Goal: Task Accomplishment & Management: Manage account settings

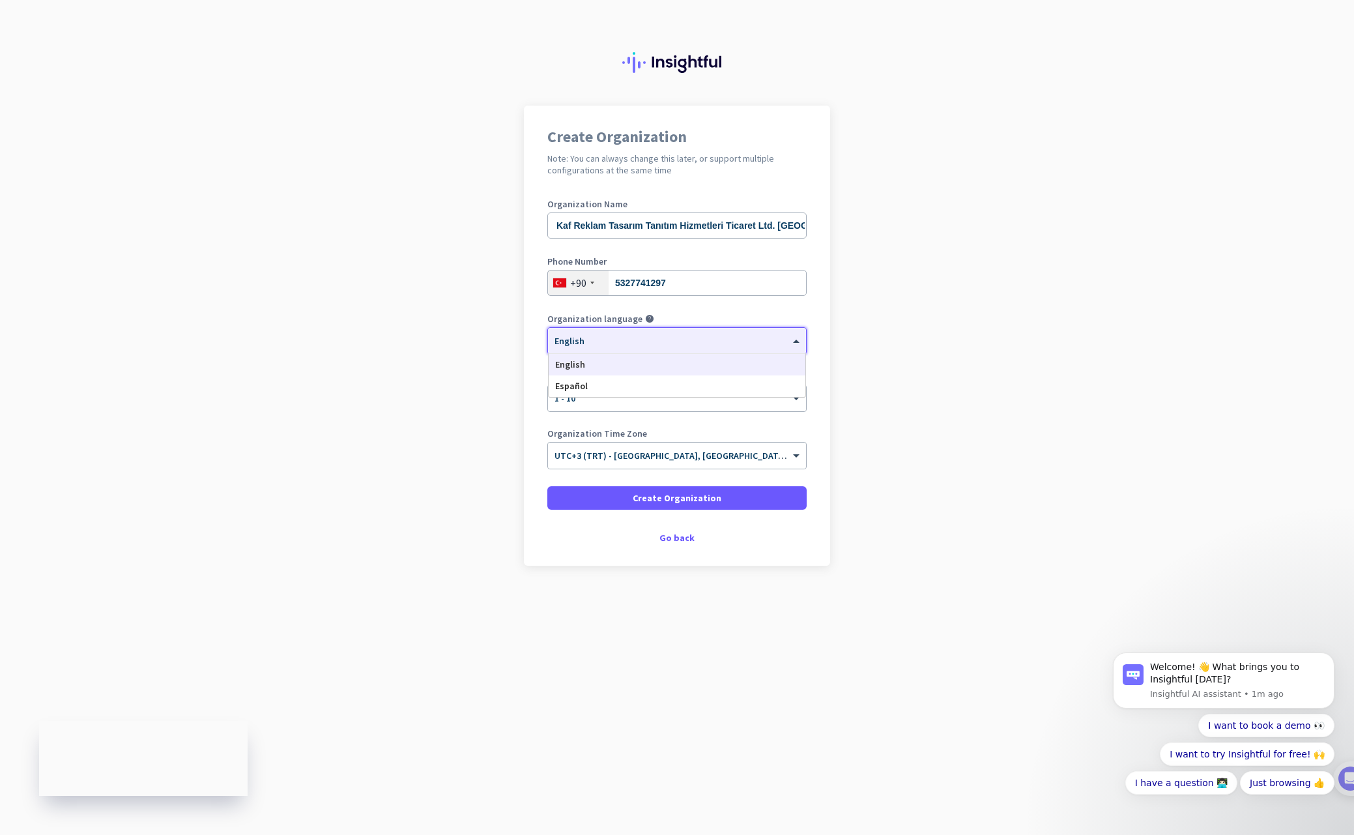
click at [653, 343] on div "× English" at bounding box center [669, 341] width 242 height 11
click at [986, 339] on app-onboarding-organization "Create Organization Note: You can always change this later, or support multiple…" at bounding box center [677, 368] width 1354 height 525
drag, startPoint x: 582, startPoint y: 237, endPoint x: 586, endPoint y: 244, distance: 8.5
click at [586, 244] on div "Organization Name Kaf Reklam Tasarım Tanıtım Hizmetleri Ticaret Ltd. Şti." at bounding box center [676, 225] width 259 height 52
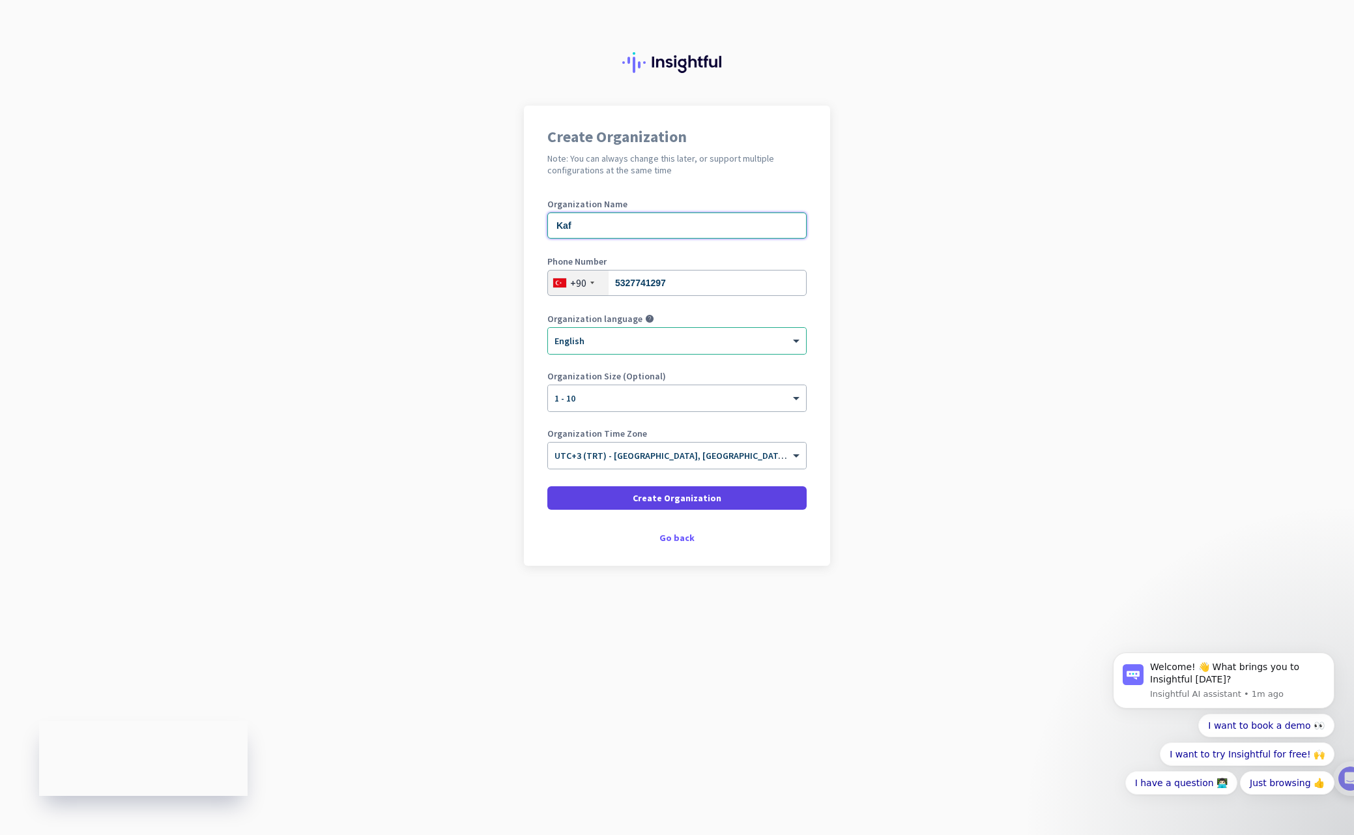
type input "Kaf"
click at [712, 500] on span "Create Organization" at bounding box center [677, 497] width 89 height 13
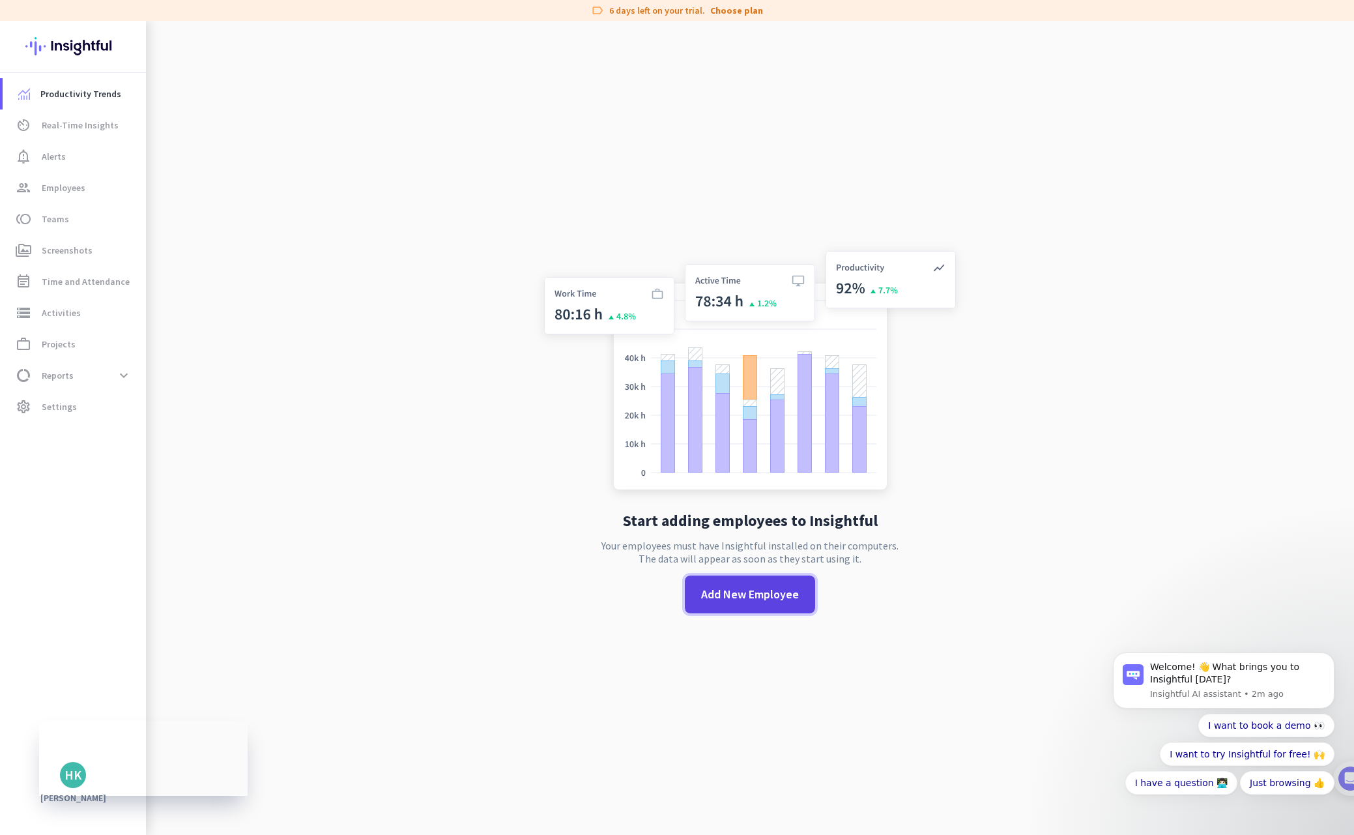
click at [755, 594] on span "Add New Employee" at bounding box center [750, 594] width 98 height 17
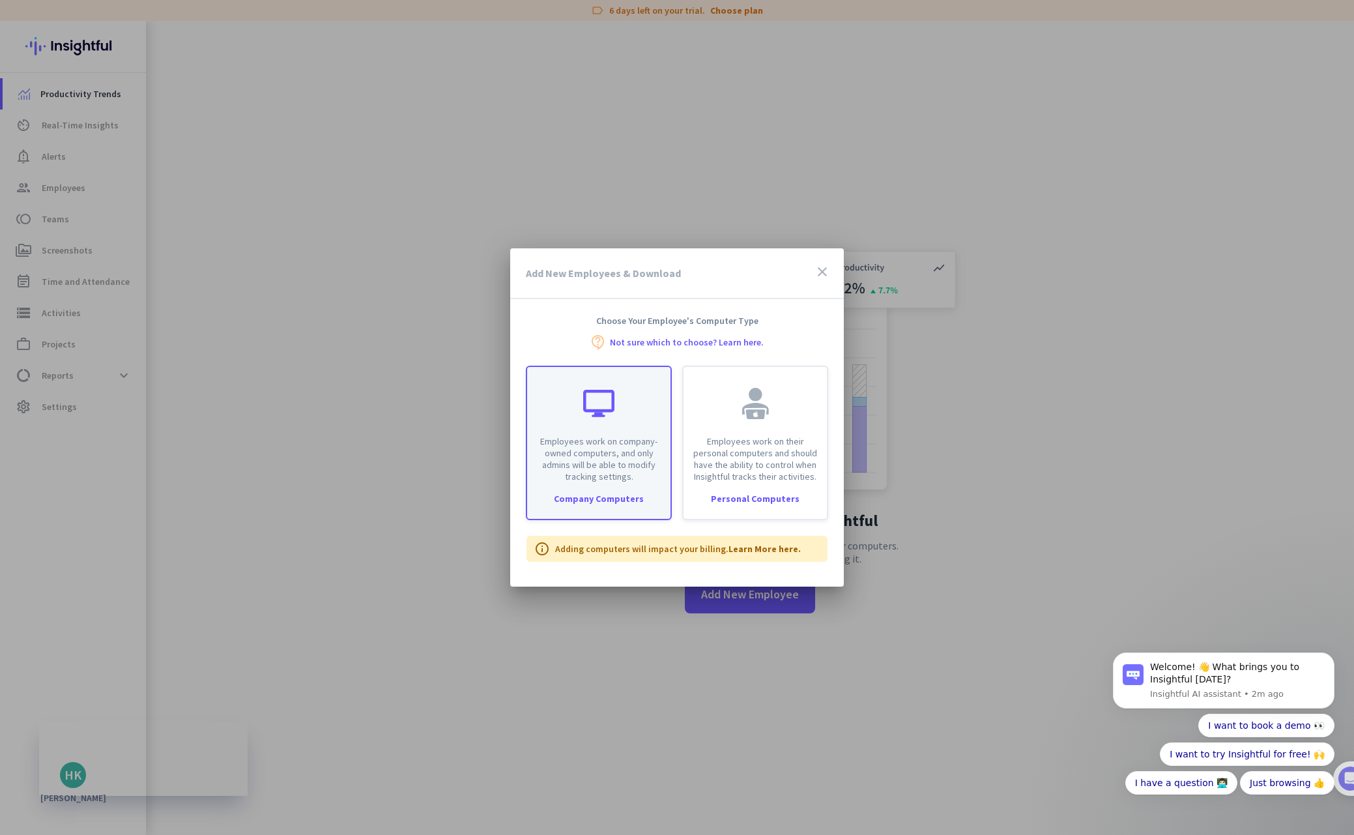
click at [633, 426] on div "Employees work on company-owned computers, and only admins will be able to modi…" at bounding box center [598, 424] width 143 height 115
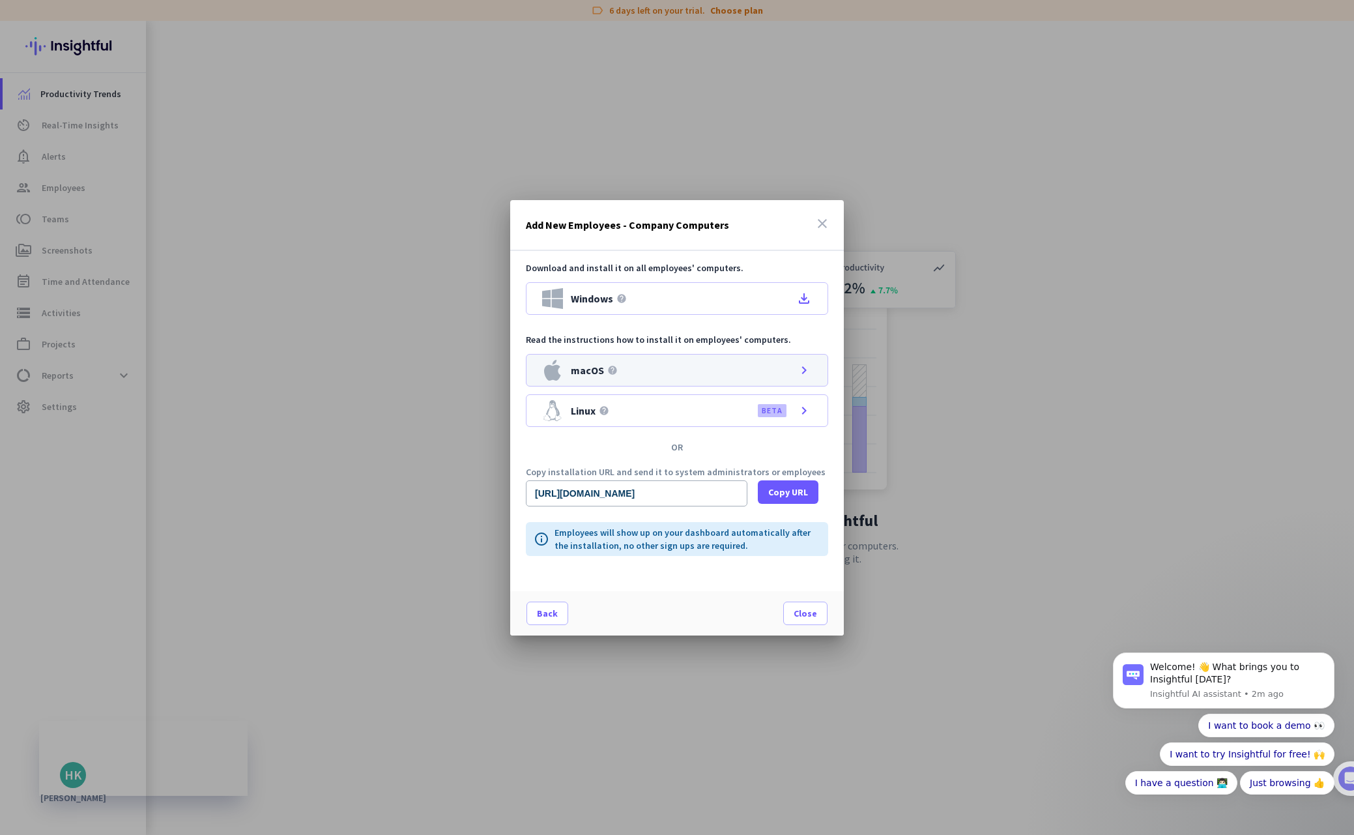
click at [655, 372] on div "macOS help chevron_right" at bounding box center [677, 370] width 302 height 33
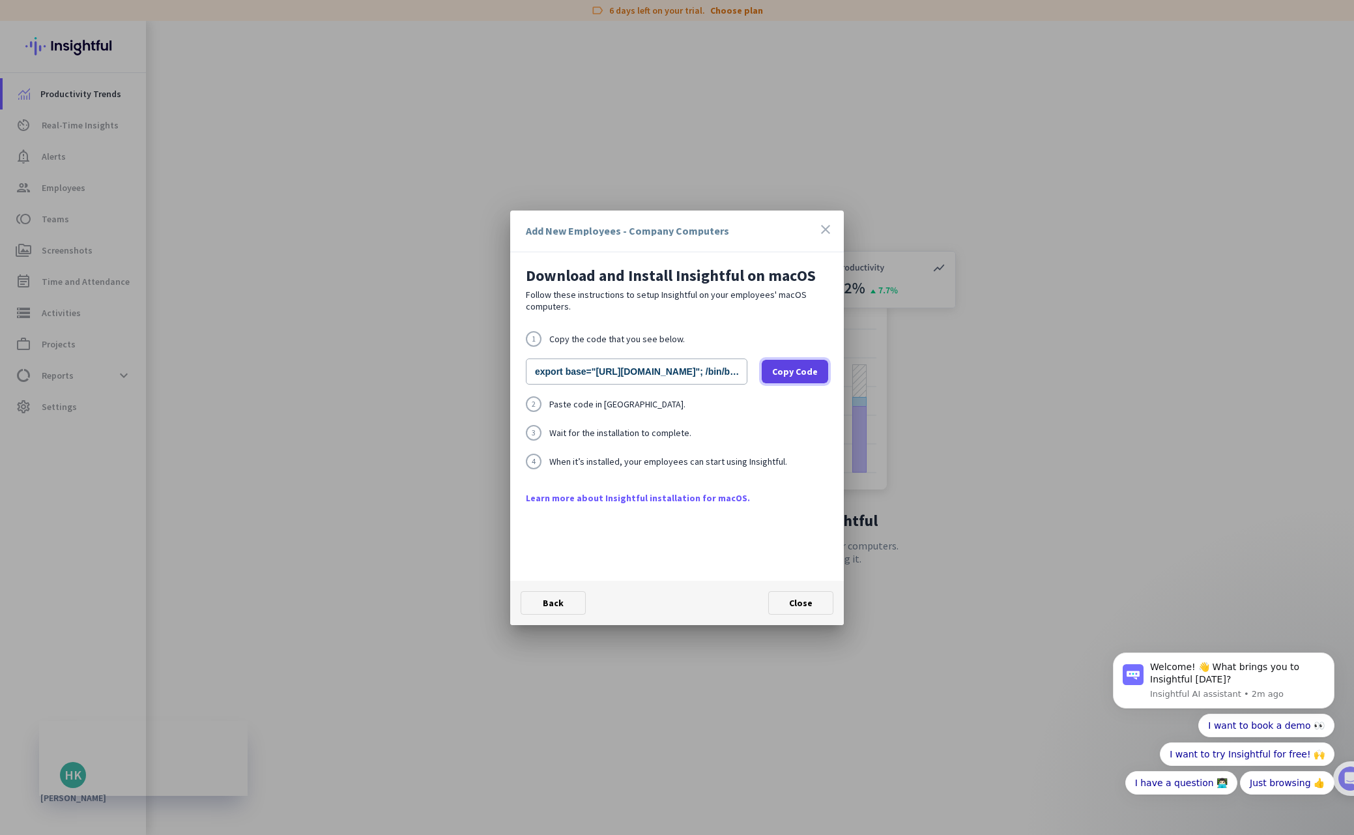
click at [803, 370] on span "Copy Code" at bounding box center [795, 371] width 46 height 13
click at [798, 370] on span "Copy Code" at bounding box center [795, 371] width 46 height 13
click at [818, 296] on p "Follow these instructions to setup Insightful on your employees' macOS computer…" at bounding box center [677, 300] width 302 height 23
click at [801, 606] on span "Close" at bounding box center [800, 603] width 23 height 12
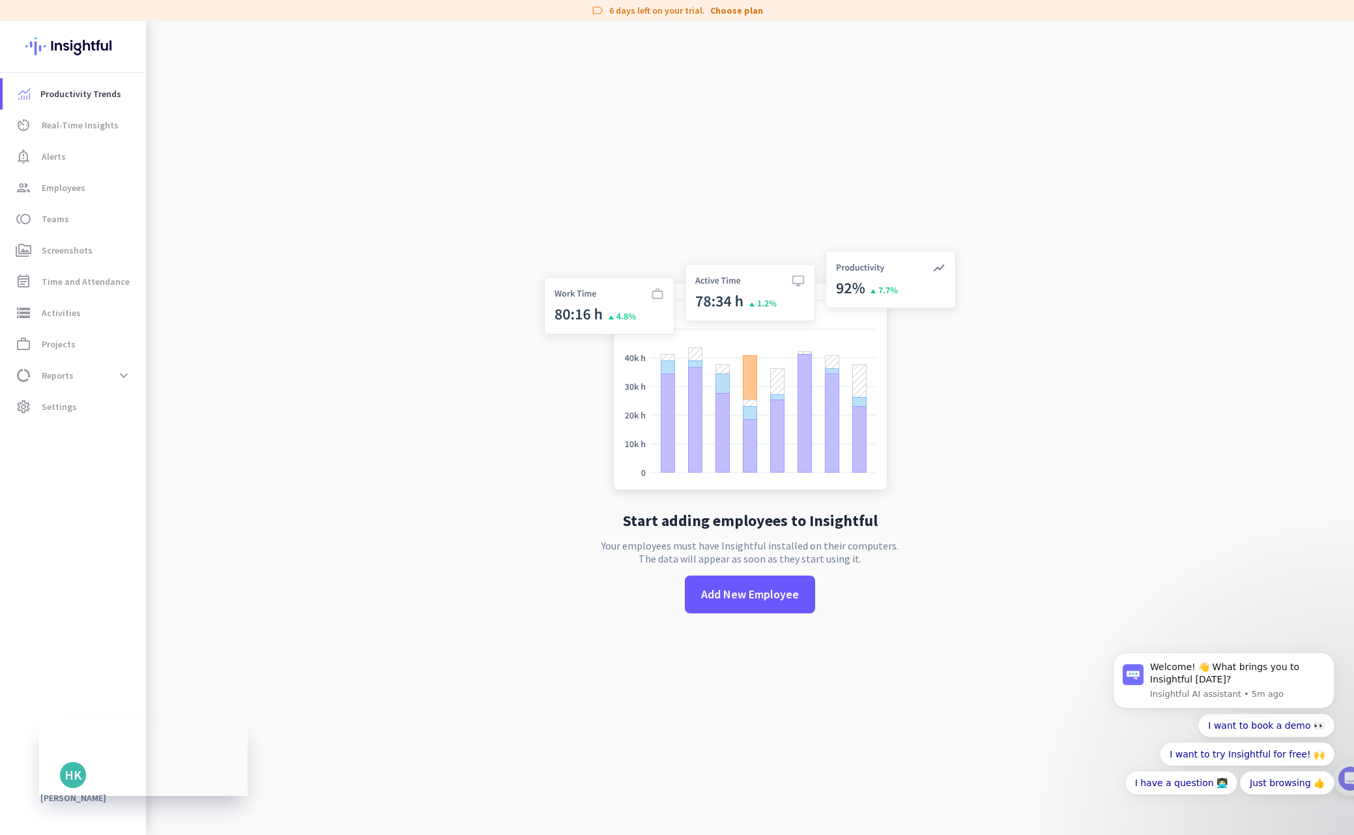
click at [1122, 309] on app-no-employees "Start adding employees to Insightful Your employees must have Insightful instal…" at bounding box center [750, 438] width 1208 height 835
drag, startPoint x: 52, startPoint y: 182, endPoint x: 58, endPoint y: 186, distance: 6.7
click at [53, 183] on span "Employees" at bounding box center [64, 188] width 44 height 16
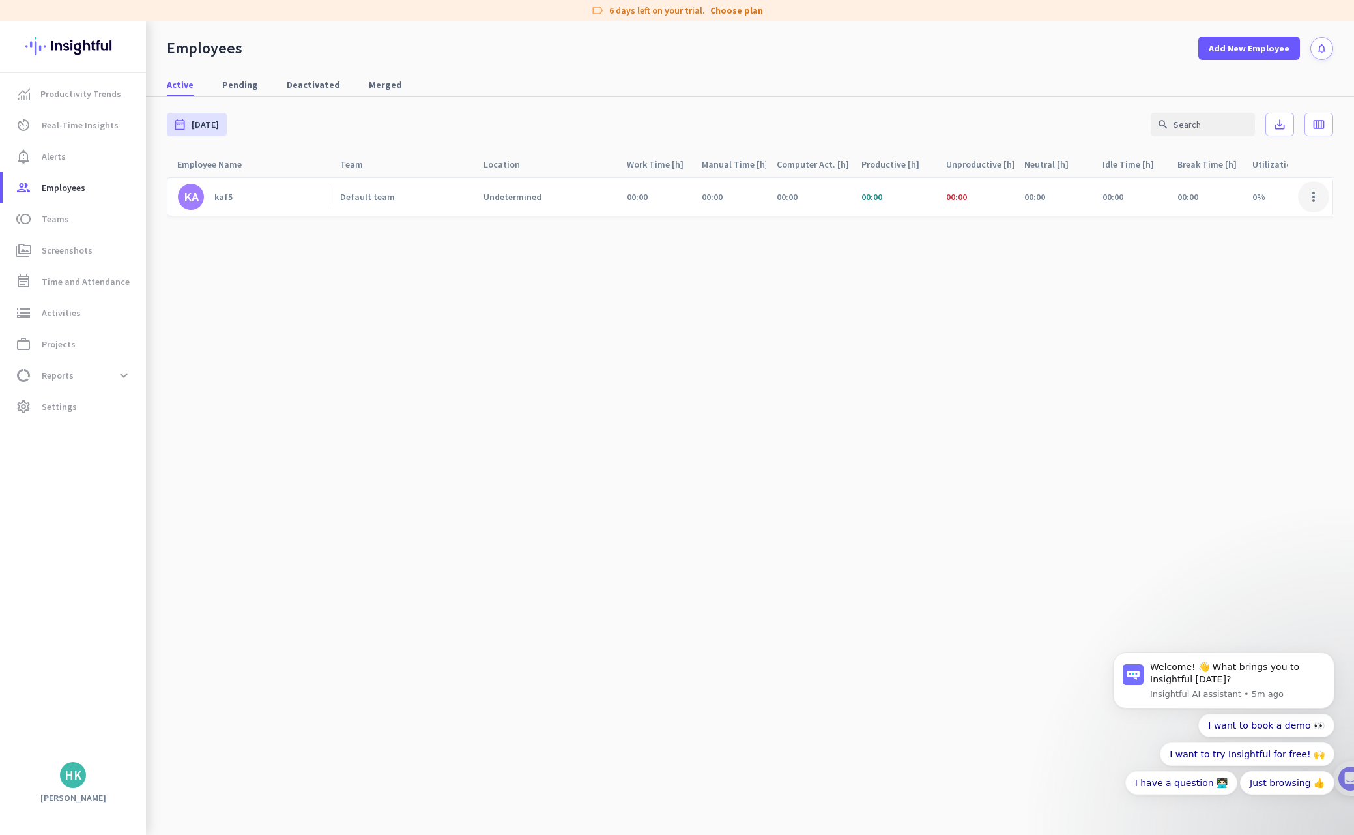
click at [1312, 195] on span at bounding box center [1313, 196] width 31 height 31
click at [563, 400] on div at bounding box center [677, 417] width 1354 height 835
click at [192, 197] on div "KA" at bounding box center [191, 196] width 15 height 13
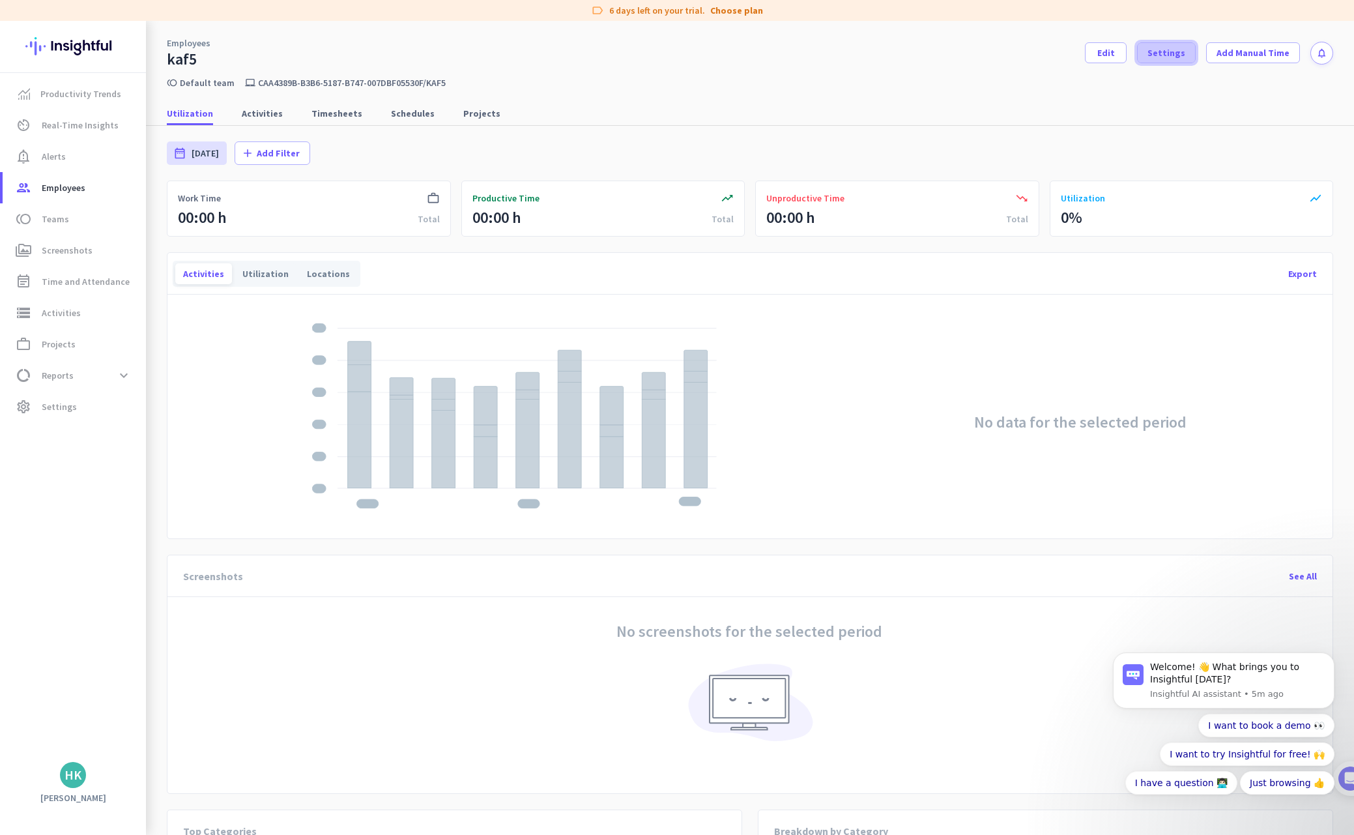
click at [1162, 55] on span "Settings" at bounding box center [1166, 52] width 38 height 13
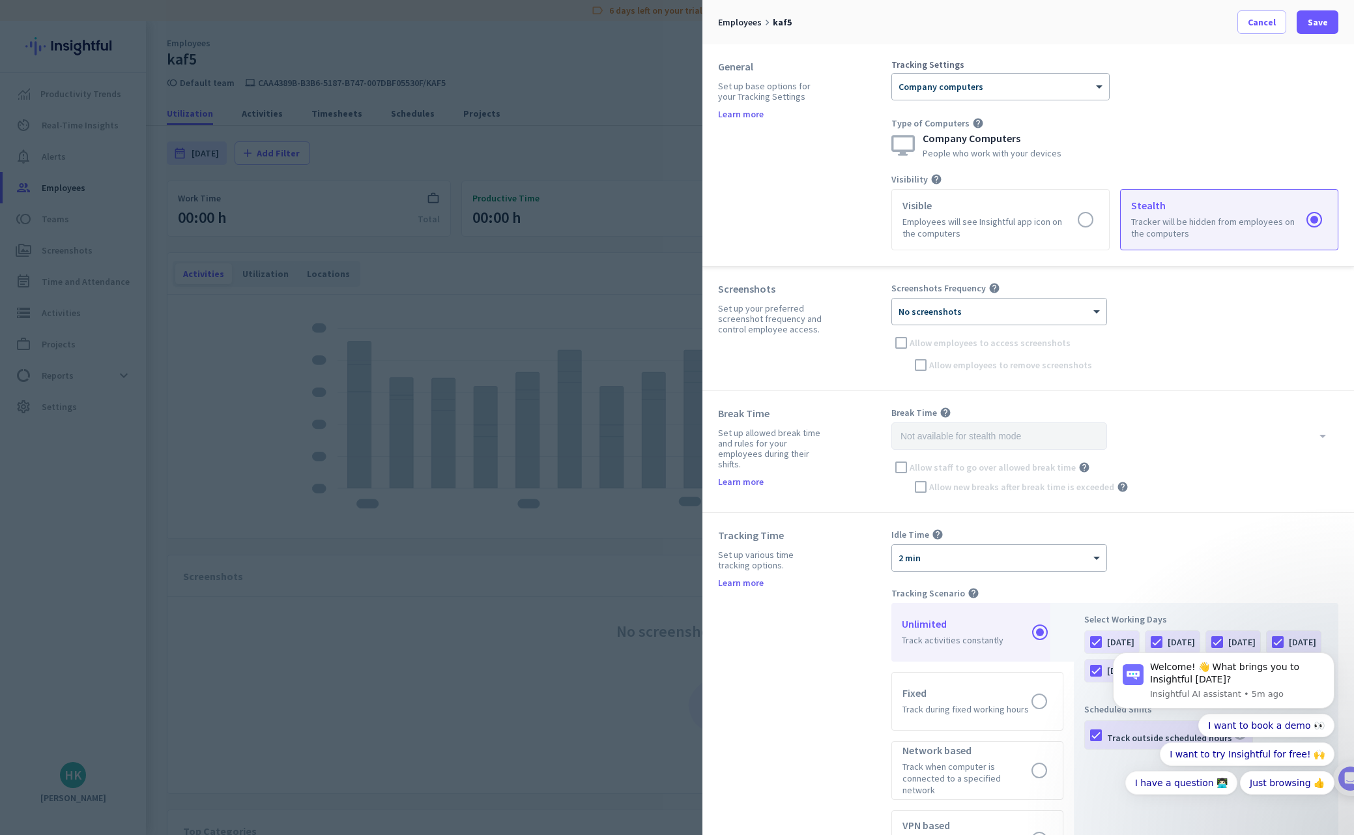
click at [1042, 311] on div at bounding box center [999, 307] width 214 height 11
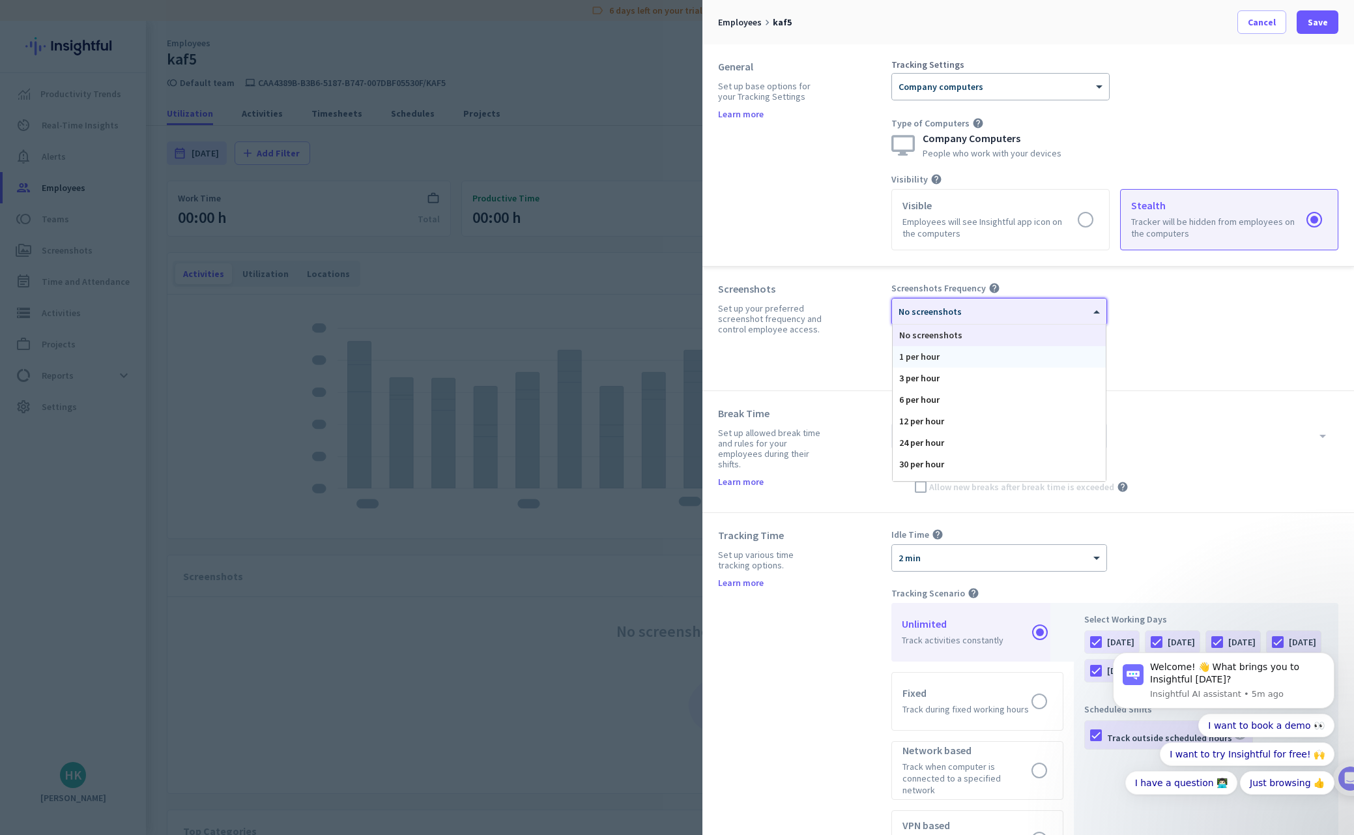
click at [1224, 336] on div "Screenshots Frequency help × No screenshots No screenshots 1 per hour 3 per hou…" at bounding box center [1114, 328] width 447 height 93
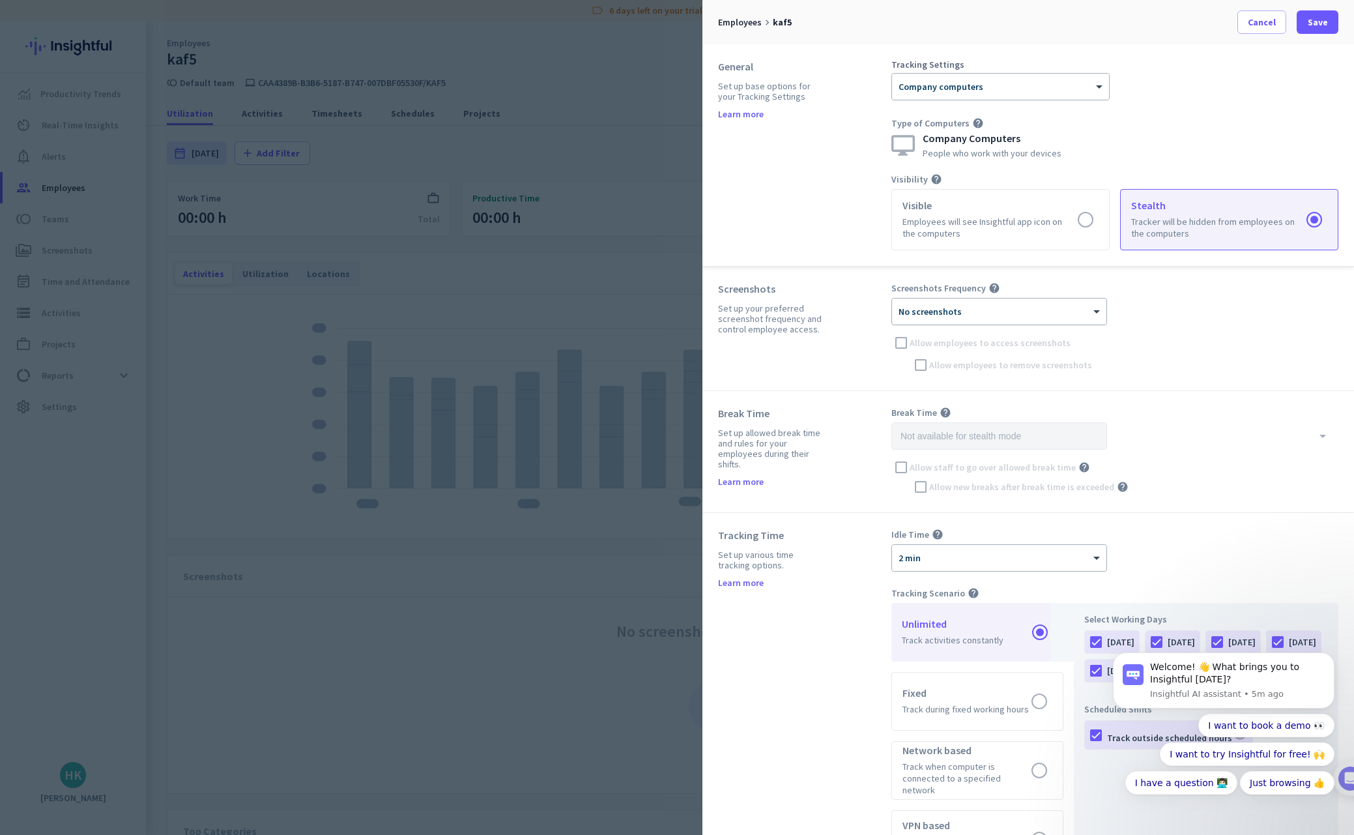
click at [1020, 309] on div at bounding box center [999, 307] width 214 height 11
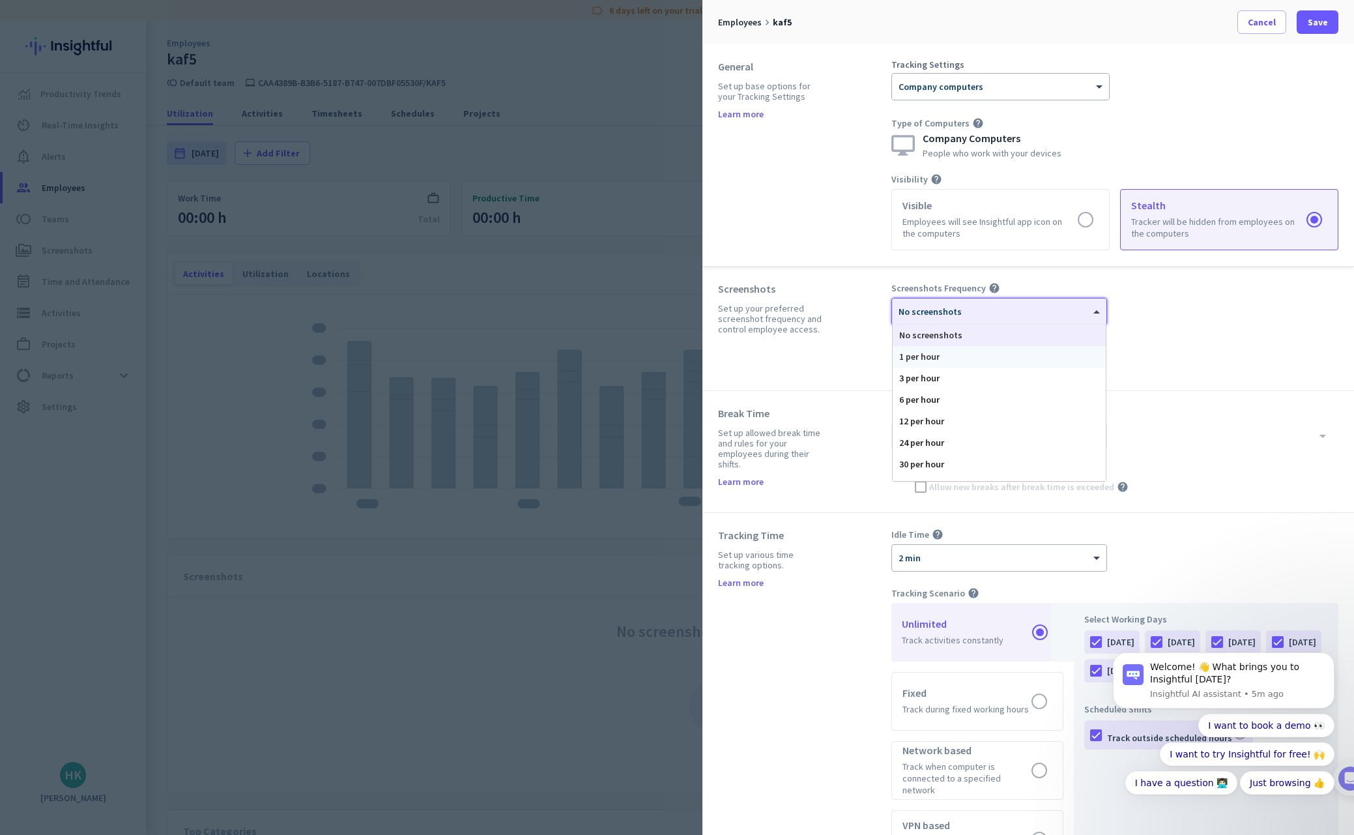
click at [951, 356] on div "1 per hour" at bounding box center [999, 357] width 213 height 22
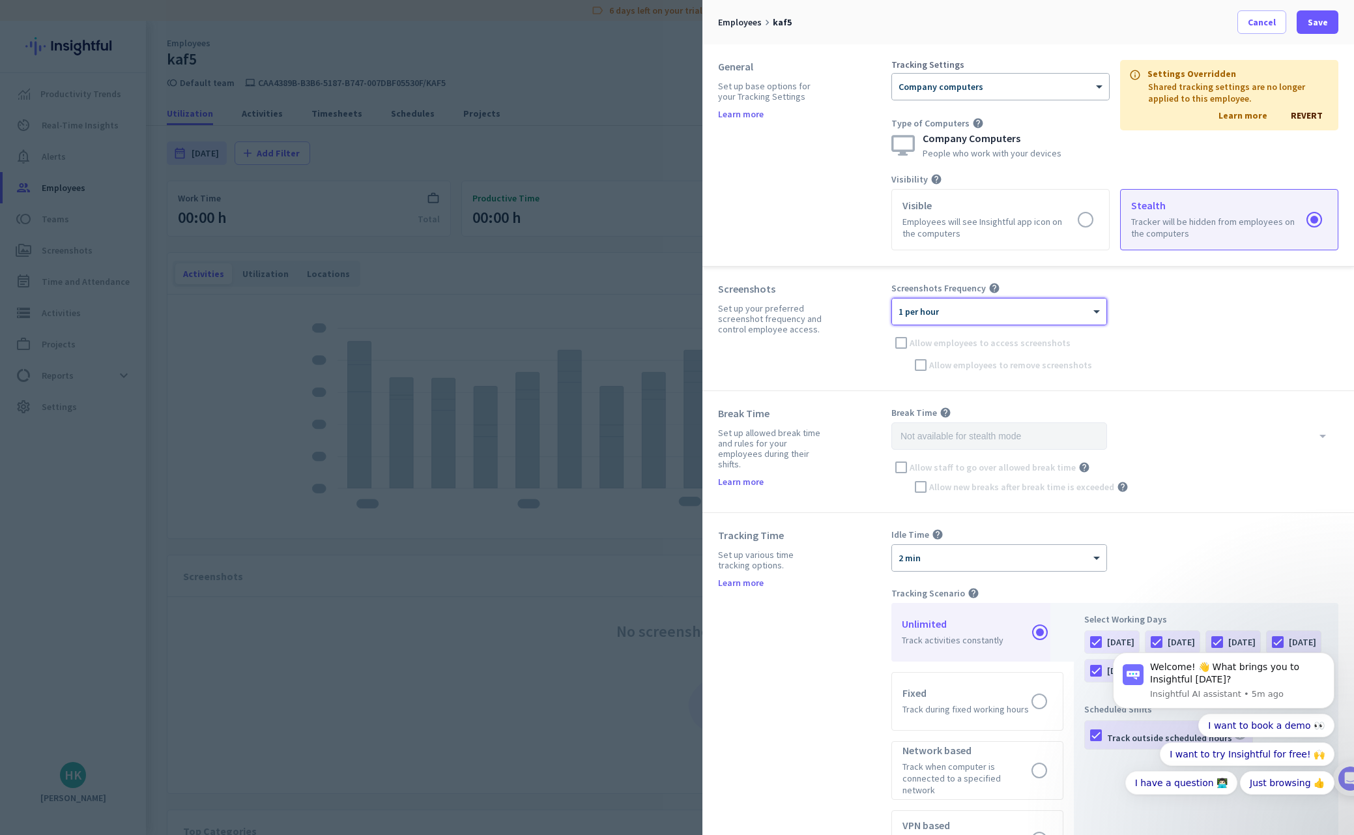
click at [1257, 115] on link "Learn more" at bounding box center [1242, 115] width 49 height 12
click at [1250, 25] on span "Cancel" at bounding box center [1262, 22] width 28 height 13
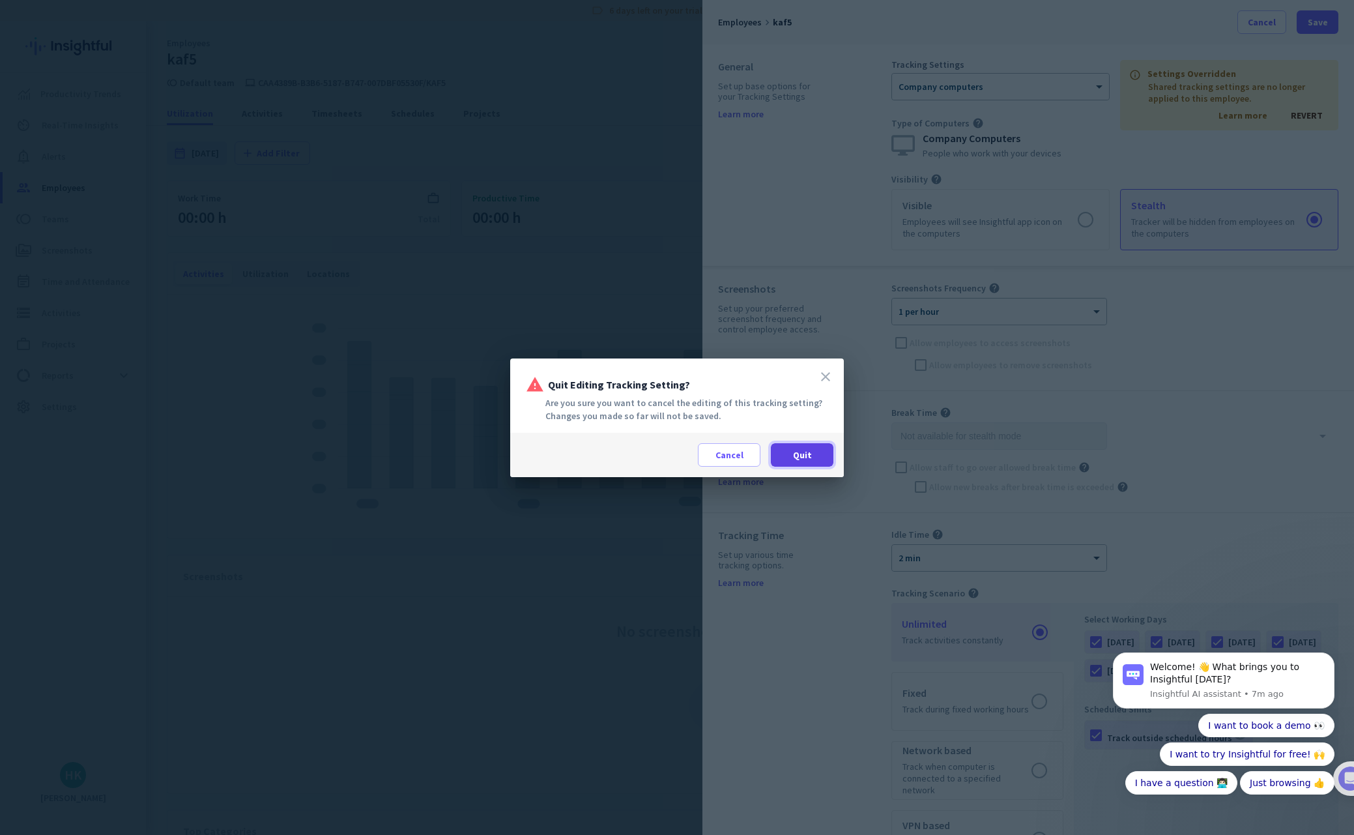
click at [814, 452] on span at bounding box center [802, 454] width 63 height 31
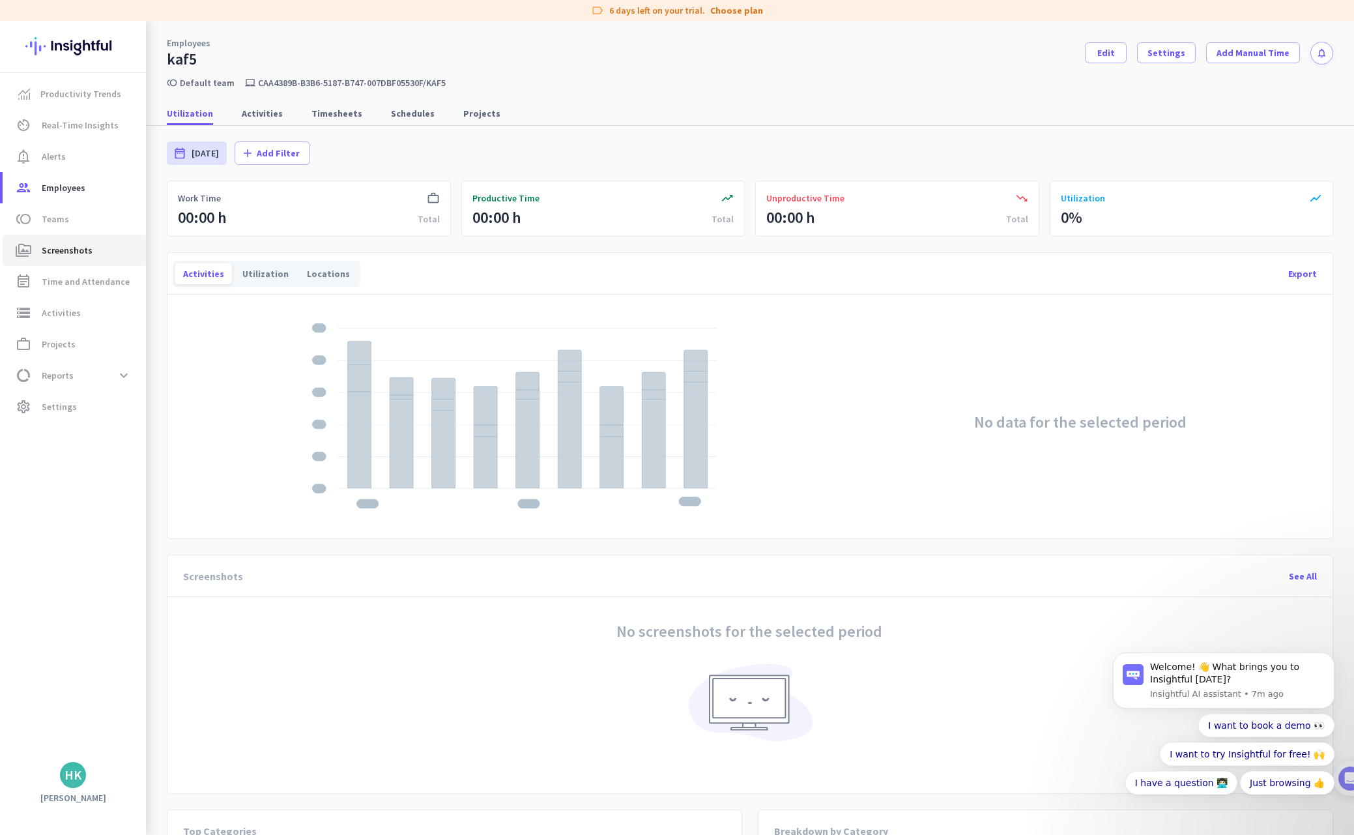
click at [71, 246] on span "Screenshots" at bounding box center [67, 250] width 51 height 16
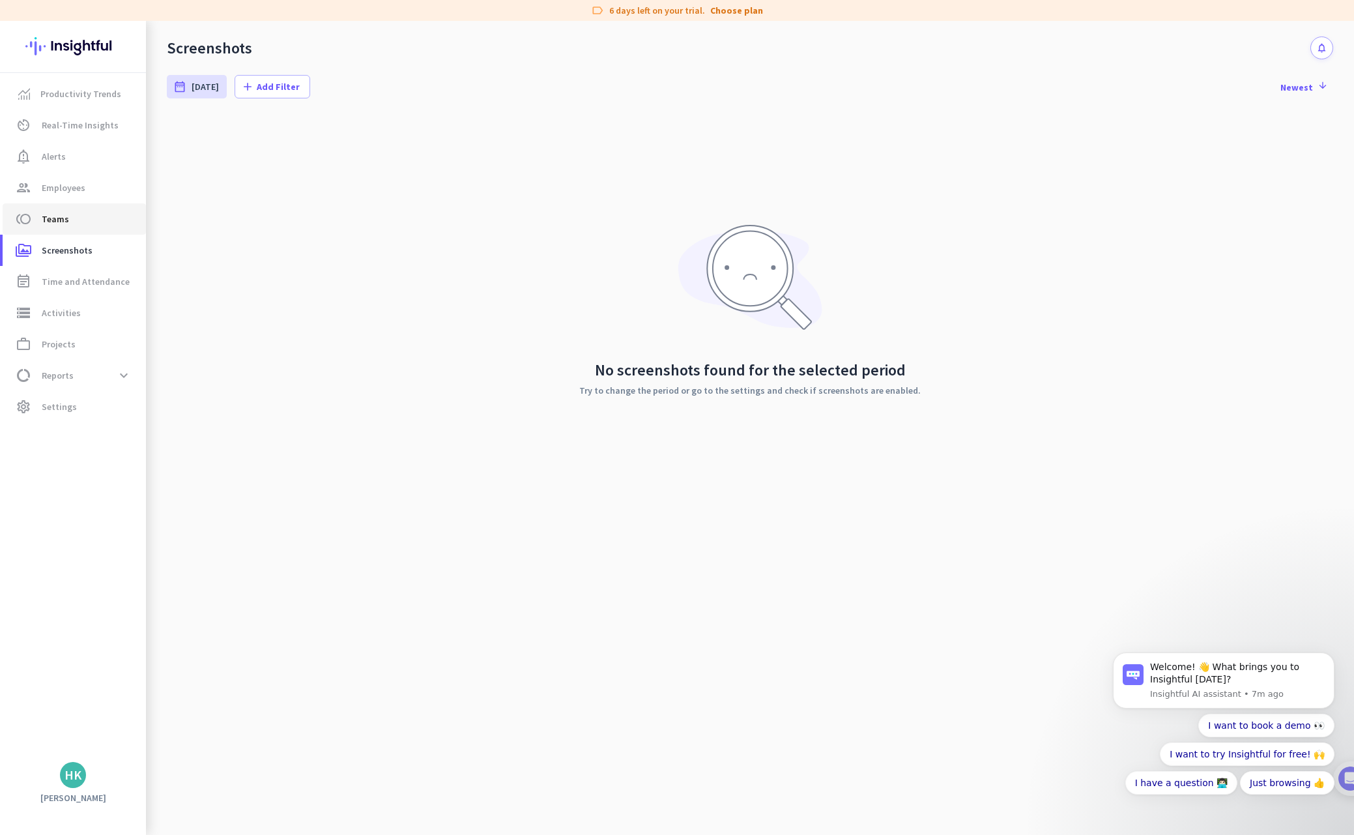
click at [70, 219] on span "toll Teams" at bounding box center [74, 219] width 122 height 16
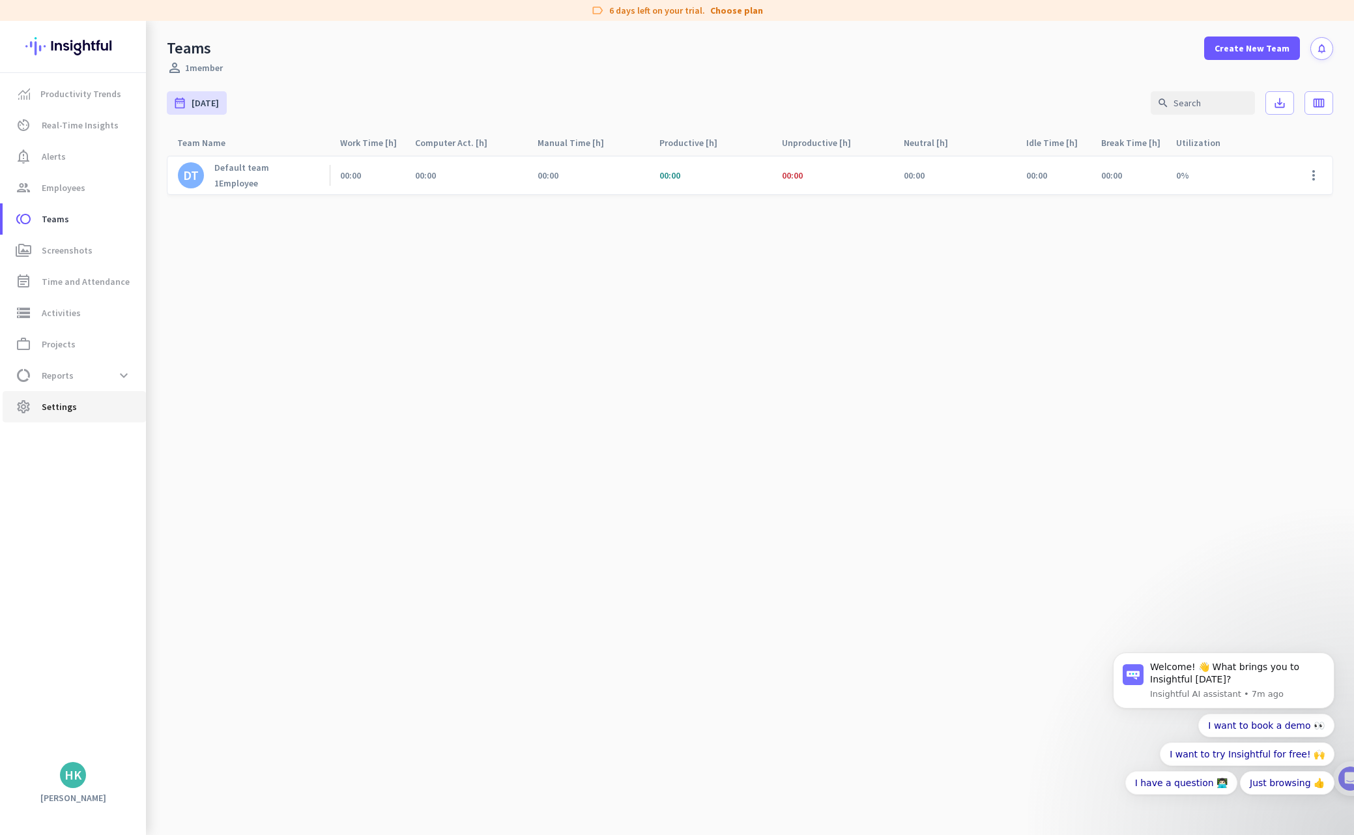
click at [67, 409] on span "Settings" at bounding box center [59, 407] width 35 height 16
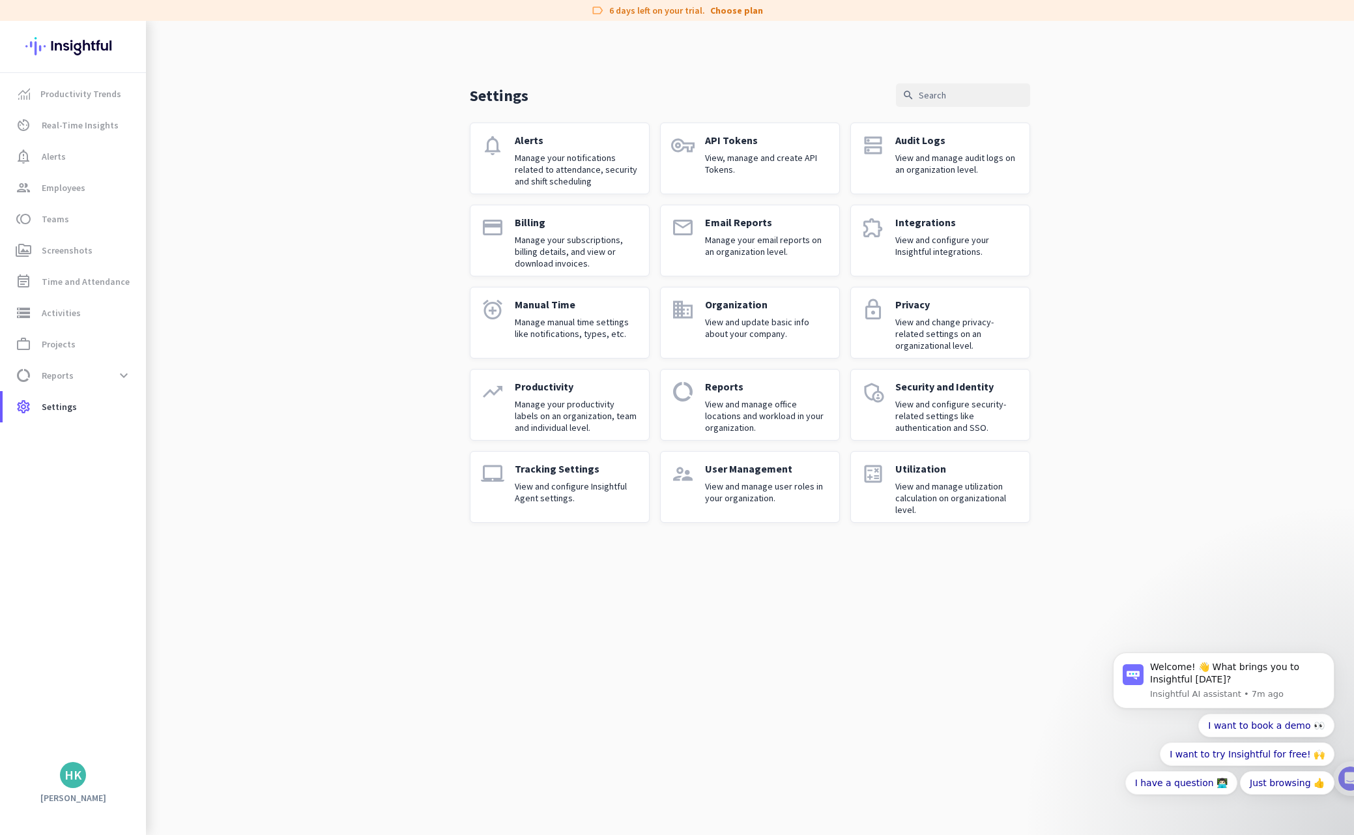
click at [573, 491] on p "View and configure Insightful Agent settings." at bounding box center [577, 491] width 124 height 23
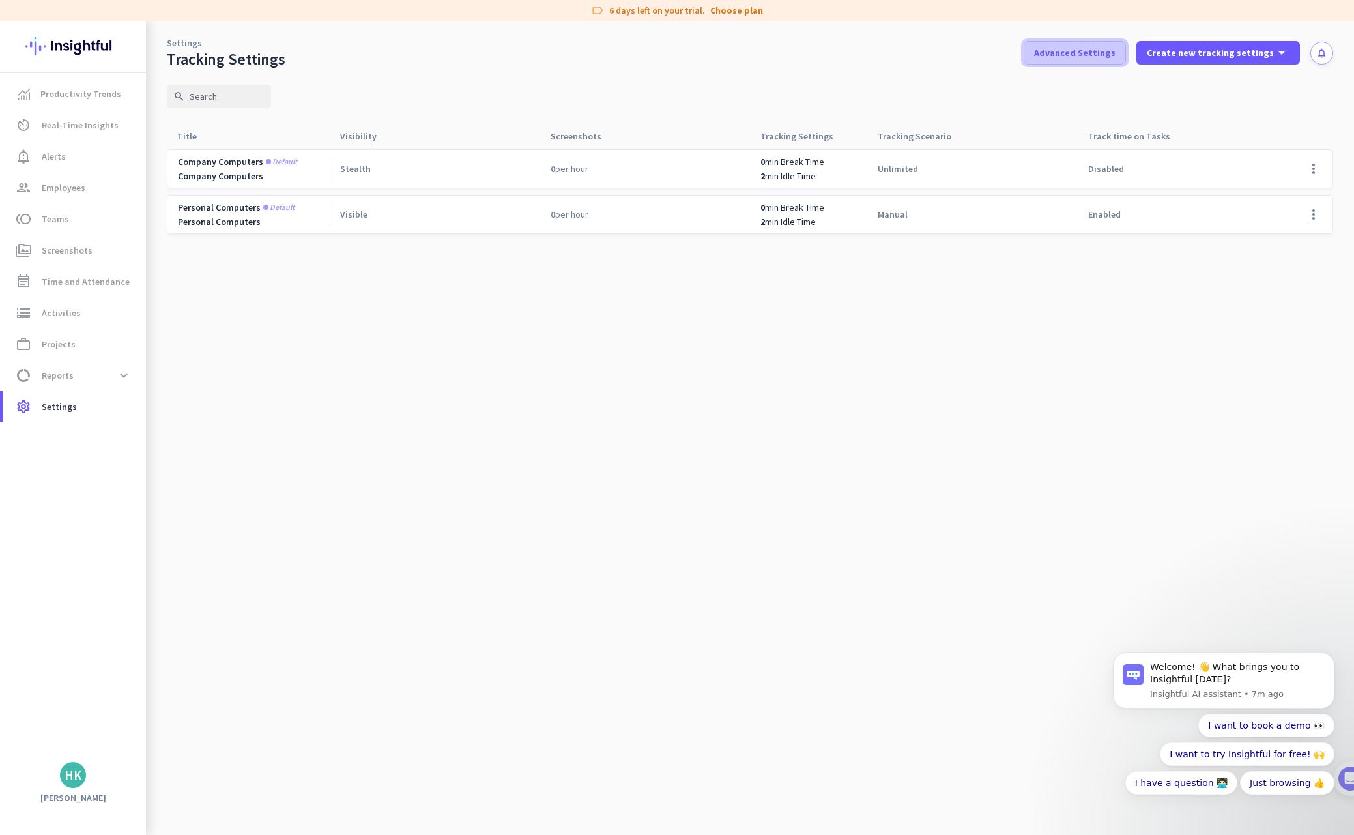
click at [1104, 48] on span "Advanced Settings" at bounding box center [1074, 52] width 81 height 13
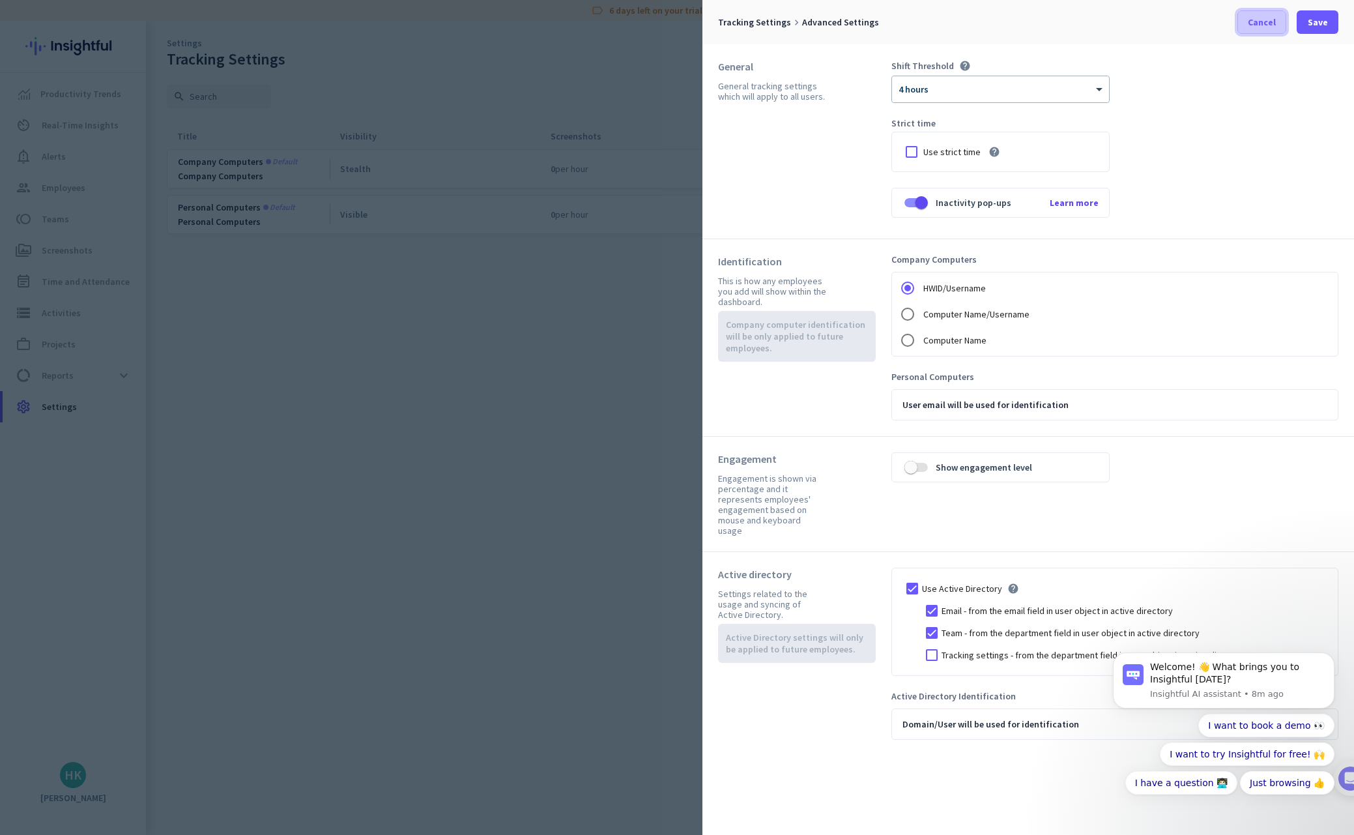
click at [1256, 22] on span "Cancel" at bounding box center [1262, 22] width 28 height 13
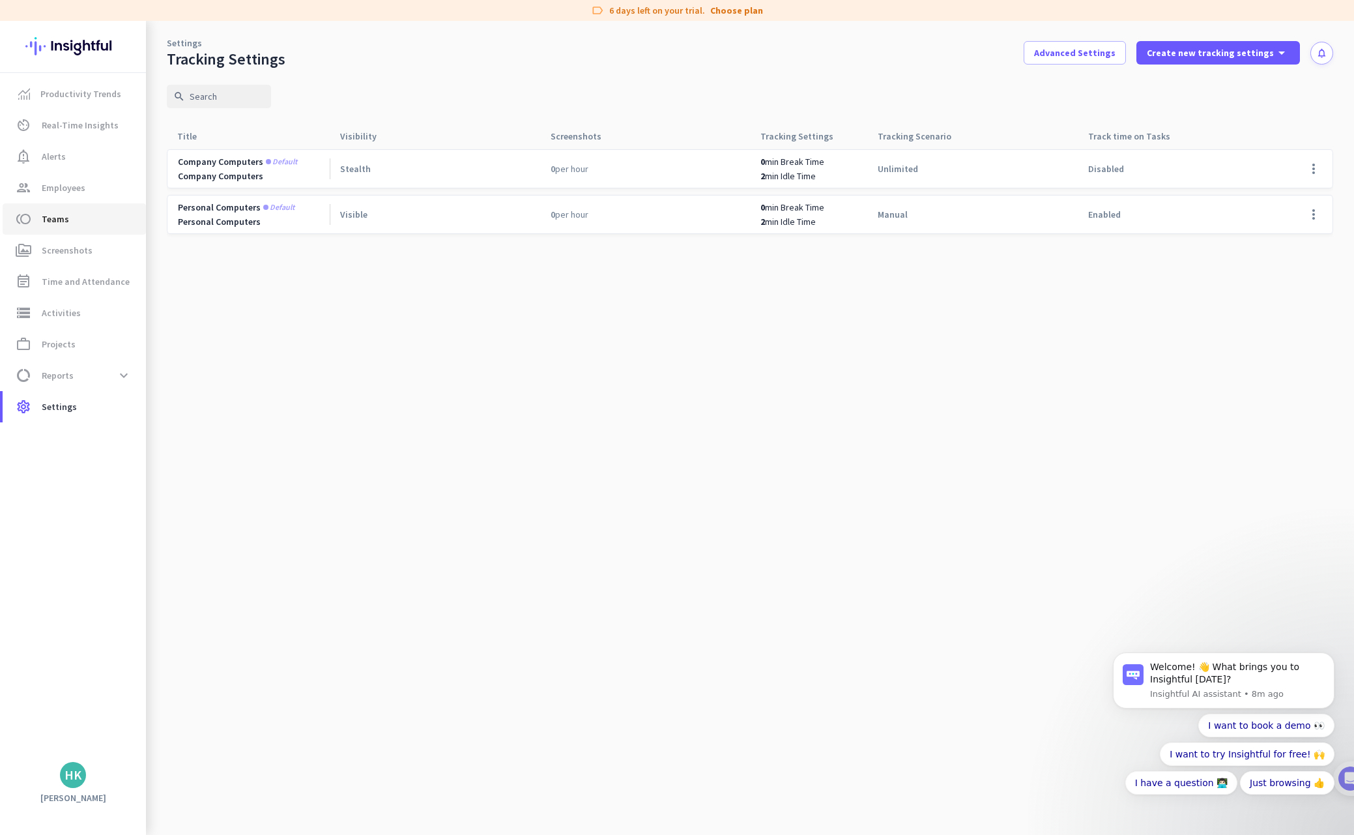
click at [71, 214] on span "toll Teams" at bounding box center [74, 219] width 122 height 16
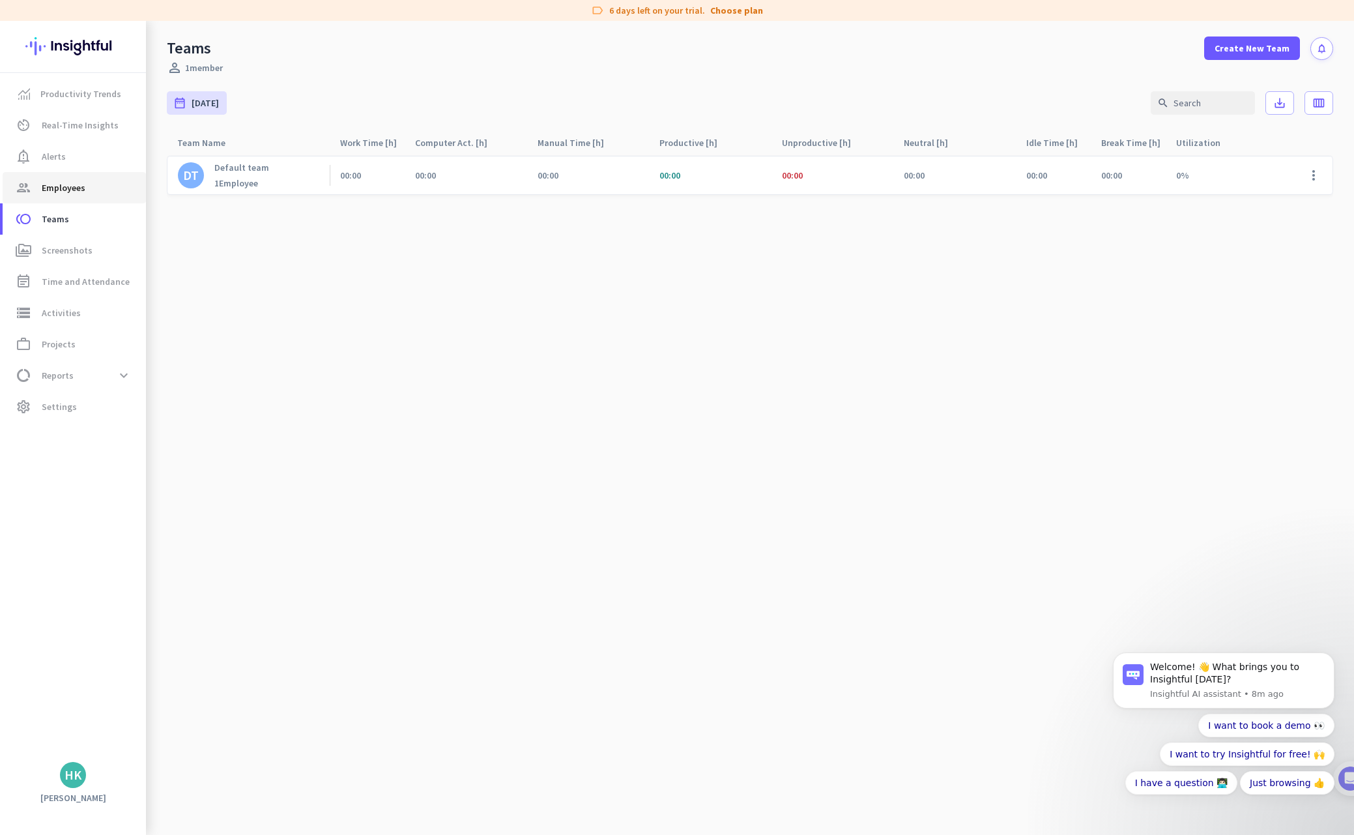
click at [76, 190] on span "Employees" at bounding box center [64, 188] width 44 height 16
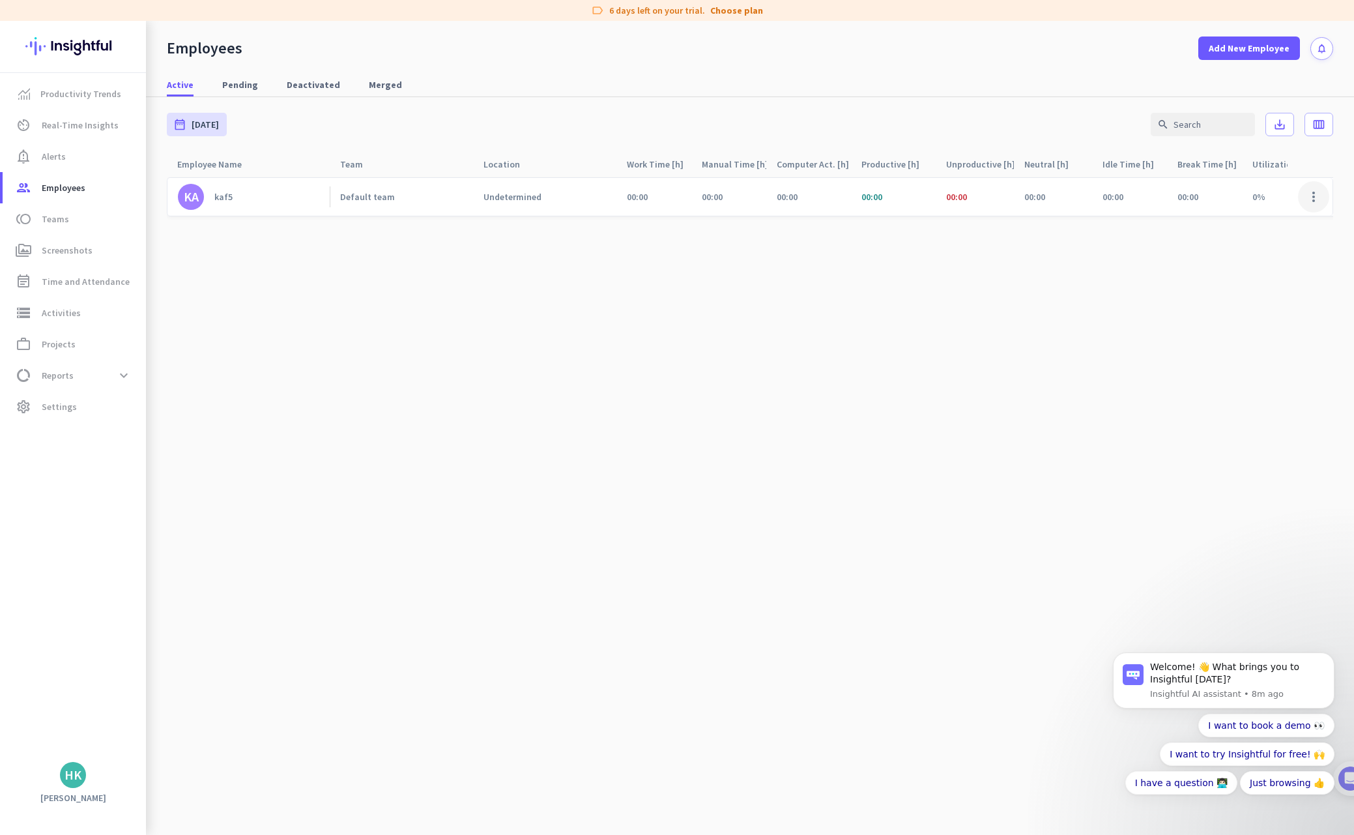
click at [1320, 198] on span at bounding box center [1313, 196] width 31 height 31
click at [1249, 222] on span "Edit" at bounding box center [1241, 224] width 16 height 12
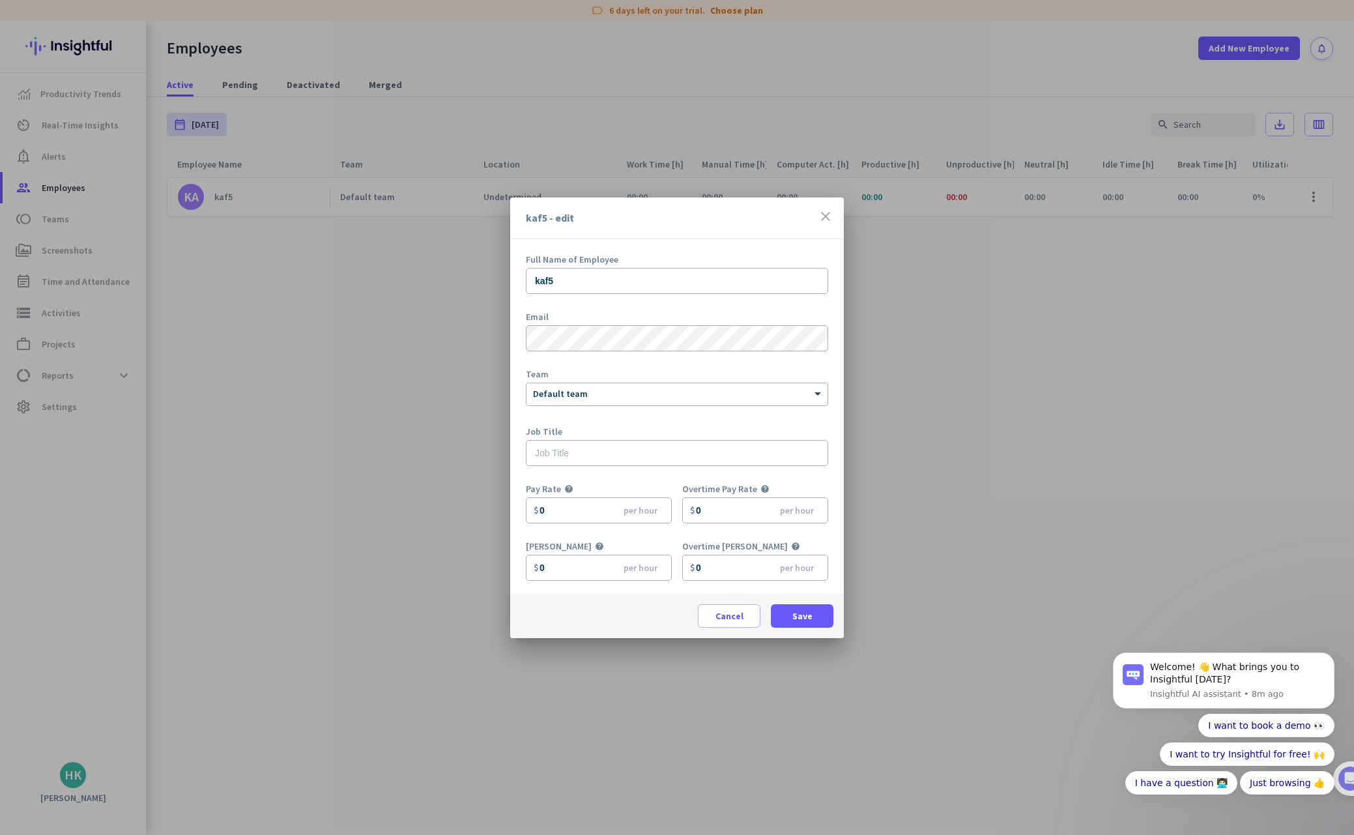
drag, startPoint x: 826, startPoint y: 212, endPoint x: 833, endPoint y: 212, distance: 6.5
click at [826, 212] on icon "close" at bounding box center [826, 216] width 16 height 16
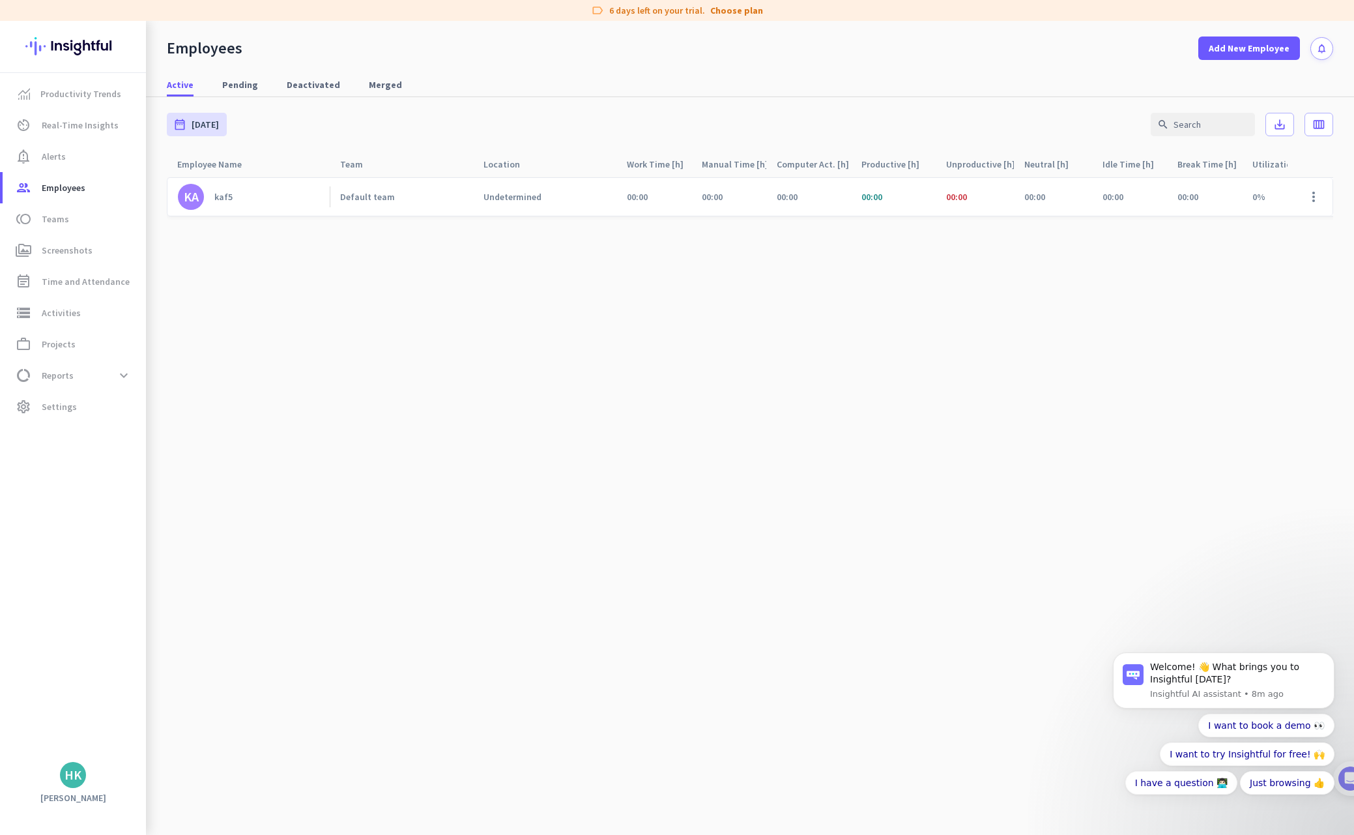
click at [287, 195] on link "KA kaf5" at bounding box center [254, 197] width 152 height 26
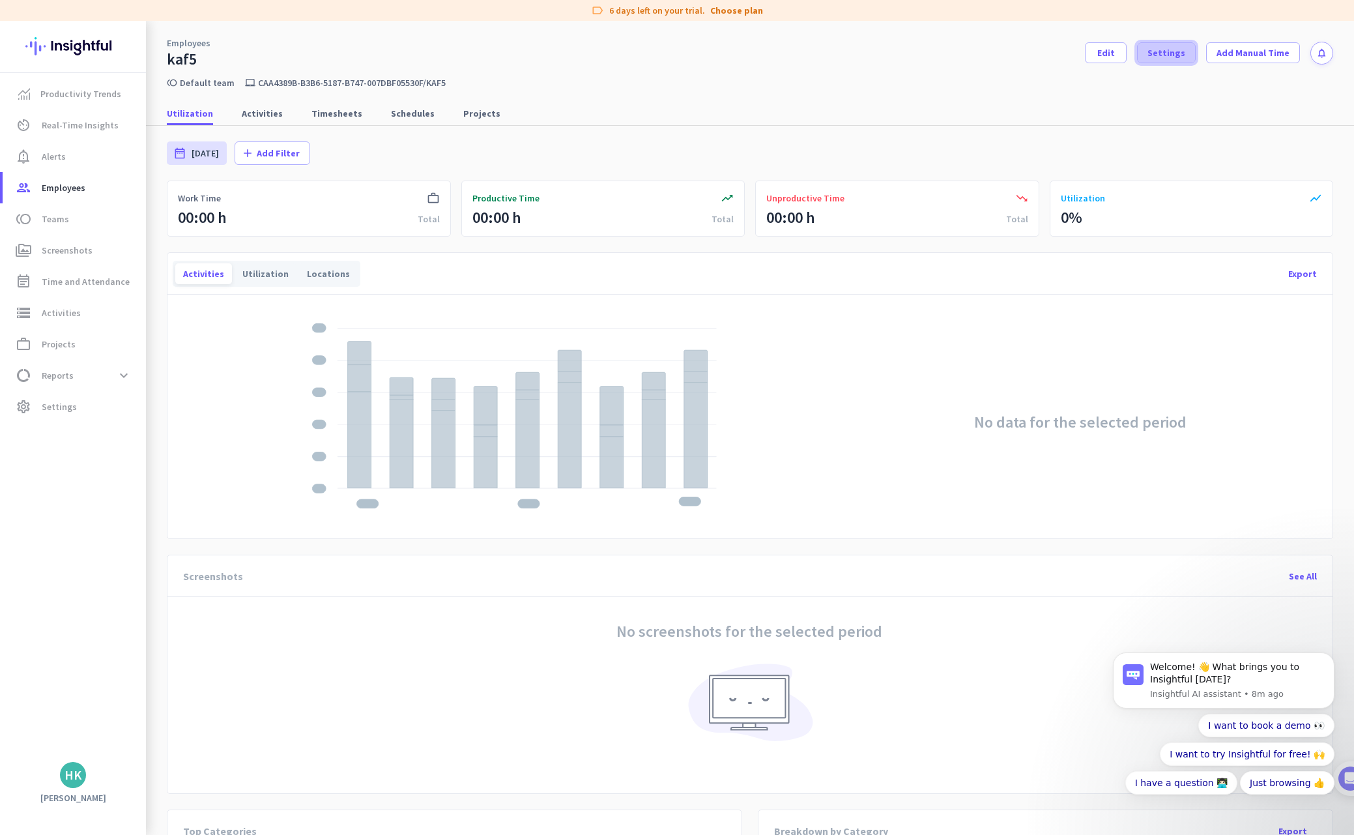
click at [1174, 55] on span "Settings" at bounding box center [1166, 52] width 38 height 13
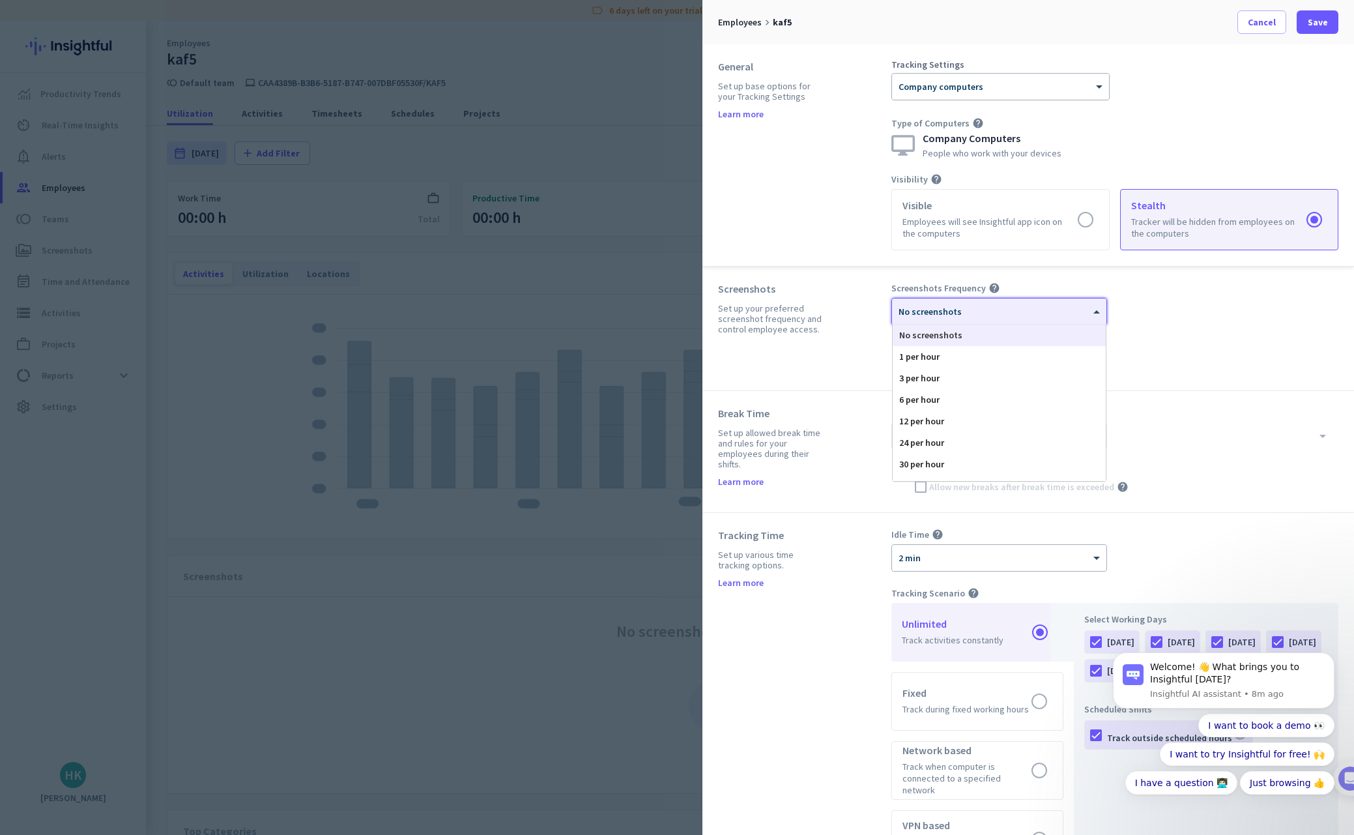
click at [1003, 311] on div at bounding box center [999, 307] width 214 height 11
click at [1005, 358] on div "1 per hour" at bounding box center [999, 357] width 213 height 22
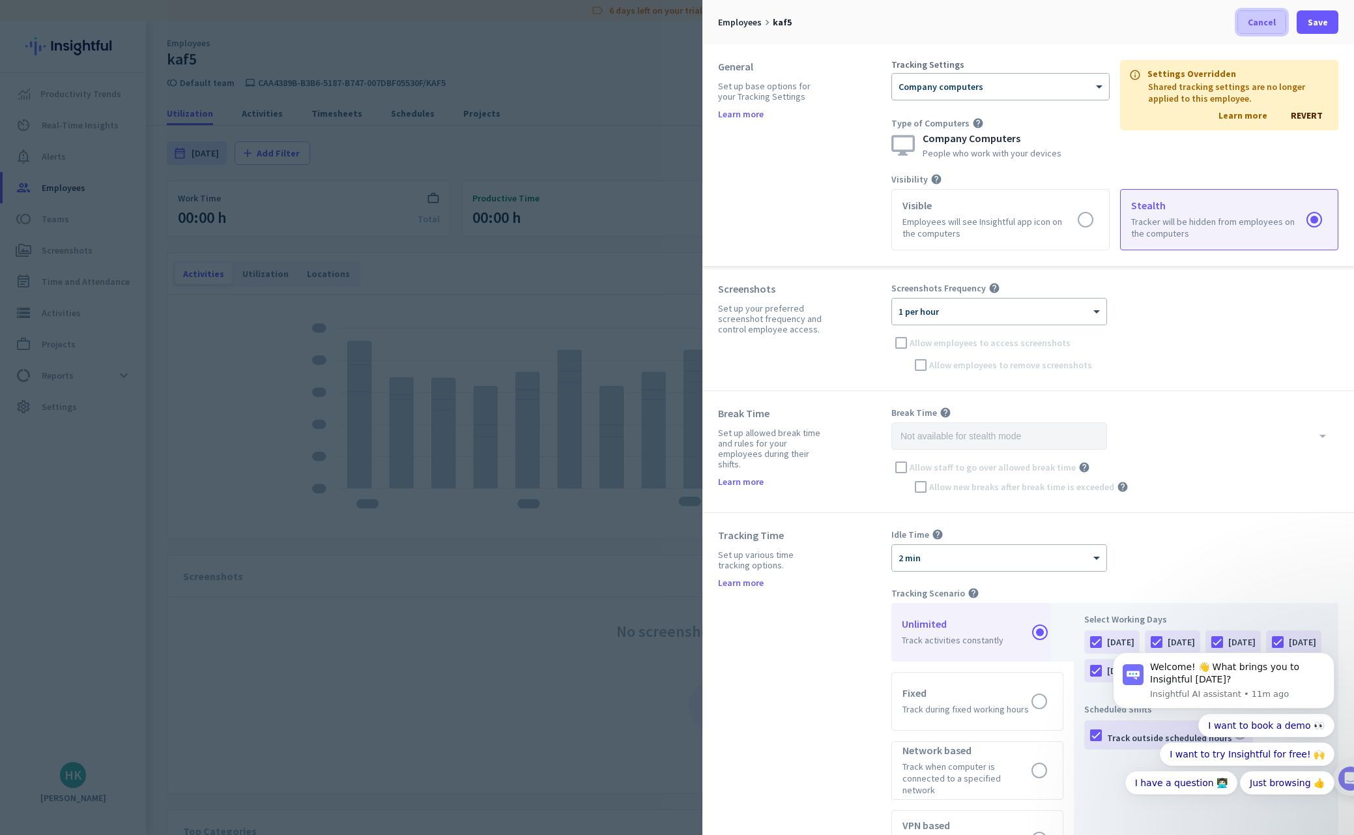
click at [1255, 22] on span "Cancel" at bounding box center [1262, 22] width 28 height 13
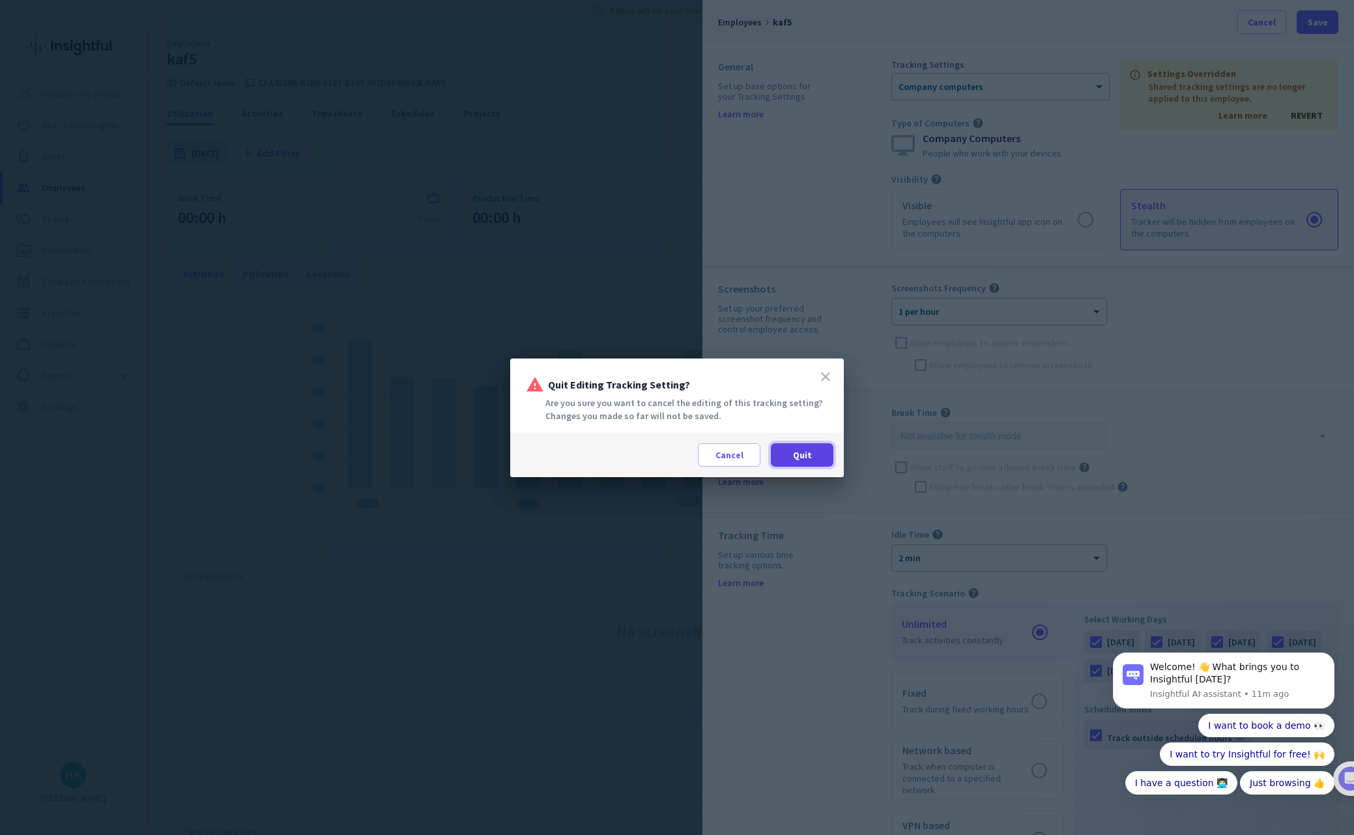
click at [799, 457] on span "Quit" at bounding box center [802, 454] width 19 height 13
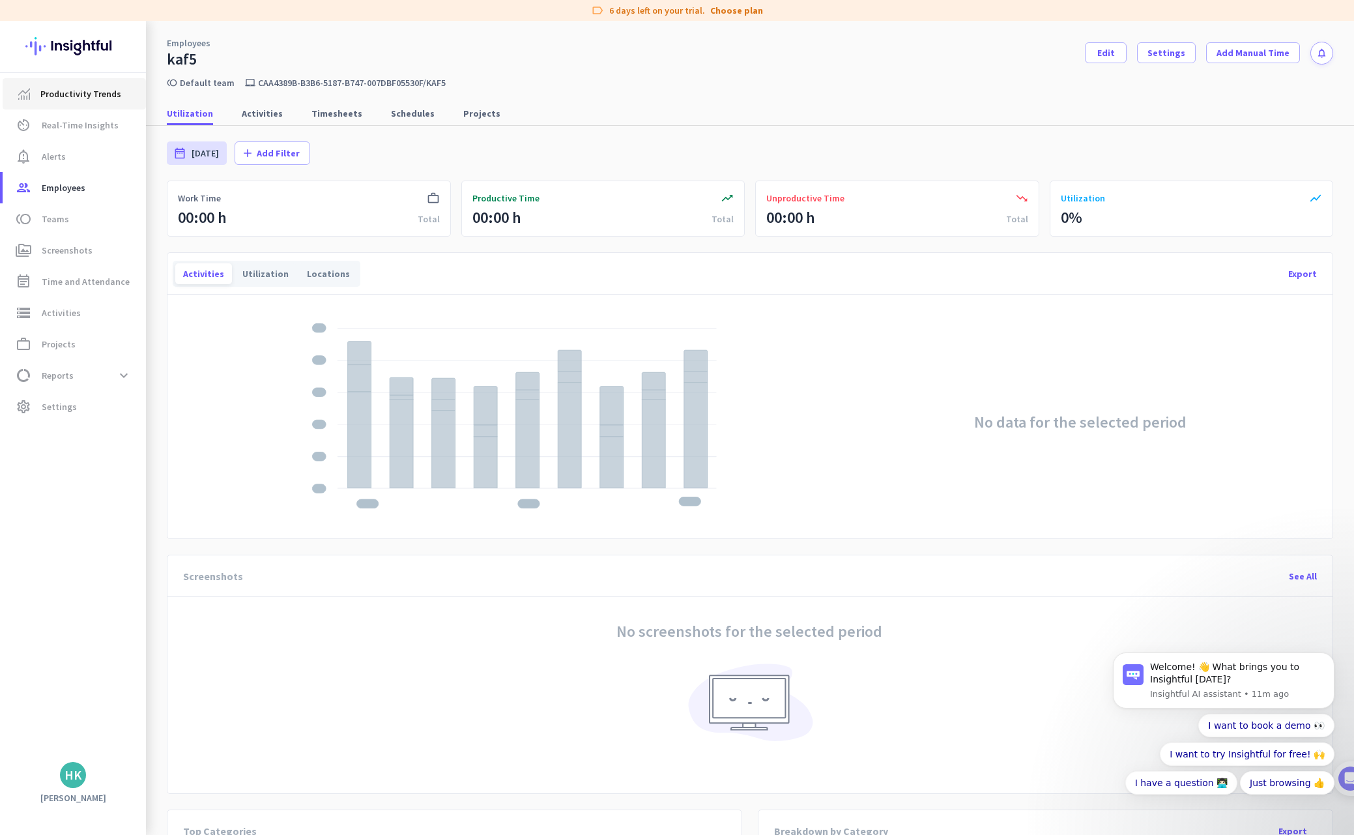
click at [112, 93] on span "Productivity Trends" at bounding box center [80, 94] width 81 height 16
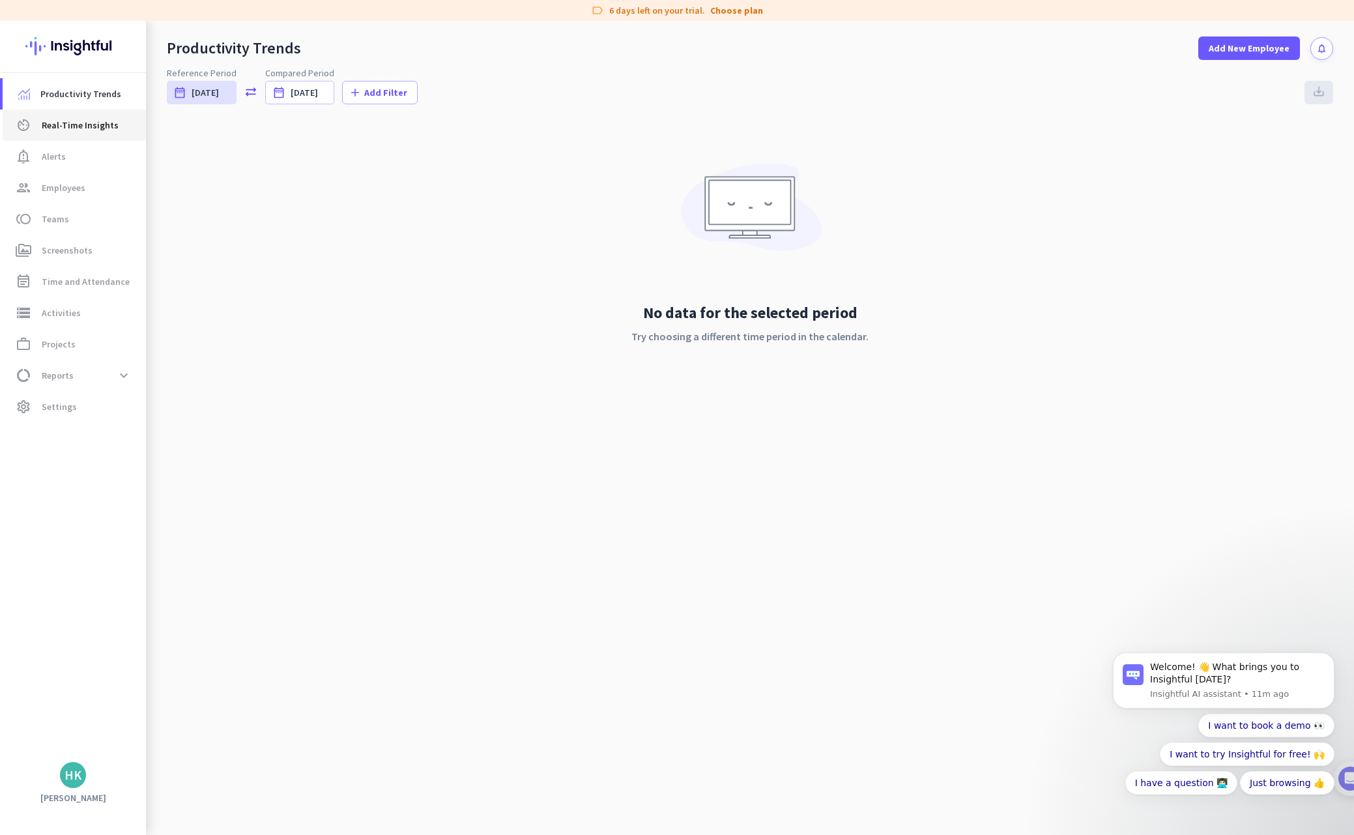
click at [91, 124] on span "Real-Time Insights" at bounding box center [80, 125] width 77 height 16
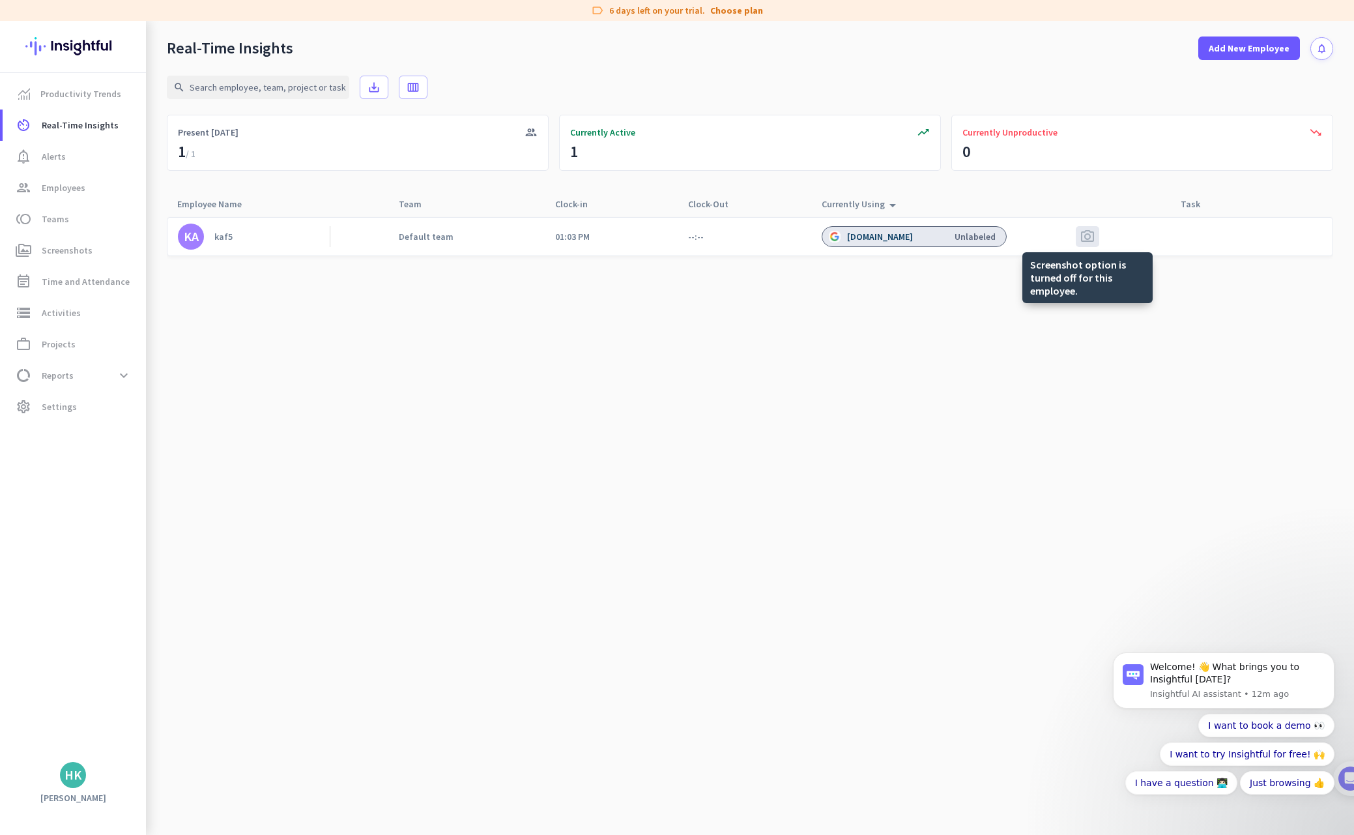
click at [1088, 238] on span "photo_camera" at bounding box center [1088, 237] width 16 height 16
click at [220, 235] on div "kaf5" at bounding box center [223, 237] width 18 height 12
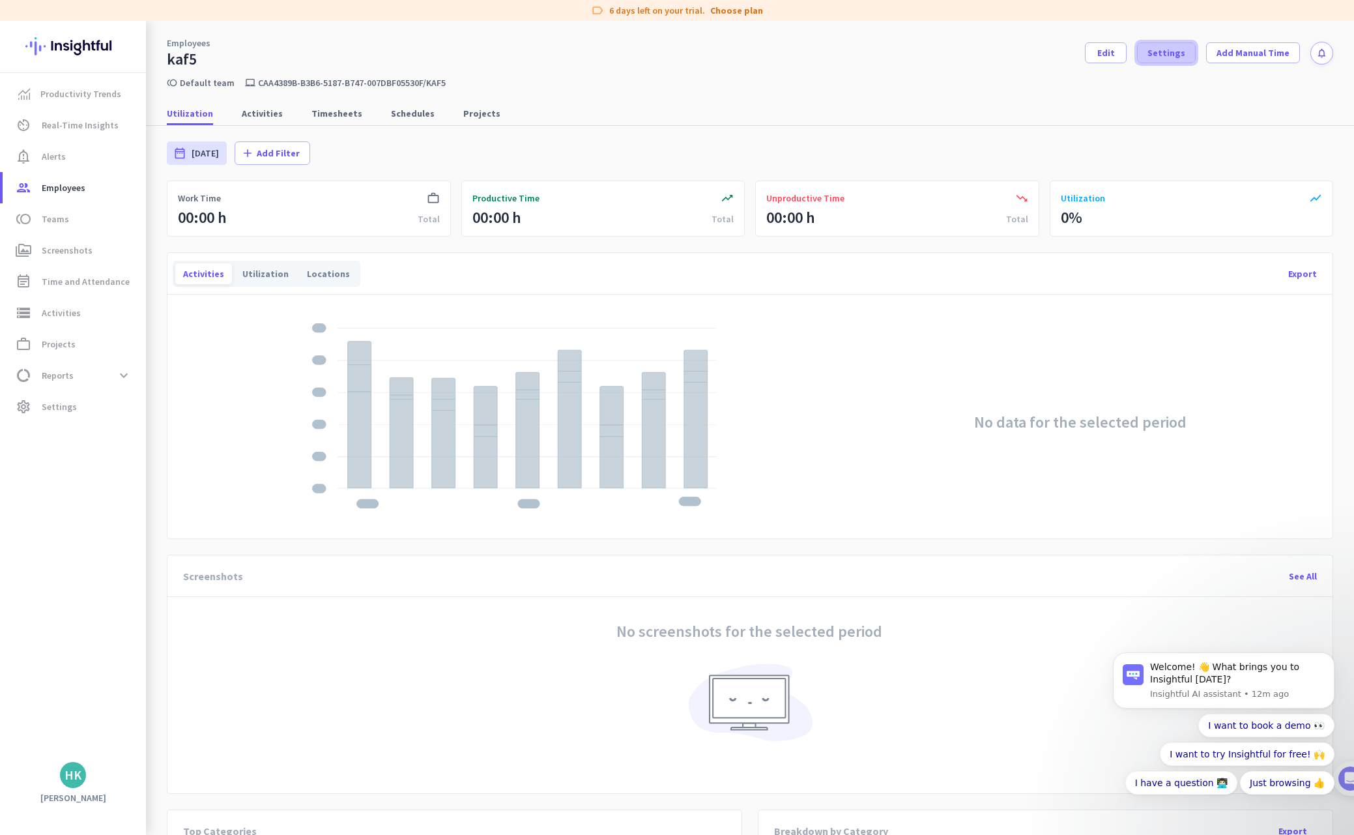
click at [1173, 55] on span "Settings" at bounding box center [1166, 52] width 38 height 13
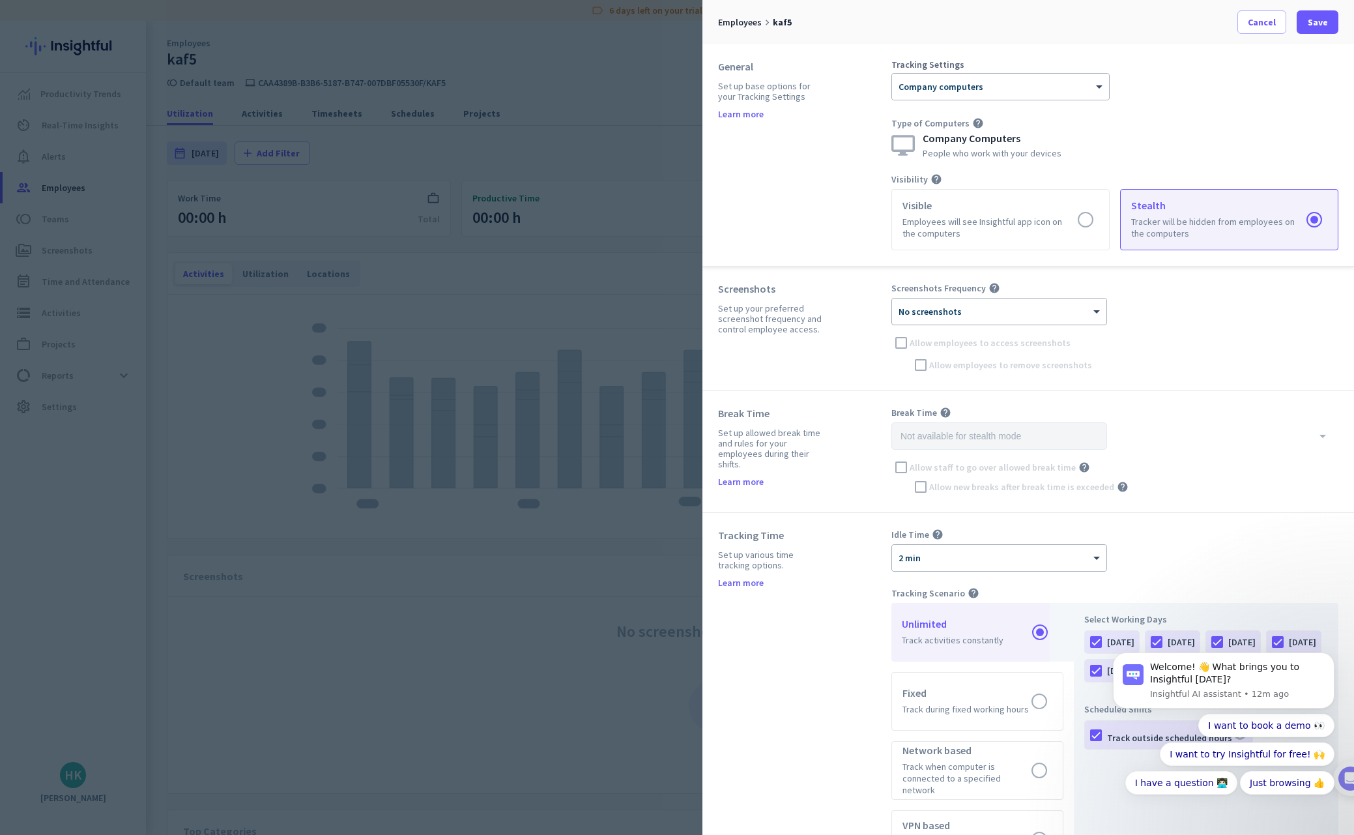
click at [918, 307] on div at bounding box center [999, 307] width 214 height 11
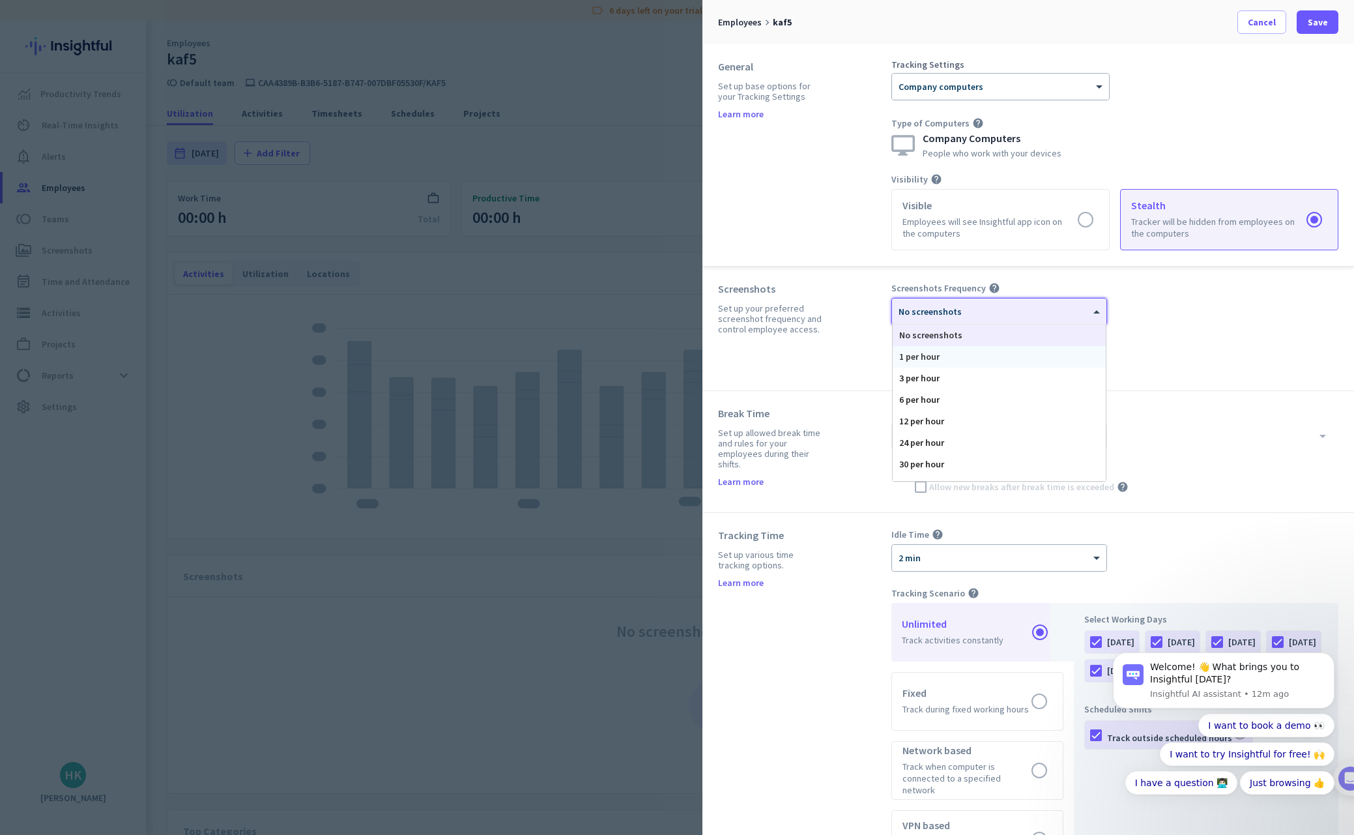
drag, startPoint x: 928, startPoint y: 354, endPoint x: 935, endPoint y: 354, distance: 7.2
click at [928, 354] on div "1 per hour" at bounding box center [999, 357] width 213 height 22
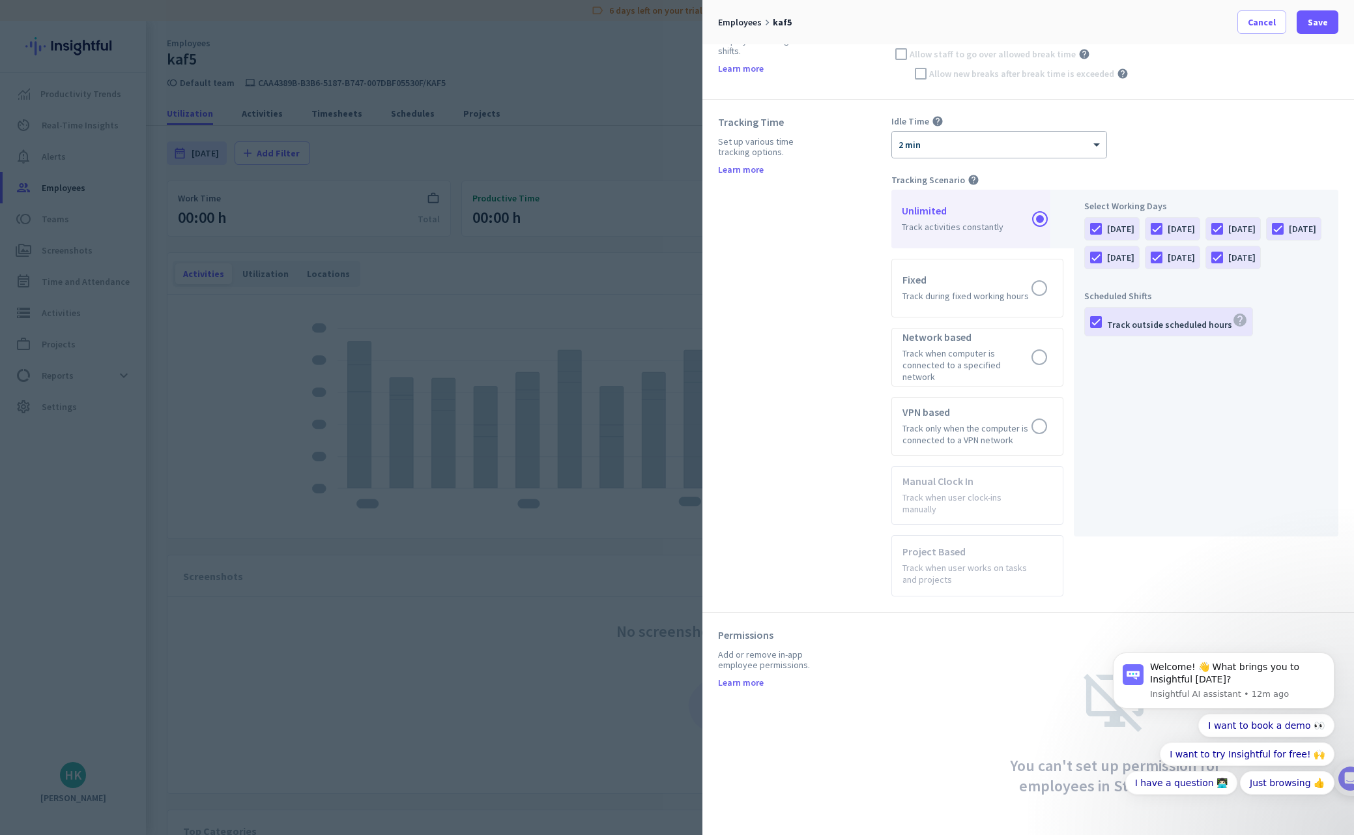
scroll to position [419, 0]
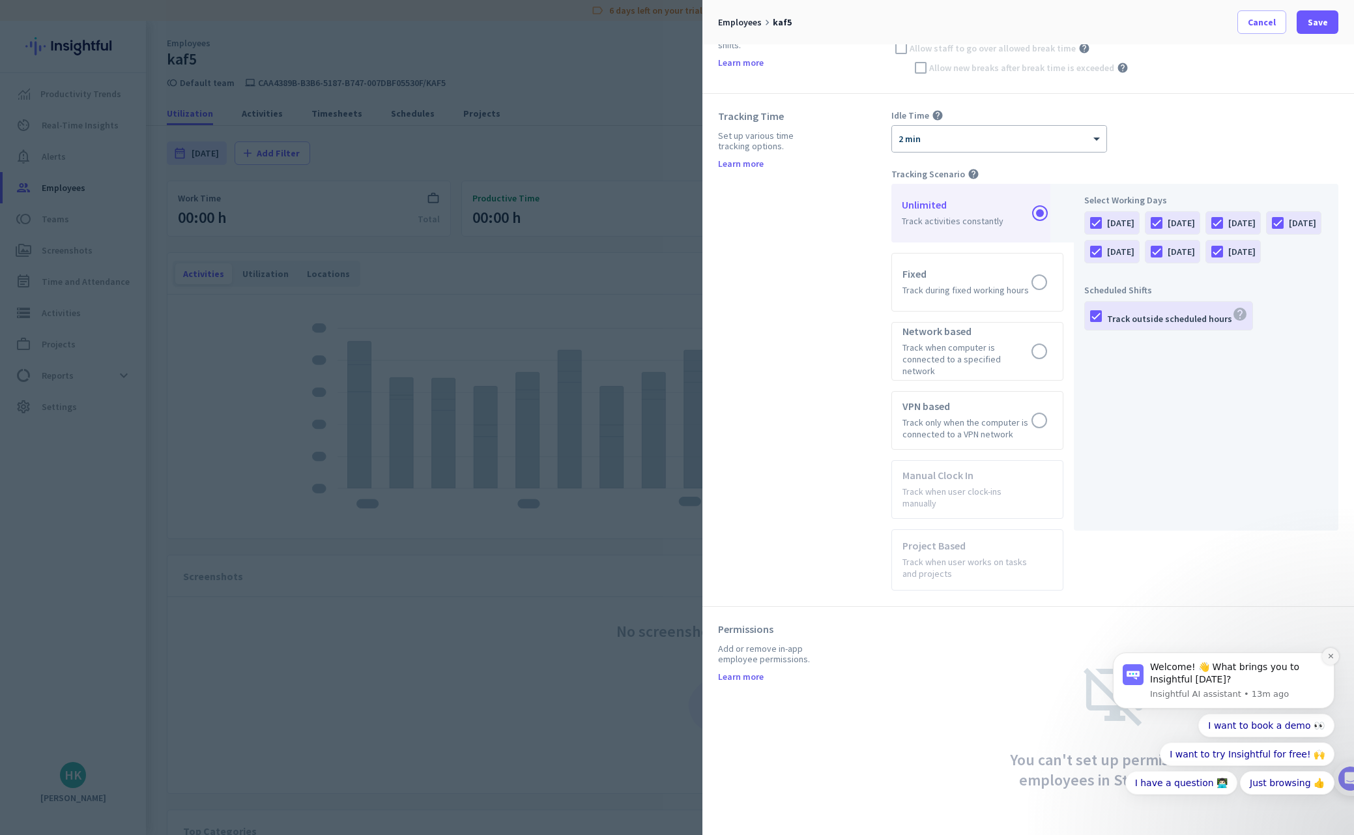
click at [1330, 657] on icon "Dismiss notification" at bounding box center [1330, 655] width 7 height 7
click at [1329, 658] on icon "Dismiss notification" at bounding box center [1330, 655] width 7 height 7
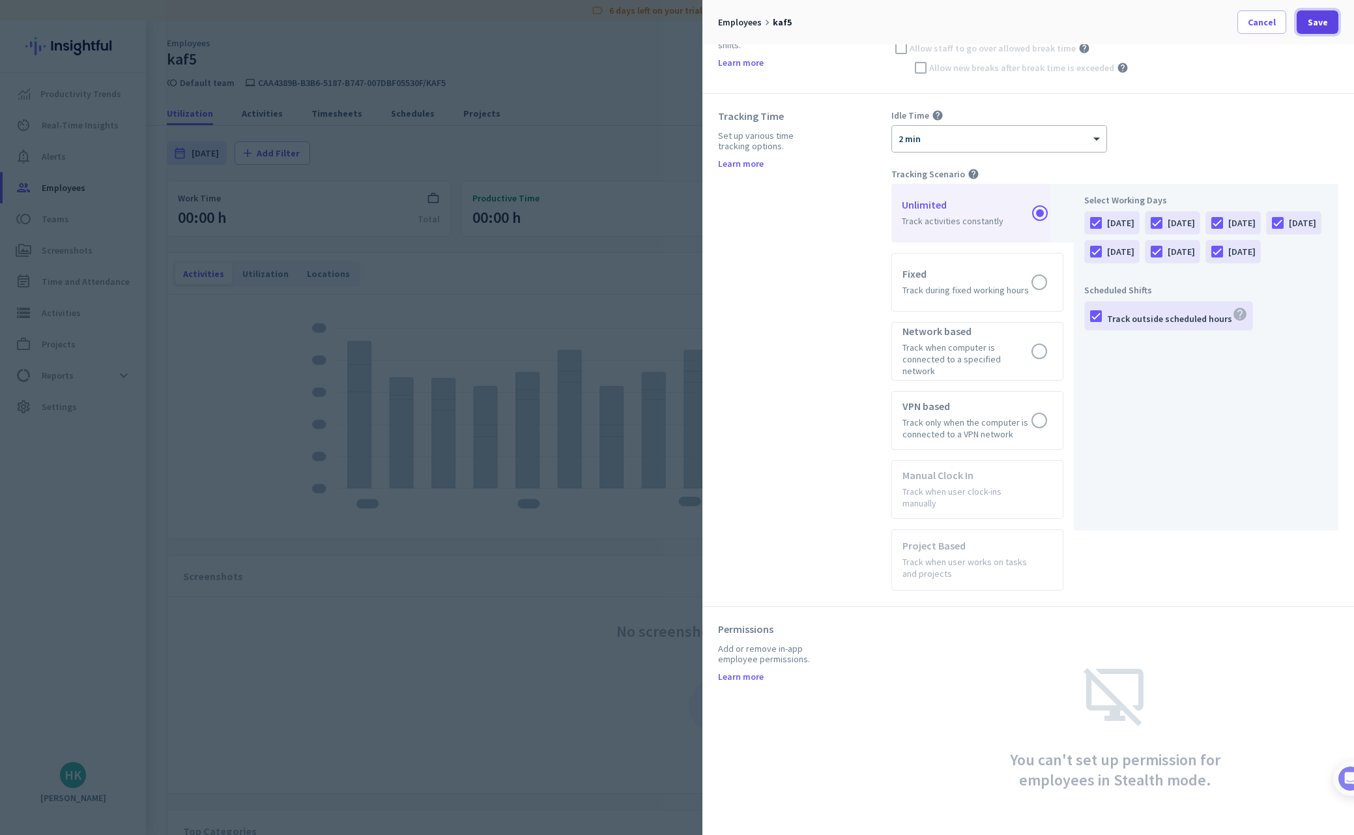
click at [1321, 24] on span "Save" at bounding box center [1318, 22] width 20 height 13
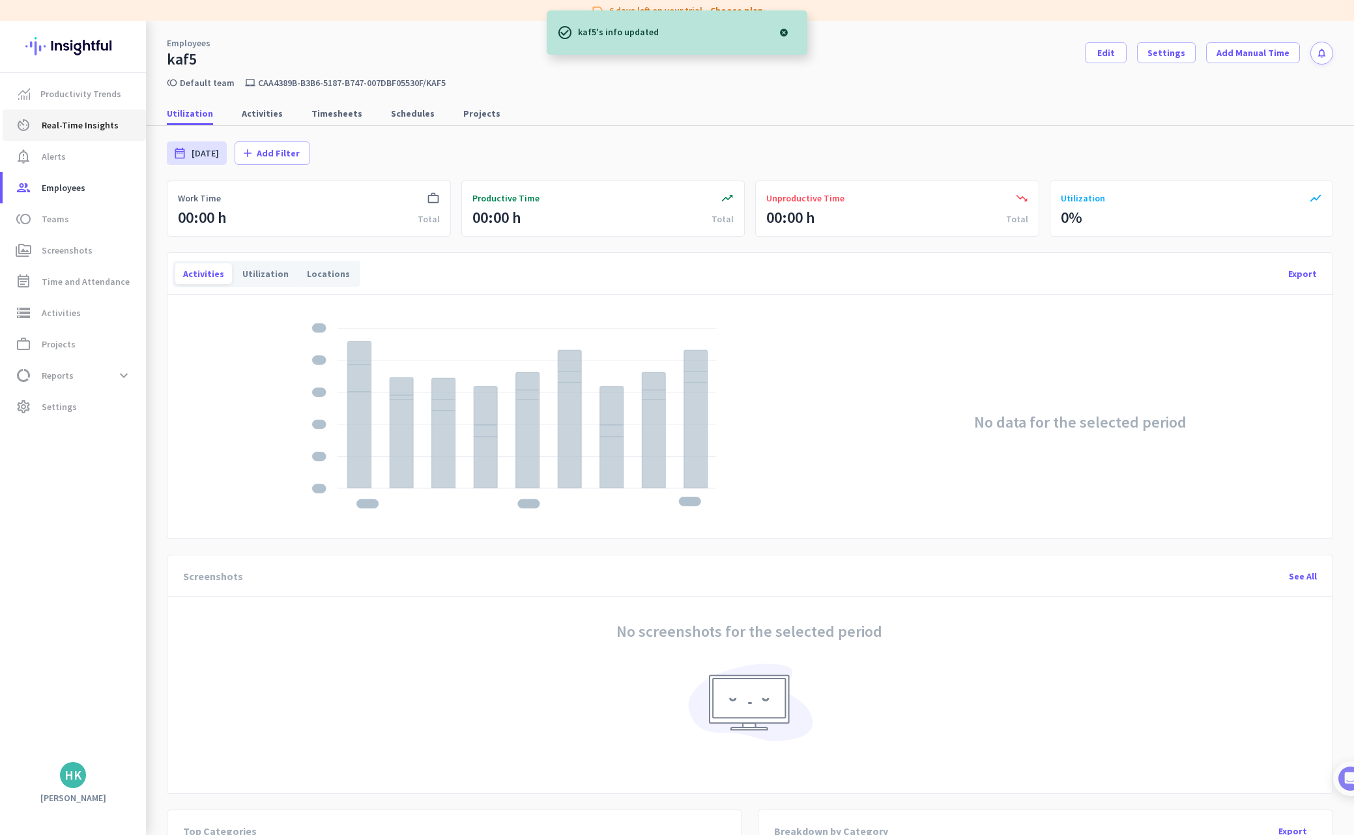
click at [56, 130] on span "Real-Time Insights" at bounding box center [80, 125] width 77 height 16
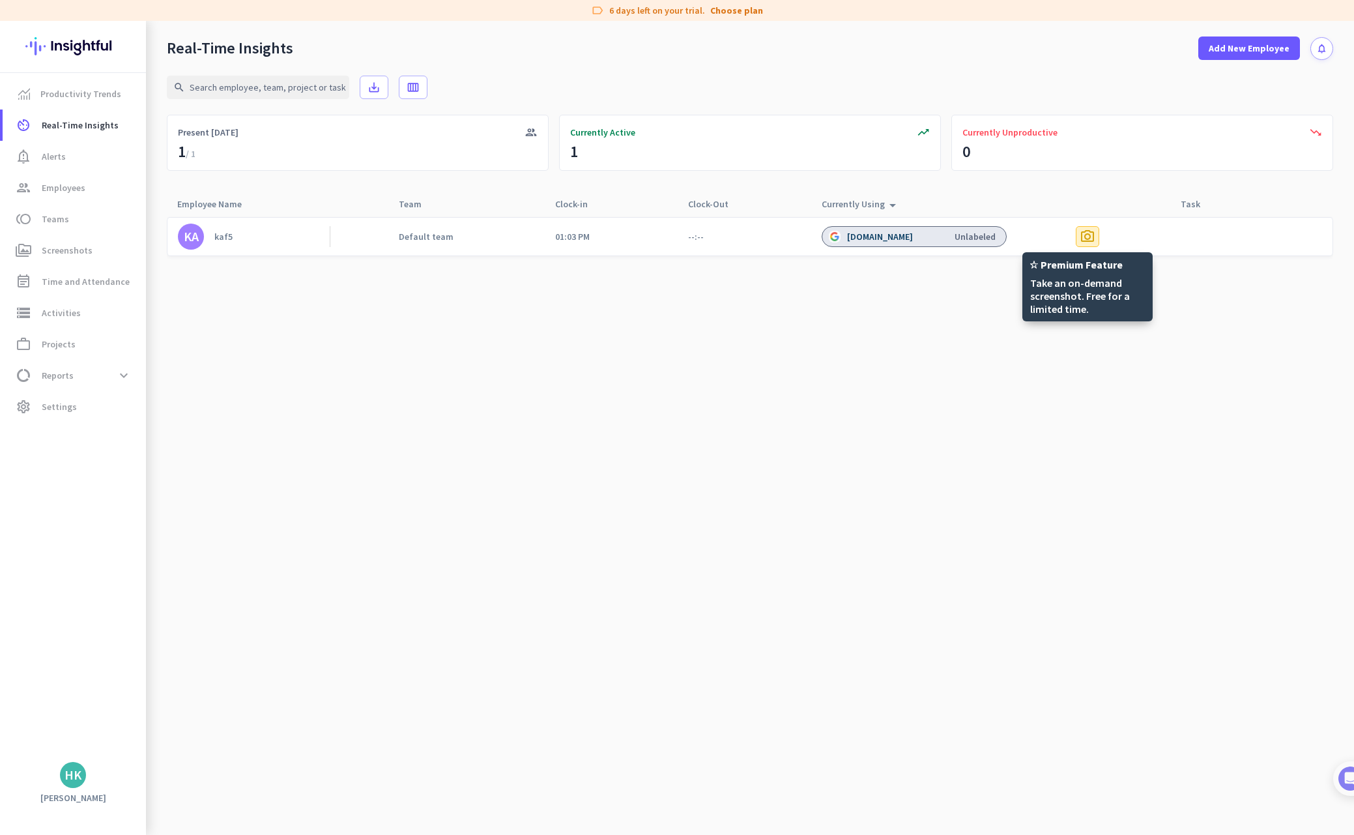
click at [1084, 233] on span "photo_camera" at bounding box center [1088, 237] width 16 height 16
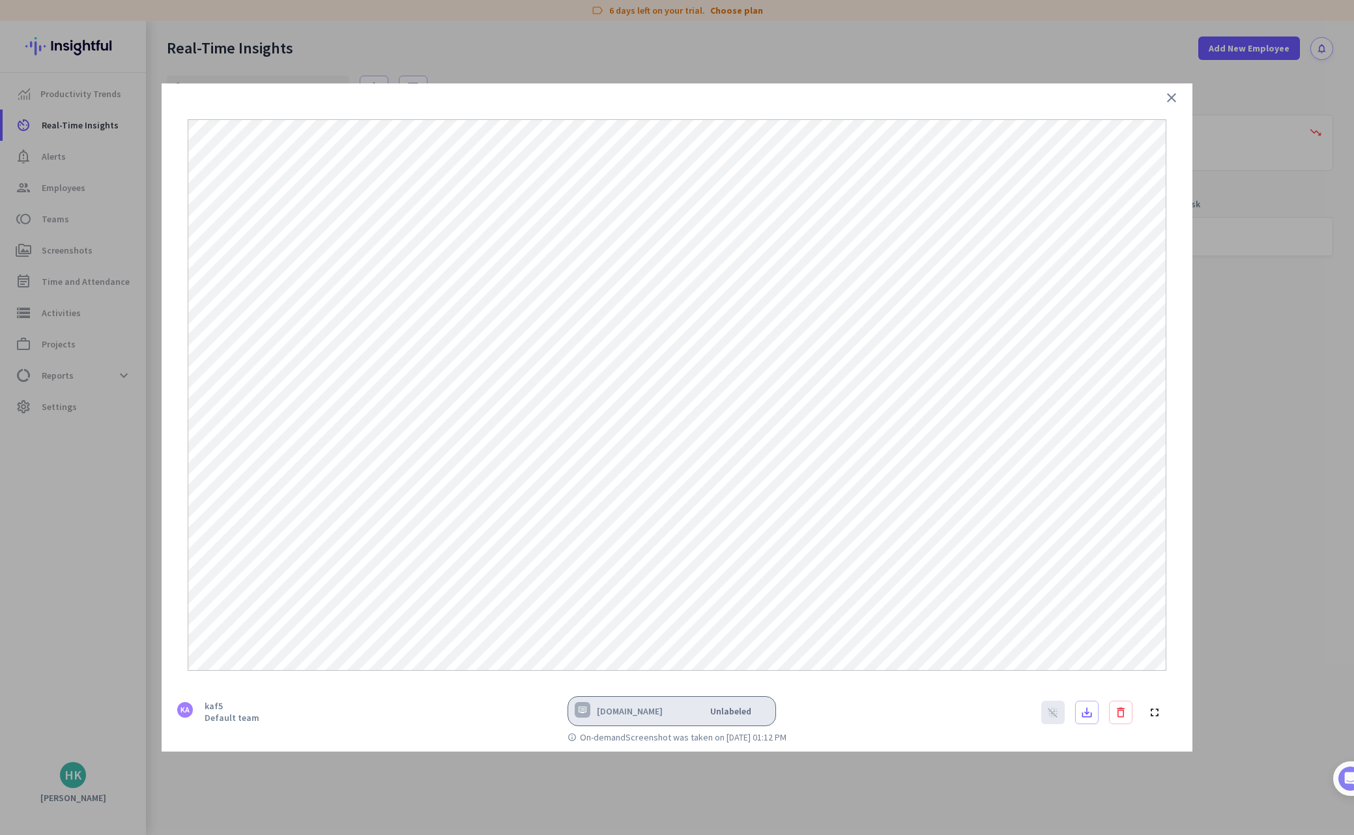
click at [1173, 96] on icon "close" at bounding box center [1172, 98] width 16 height 16
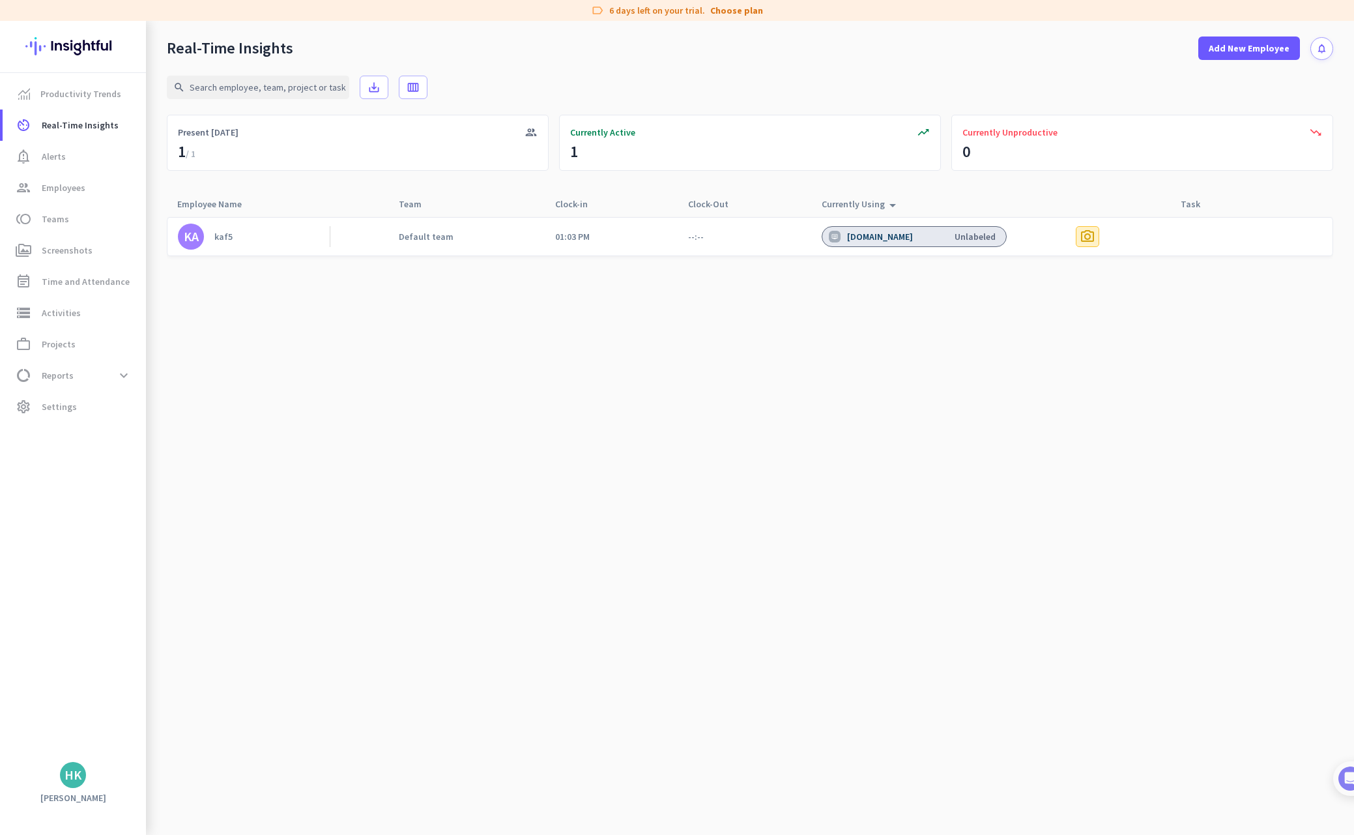
click at [1086, 233] on span "photo_camera" at bounding box center [1088, 237] width 16 height 16
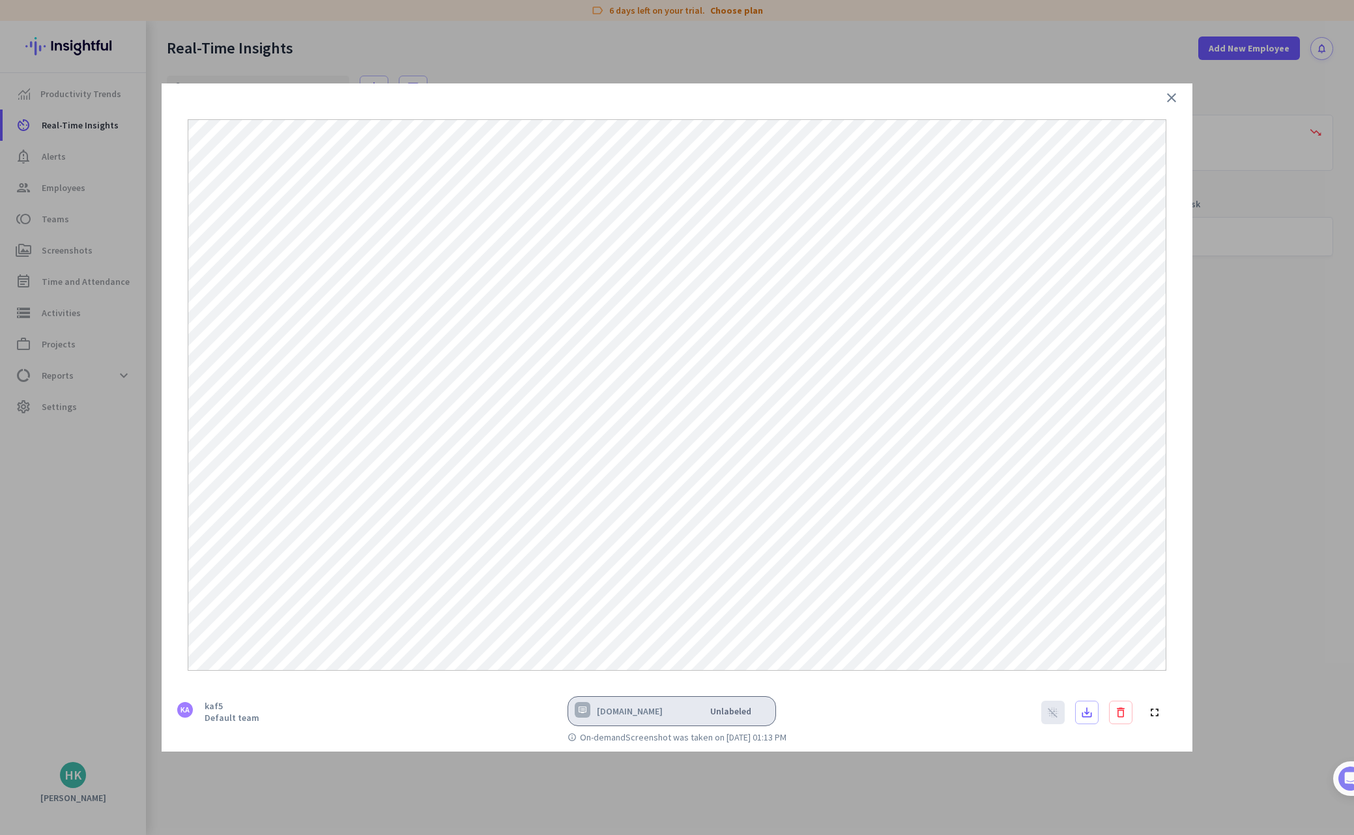
click at [1171, 98] on icon "close" at bounding box center [1172, 98] width 16 height 16
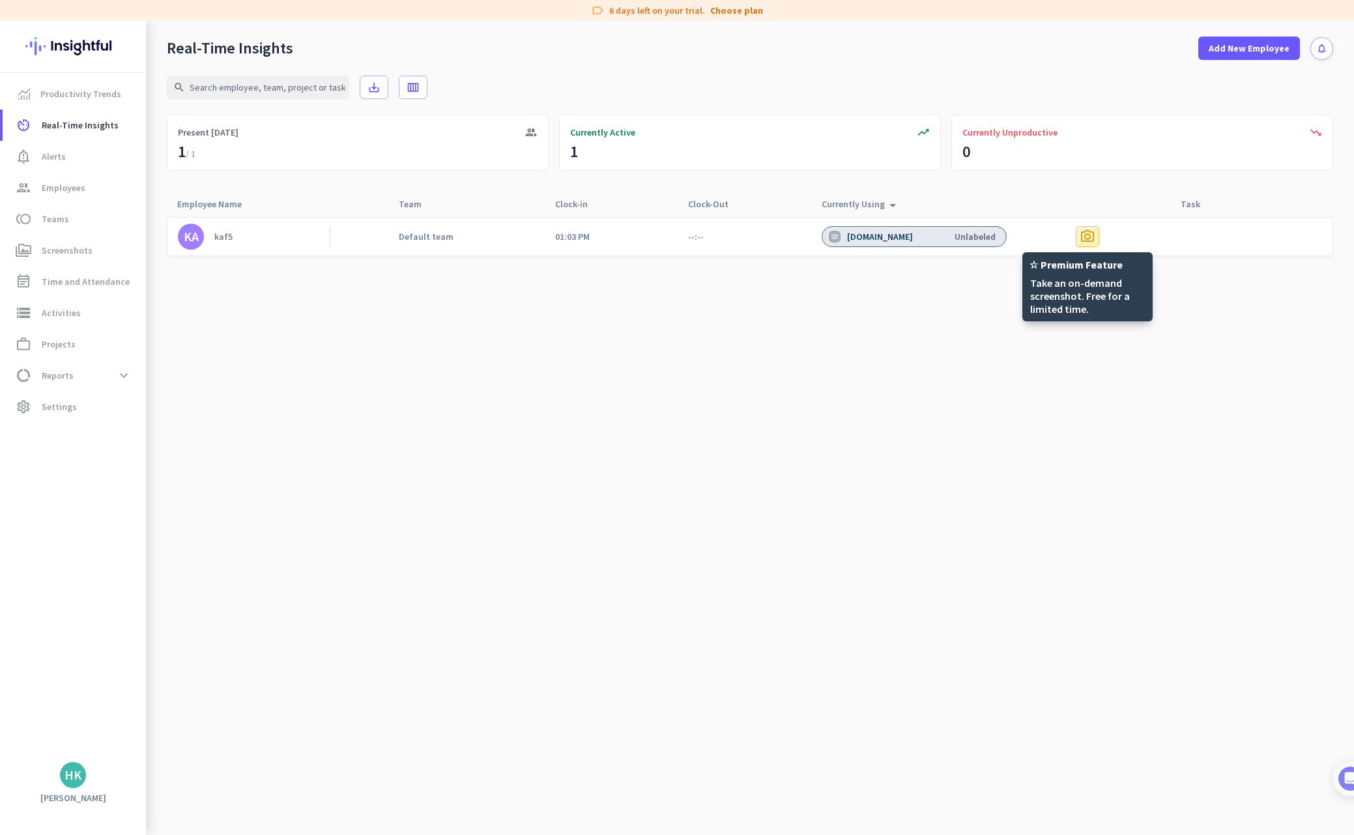
click at [1091, 237] on span "photo_camera" at bounding box center [1088, 237] width 16 height 16
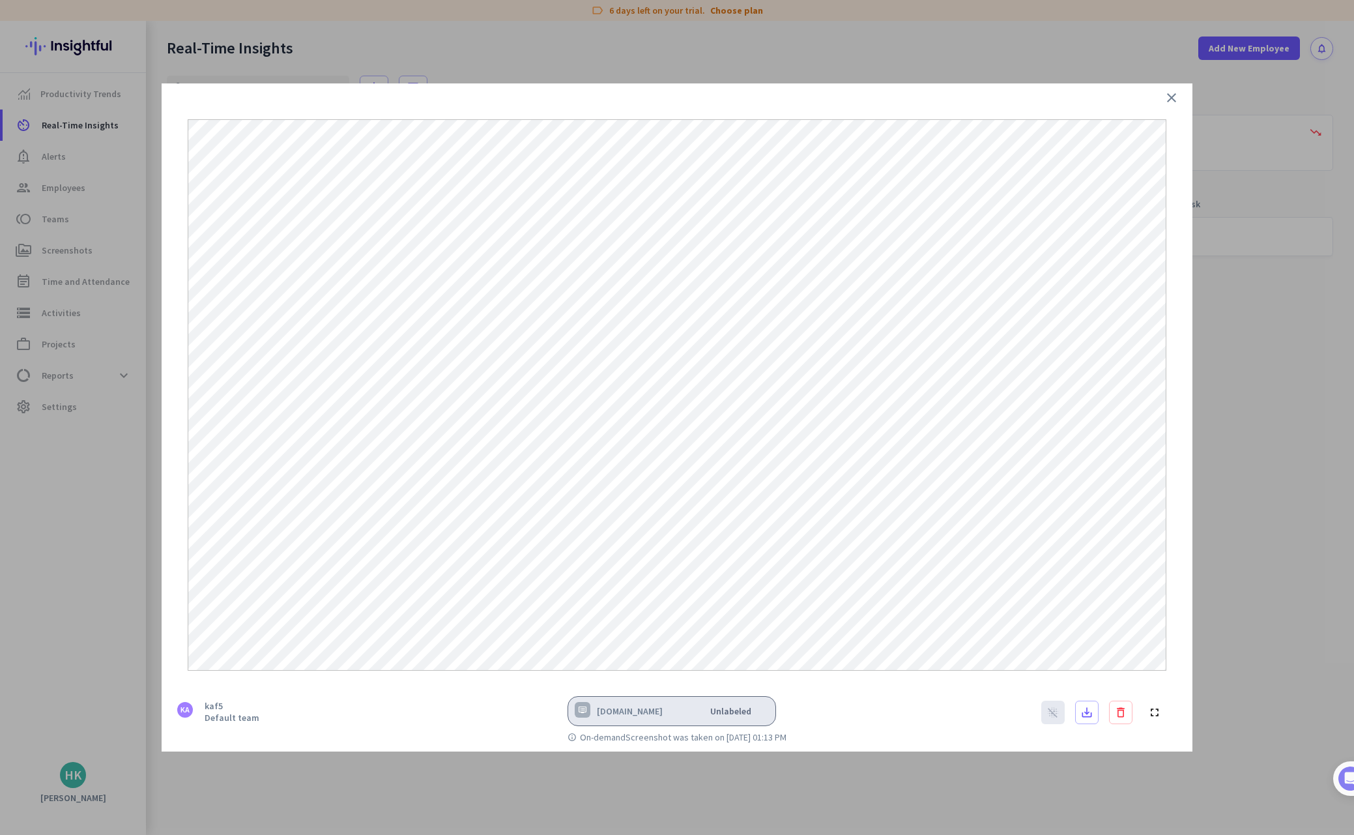
click at [1170, 99] on icon "close" at bounding box center [1172, 98] width 16 height 16
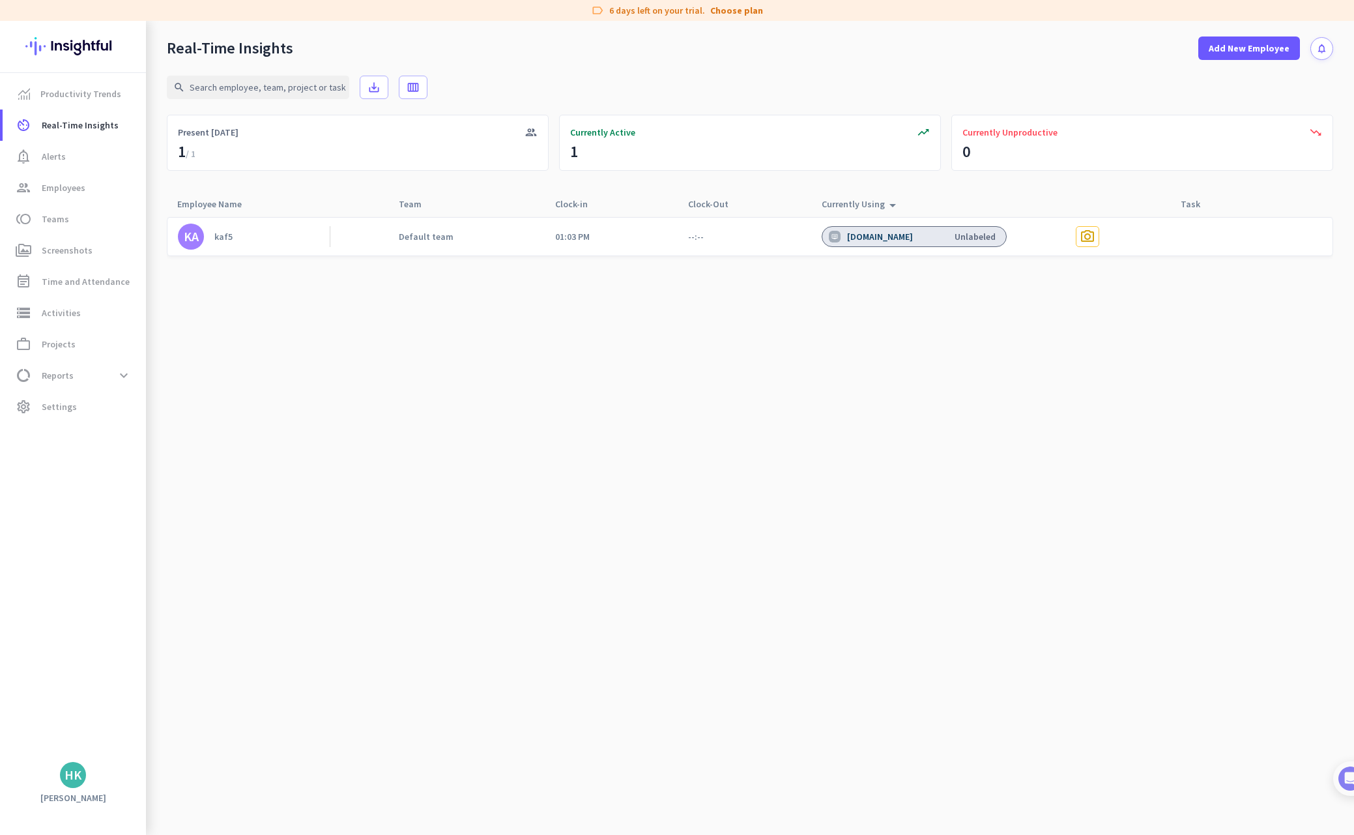
click at [1156, 502] on cdk-virtual-scroll-viewport "KA kaf5 Default team 01:03 PM --:-- app.insightful.io Unlabeled photo_camera" at bounding box center [750, 525] width 1166 height 618
click at [1091, 237] on span "photo_camera" at bounding box center [1088, 237] width 16 height 16
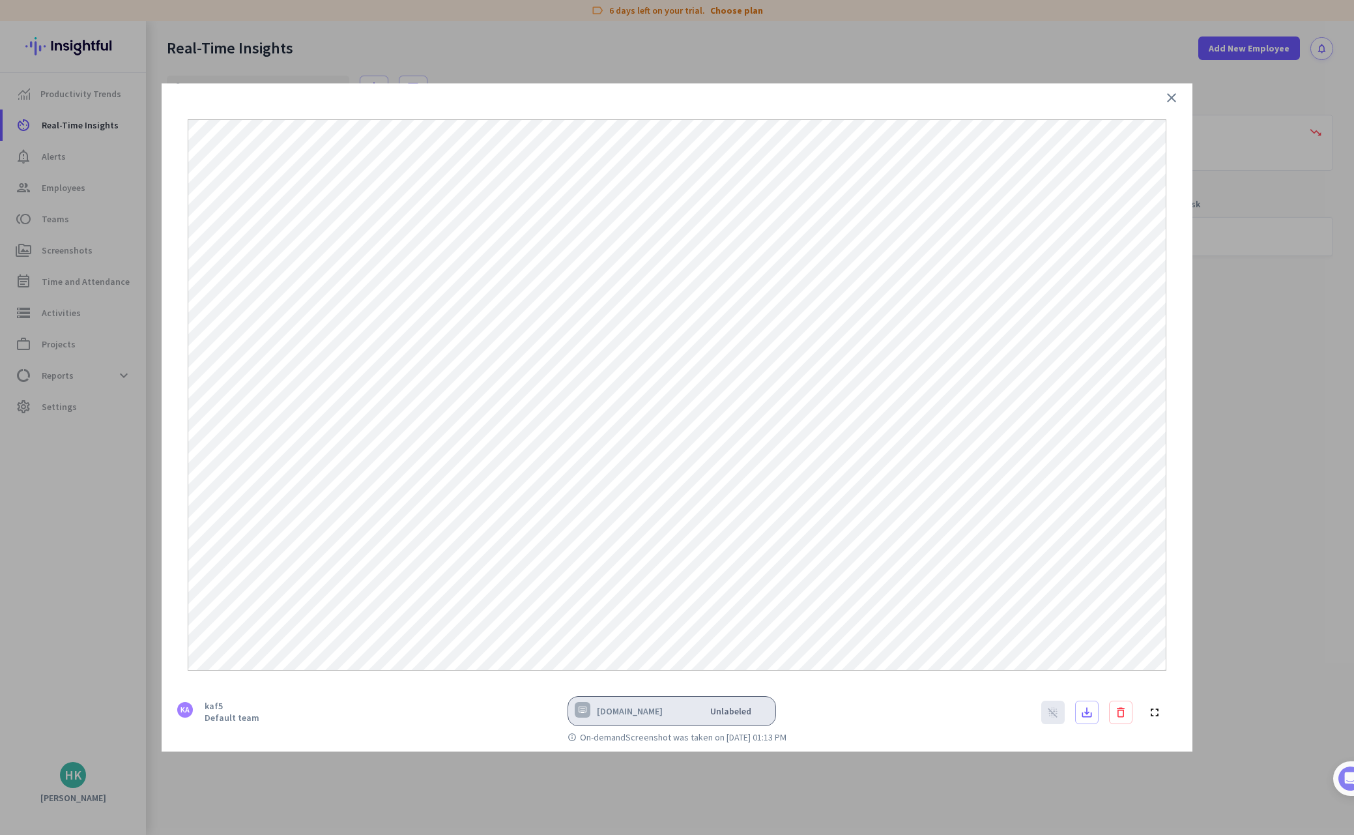
click at [1171, 98] on icon "close" at bounding box center [1172, 98] width 16 height 16
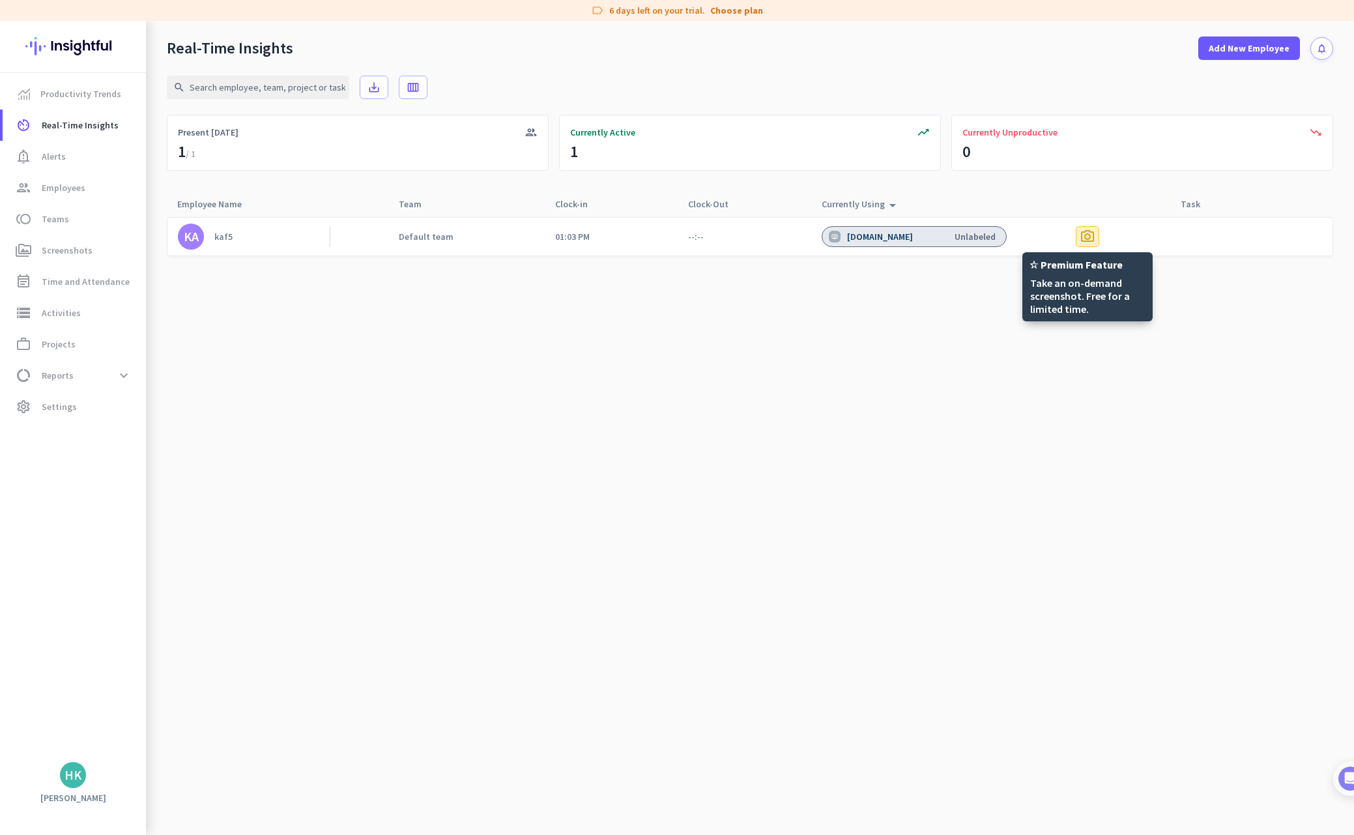
click at [1086, 235] on span "photo_camera" at bounding box center [1088, 237] width 16 height 16
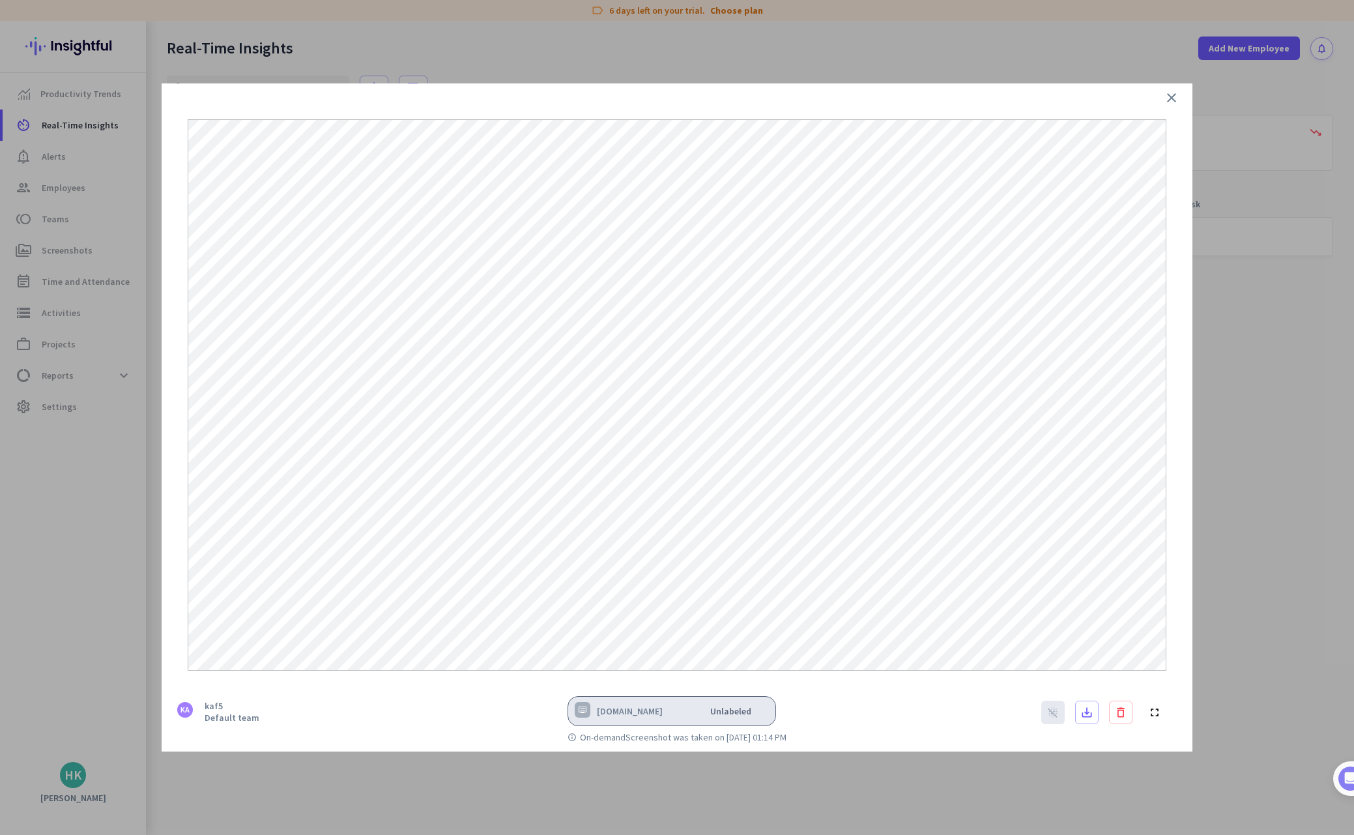
click at [1172, 100] on icon "close" at bounding box center [1172, 98] width 16 height 16
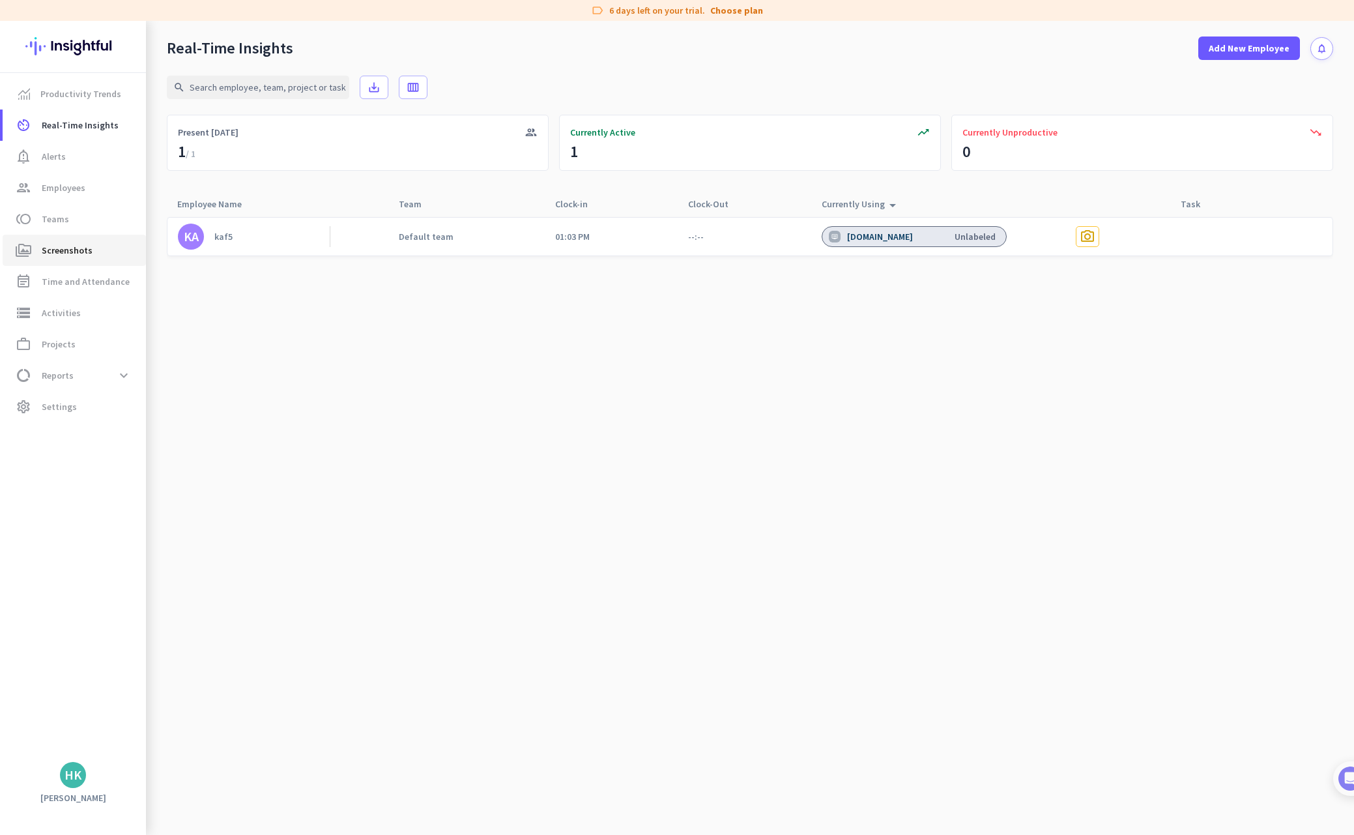
click at [87, 248] on span "Screenshots" at bounding box center [67, 250] width 51 height 16
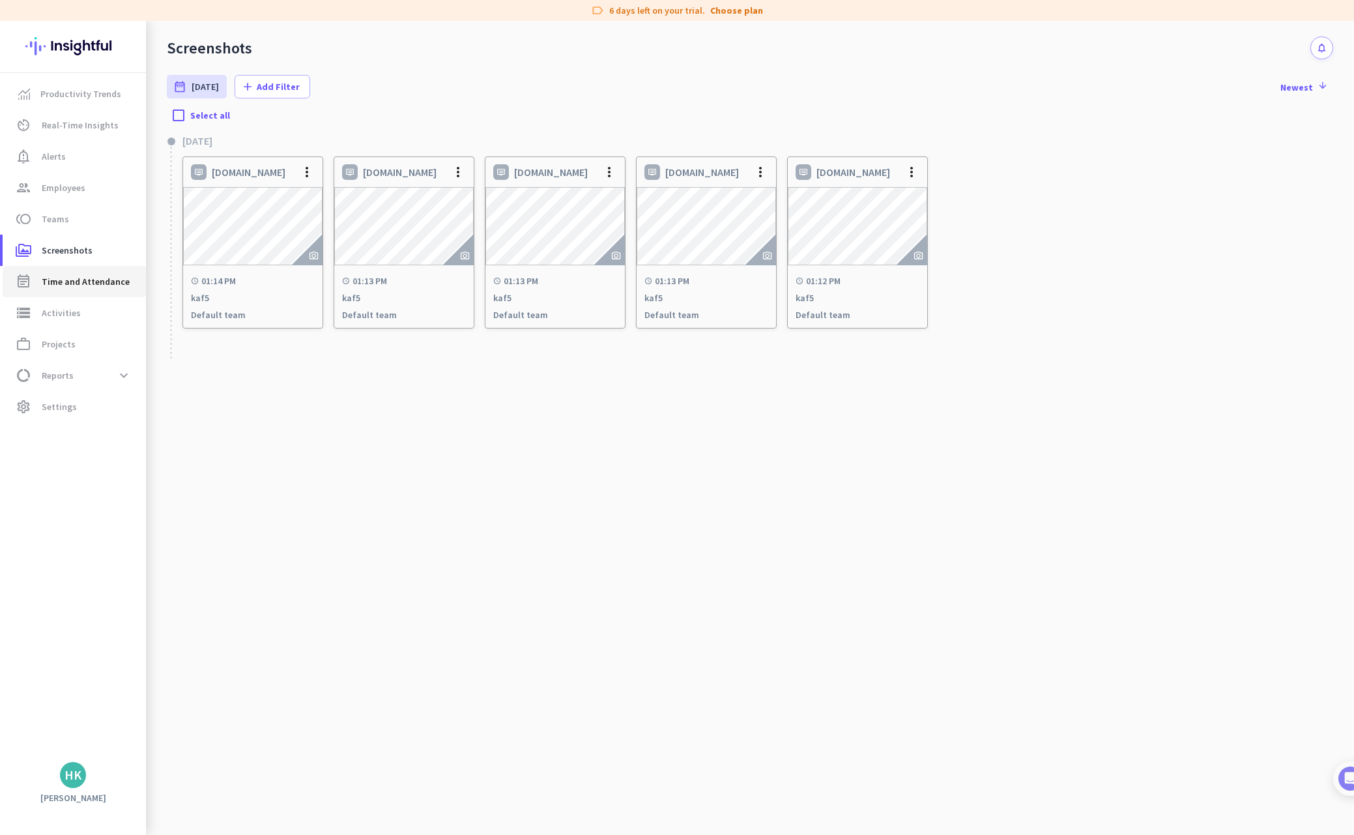
click at [66, 281] on span "Time and Attendance" at bounding box center [86, 282] width 88 height 16
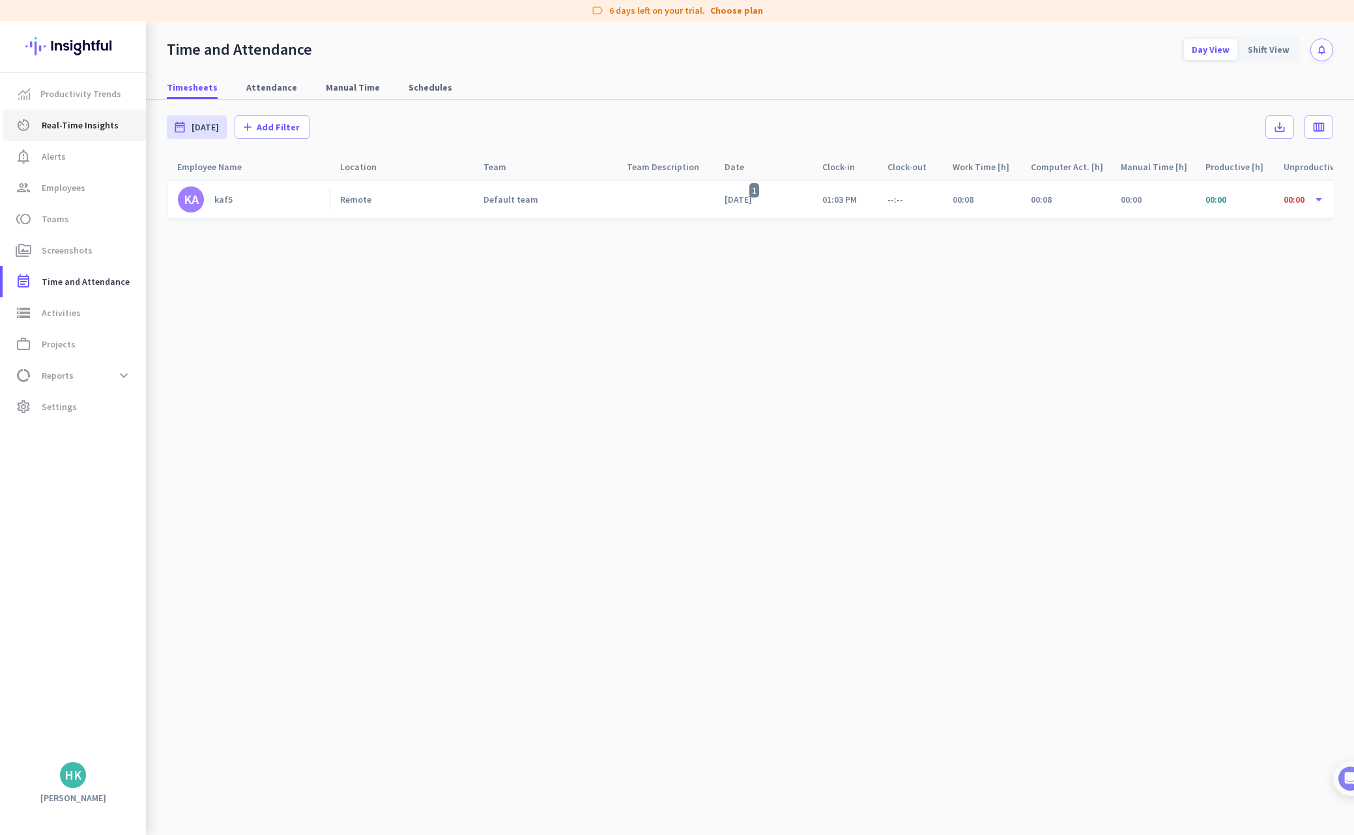
click at [68, 130] on span "Real-Time Insights" at bounding box center [80, 125] width 77 height 16
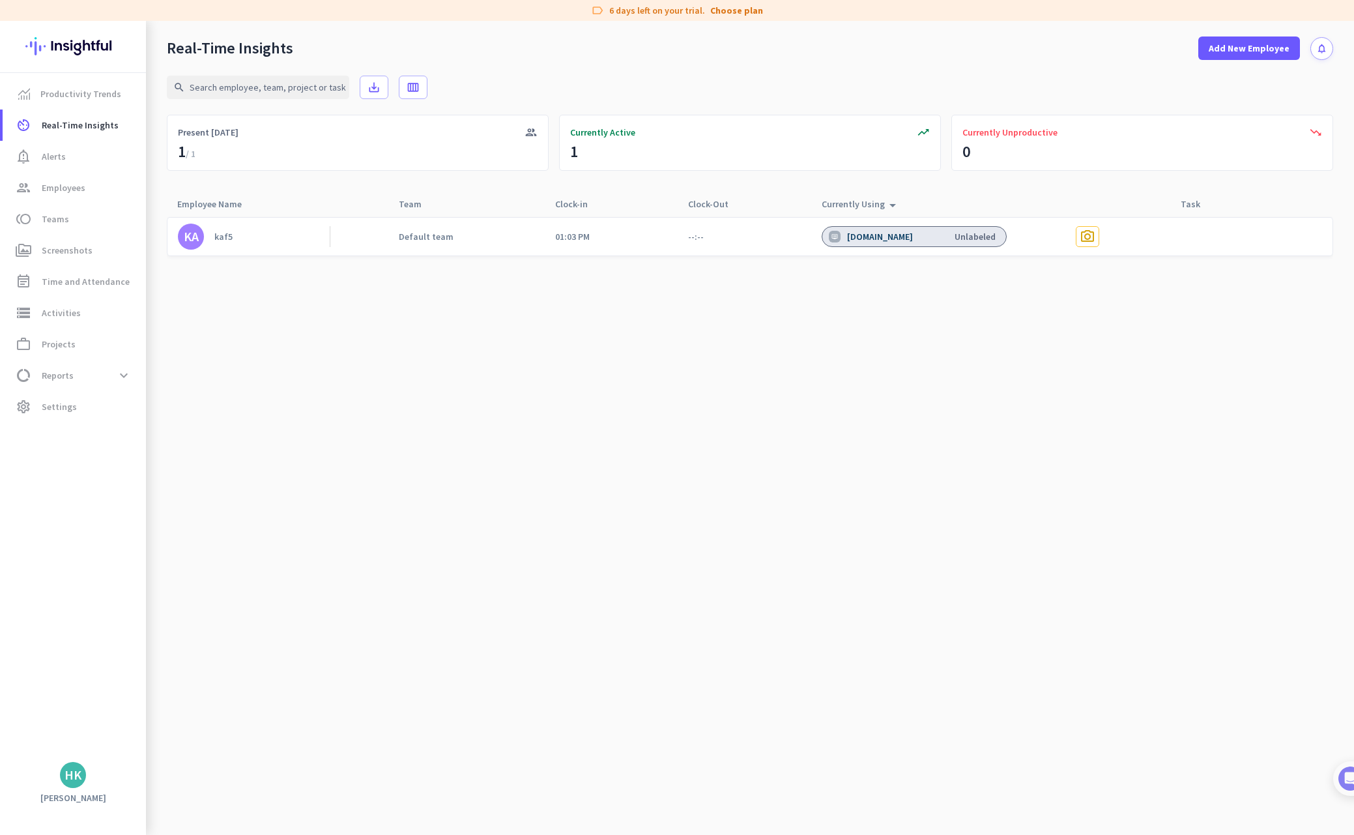
click at [924, 237] on div "app.insightful.io Unlabeled" at bounding box center [914, 236] width 185 height 21
click at [102, 309] on span "storage Activities" at bounding box center [74, 313] width 122 height 16
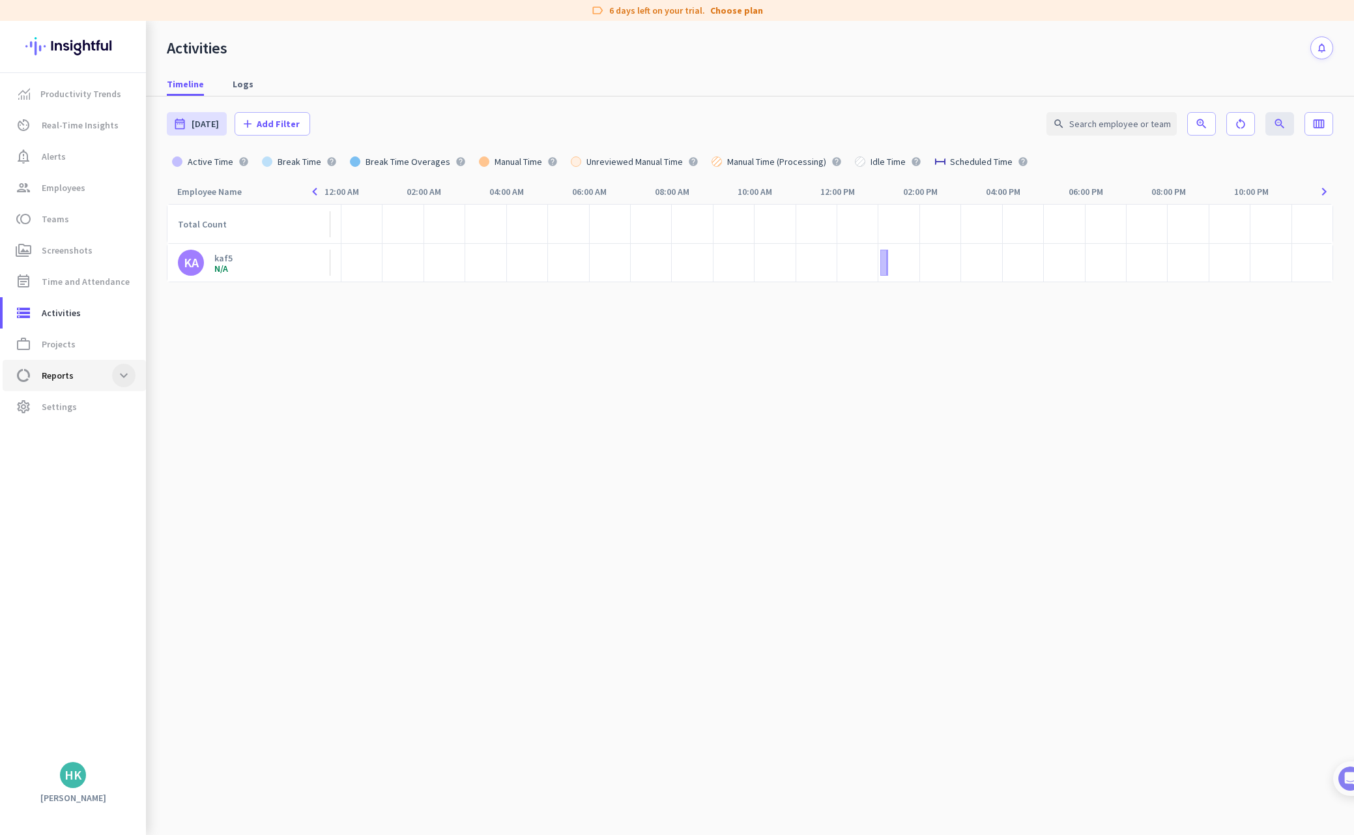
click at [124, 377] on span at bounding box center [123, 375] width 23 height 23
click at [95, 472] on span "Apps & Websites" at bounding box center [61, 468] width 96 height 31
type input "Sat, Aug 16 - Sat, Aug 16"
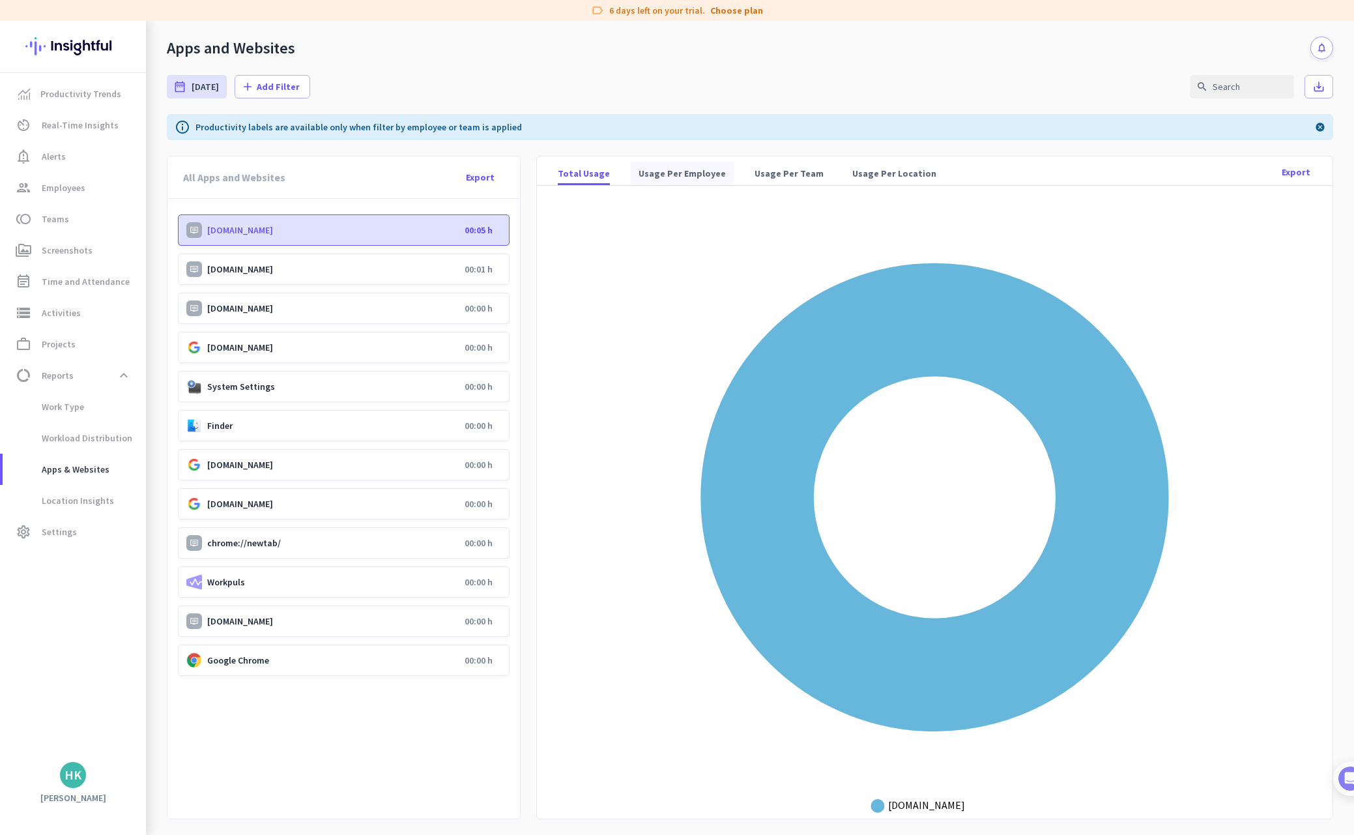
click at [664, 175] on span "Usage Per Employee" at bounding box center [682, 173] width 87 height 13
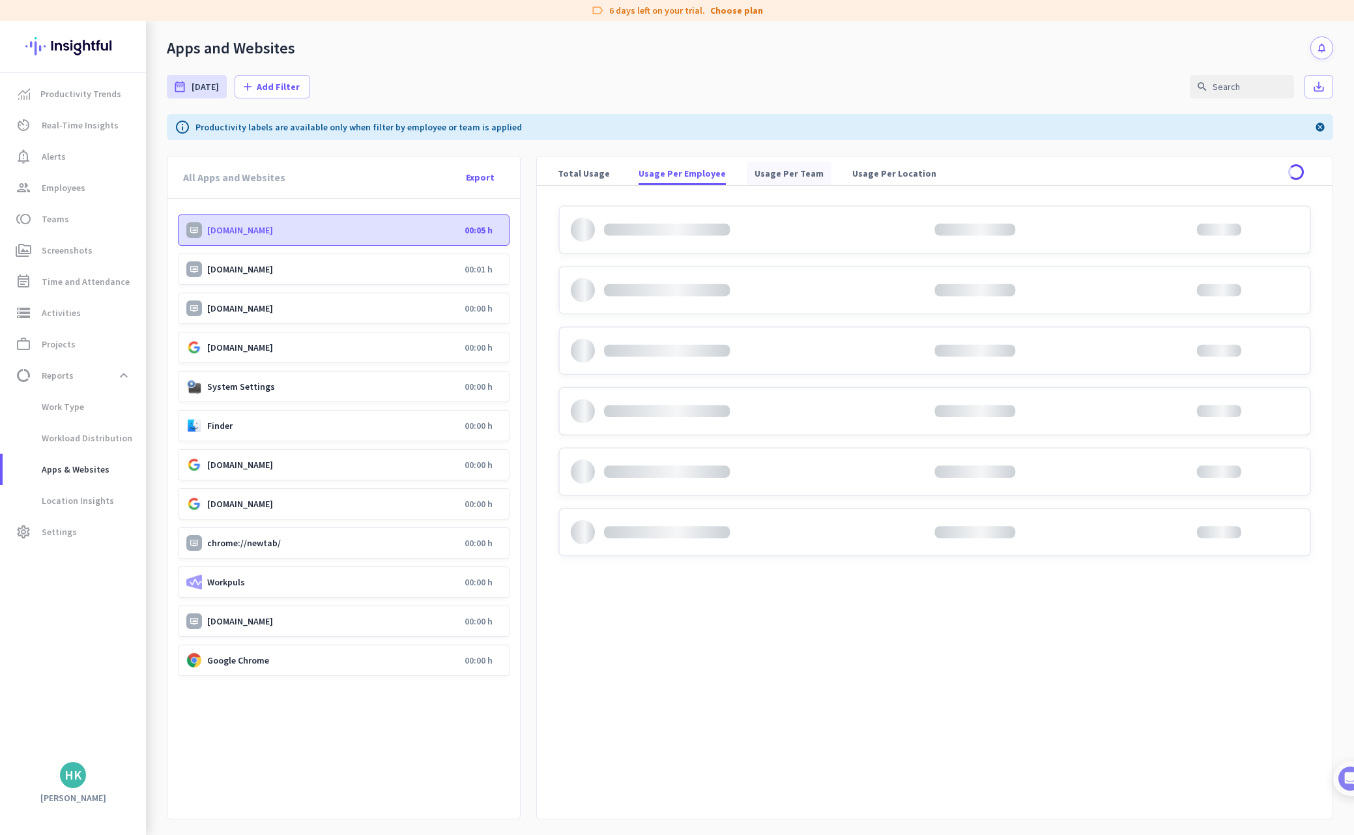
click at [777, 175] on span "Usage Per Team" at bounding box center [789, 173] width 69 height 13
click at [702, 177] on span "Usage Per Employee" at bounding box center [682, 173] width 87 height 13
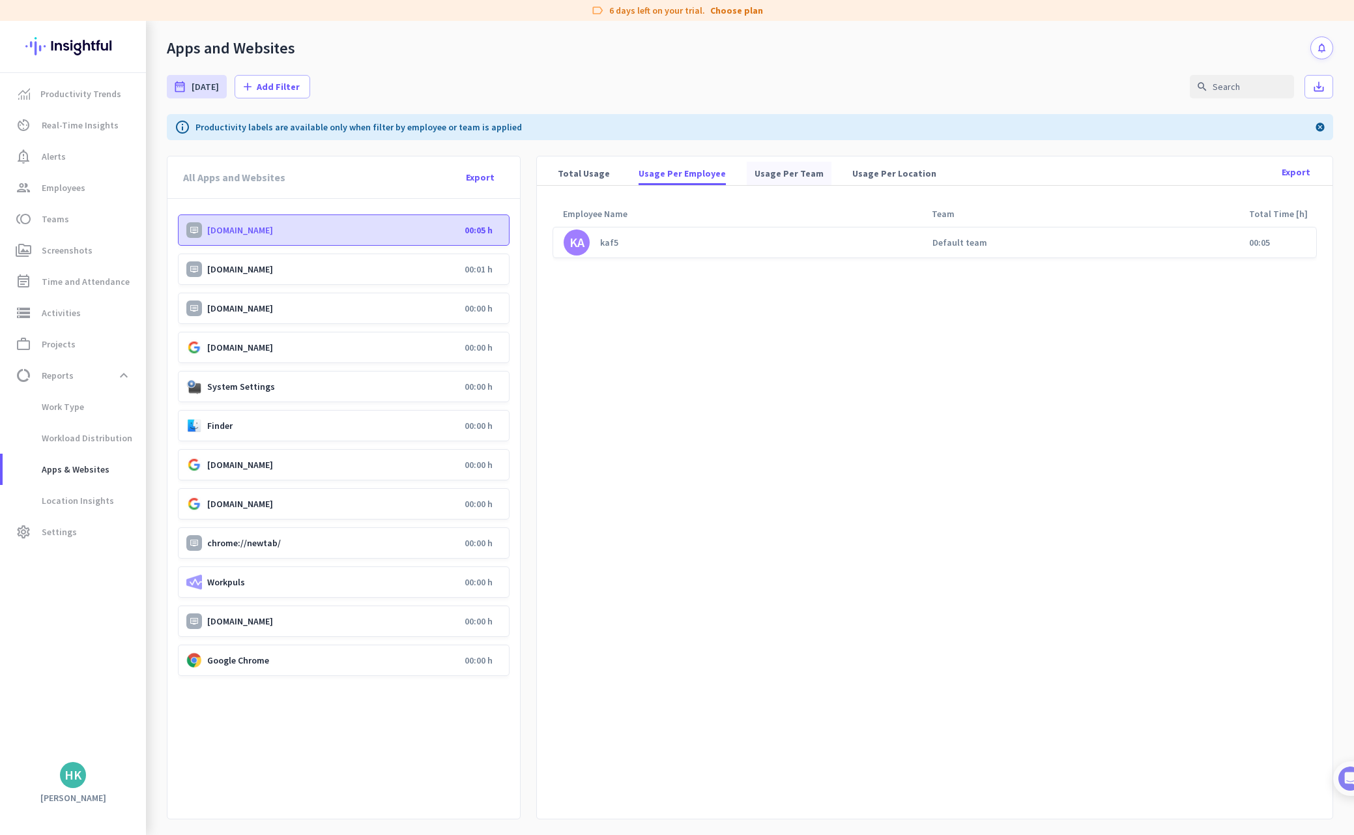
click at [781, 177] on span "Usage Per Team" at bounding box center [789, 173] width 69 height 13
click at [871, 175] on span "Usage Per Location" at bounding box center [894, 173] width 84 height 13
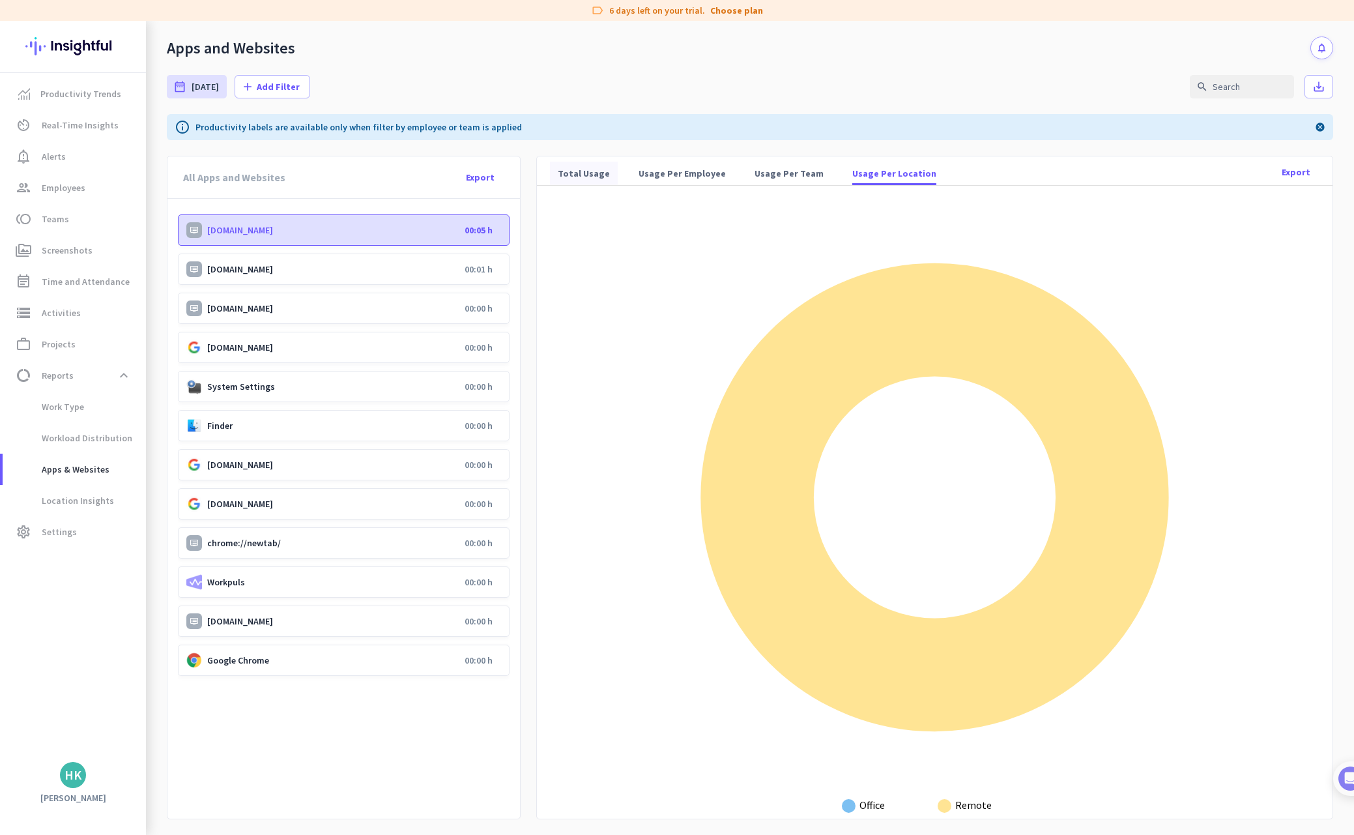
click at [571, 172] on span "Total Usage" at bounding box center [584, 173] width 52 height 13
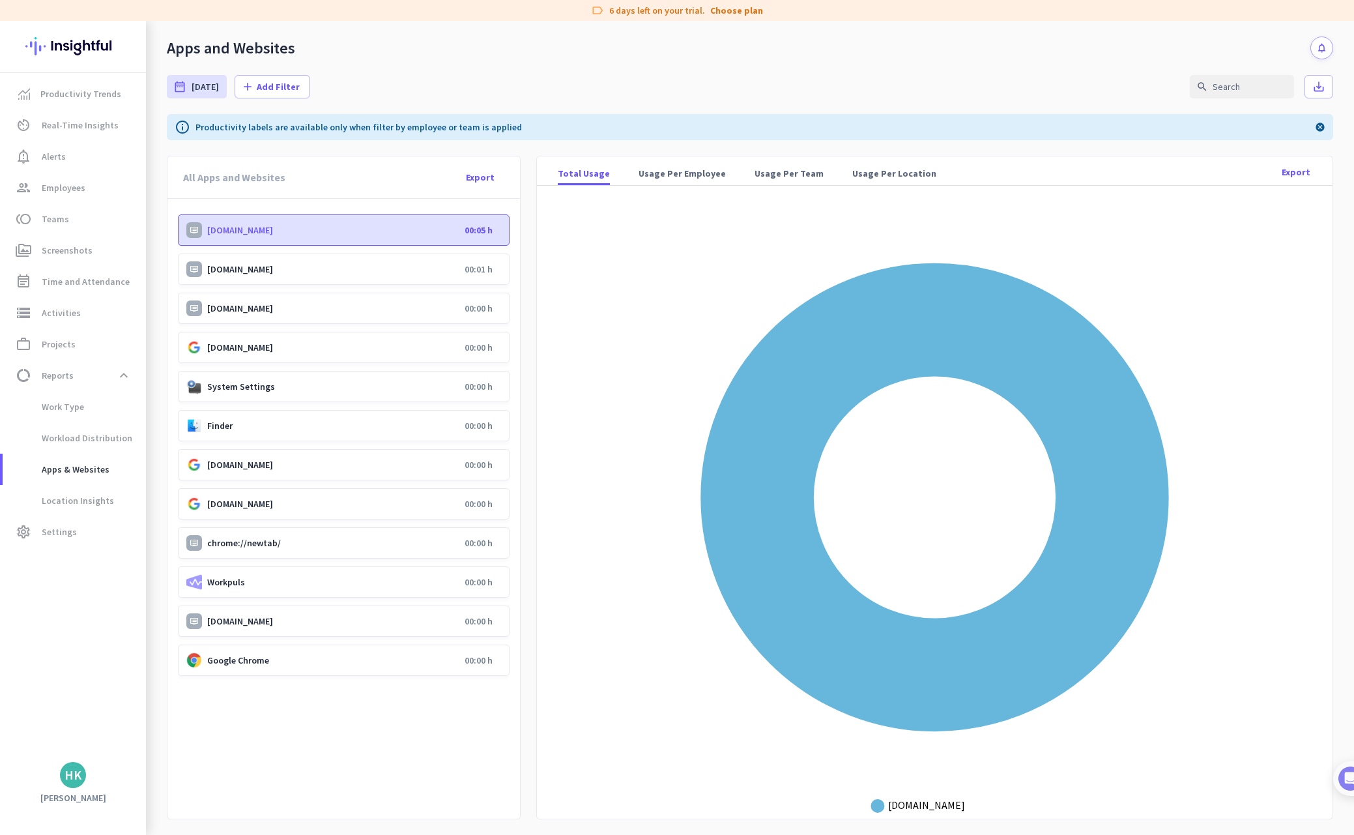
click at [480, 344] on p "00:00 h" at bounding box center [479, 347] width 28 height 12
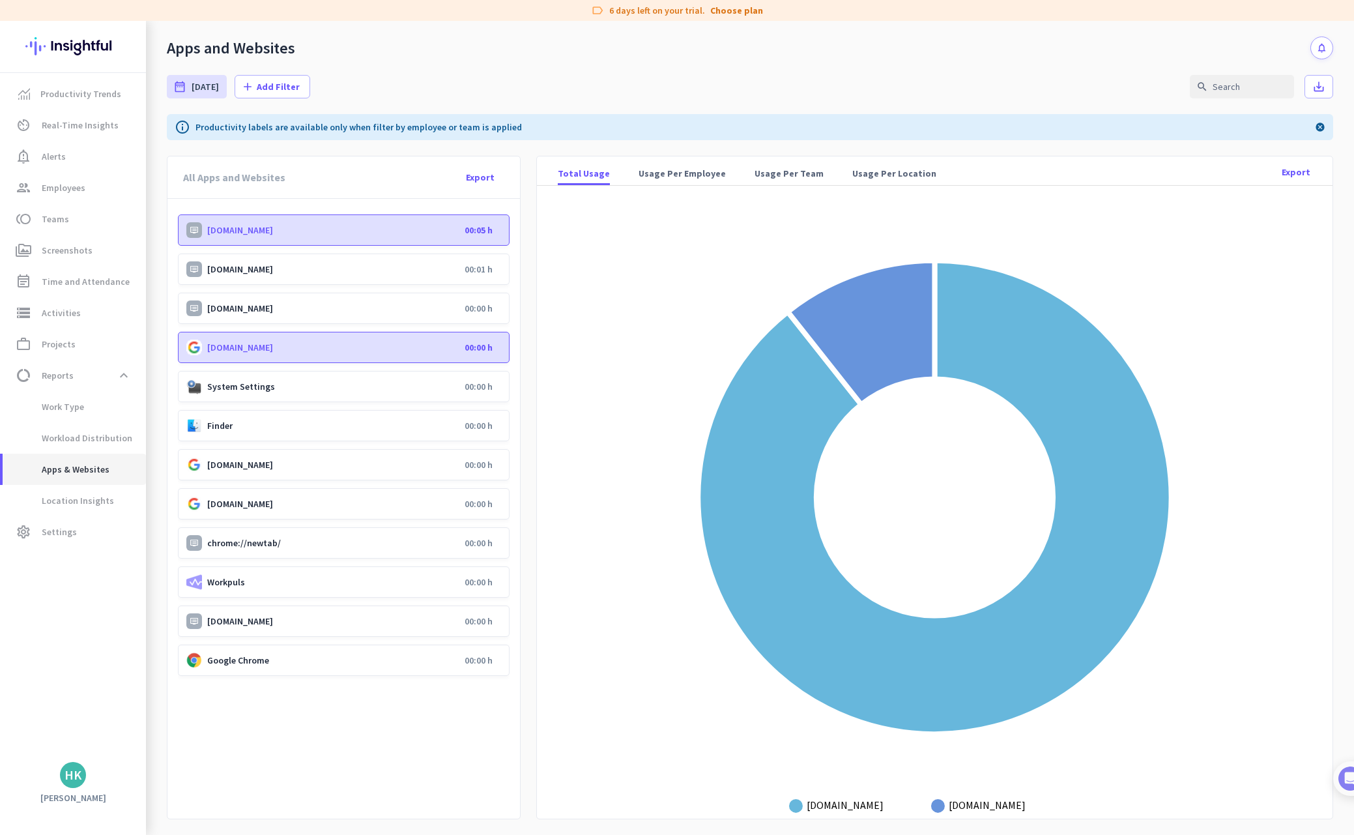
click at [98, 465] on span "Apps & Websites" at bounding box center [61, 468] width 96 height 31
click at [97, 463] on span "Apps & Websites" at bounding box center [61, 468] width 96 height 31
